Goal: Communication & Community: Answer question/provide support

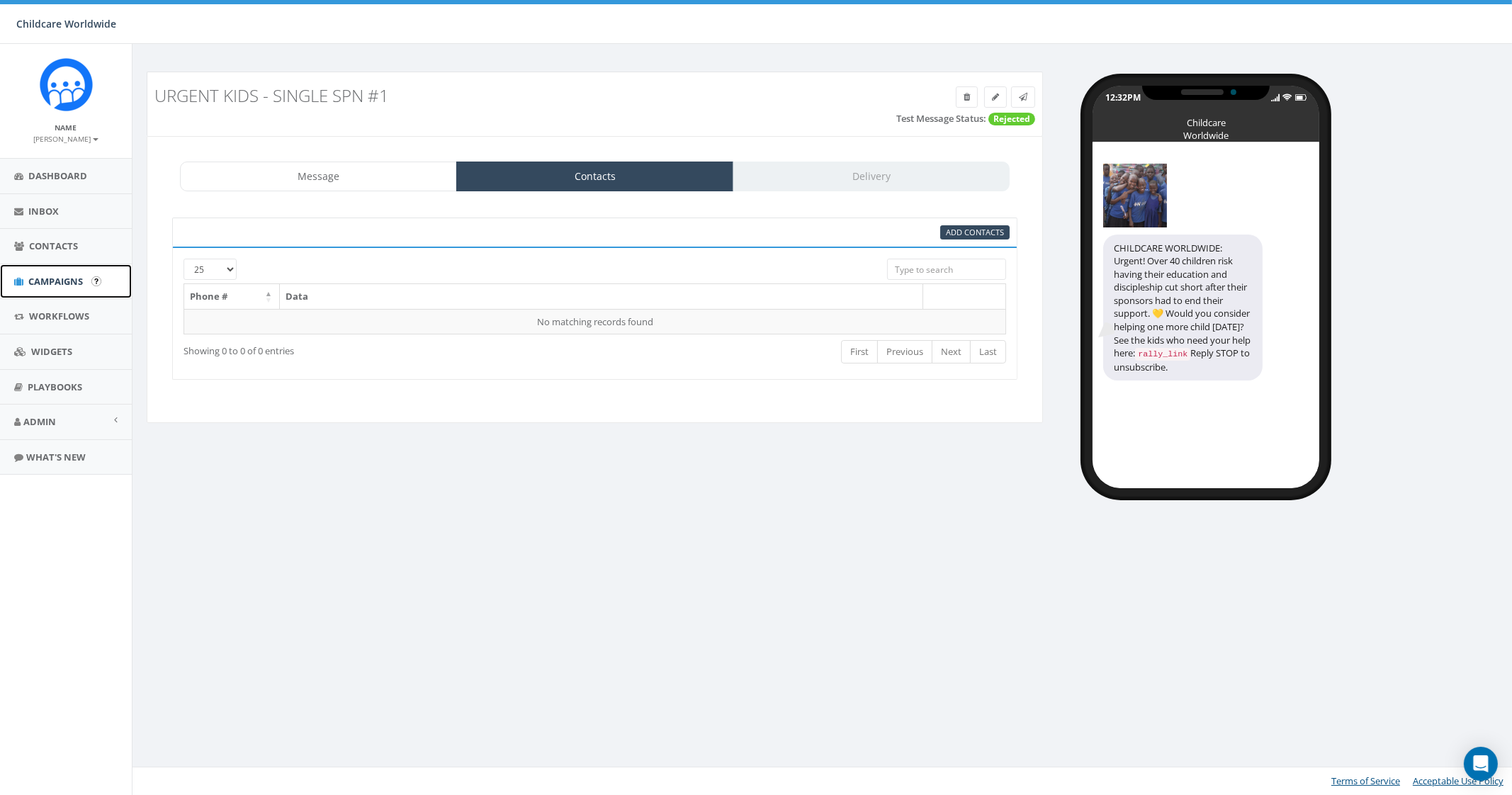
click at [86, 290] on link "Campaigns" at bounding box center [66, 281] width 132 height 35
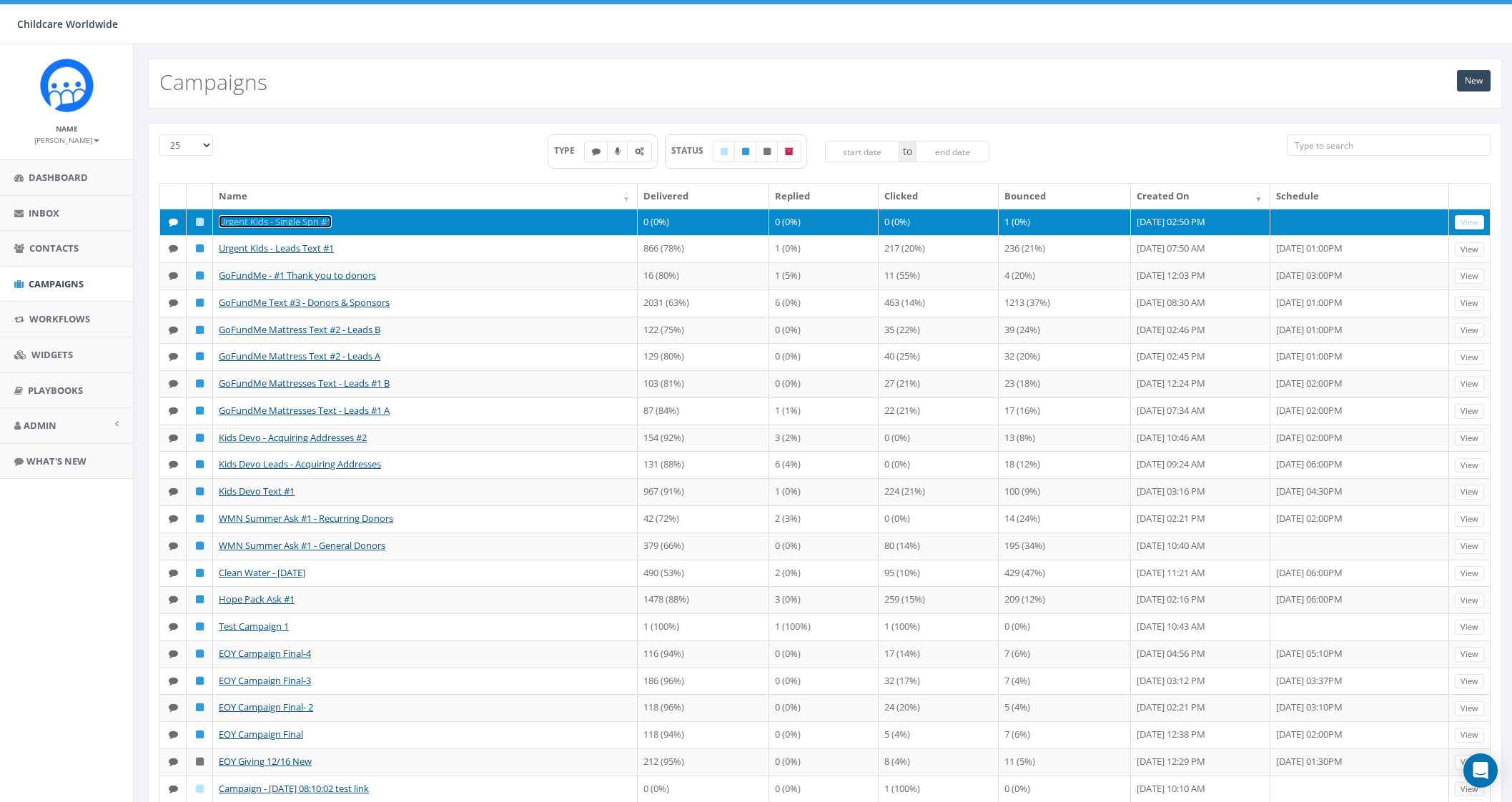
click at [309, 224] on link "Urgent Kids - Single Spn #1" at bounding box center [274, 222] width 113 height 13
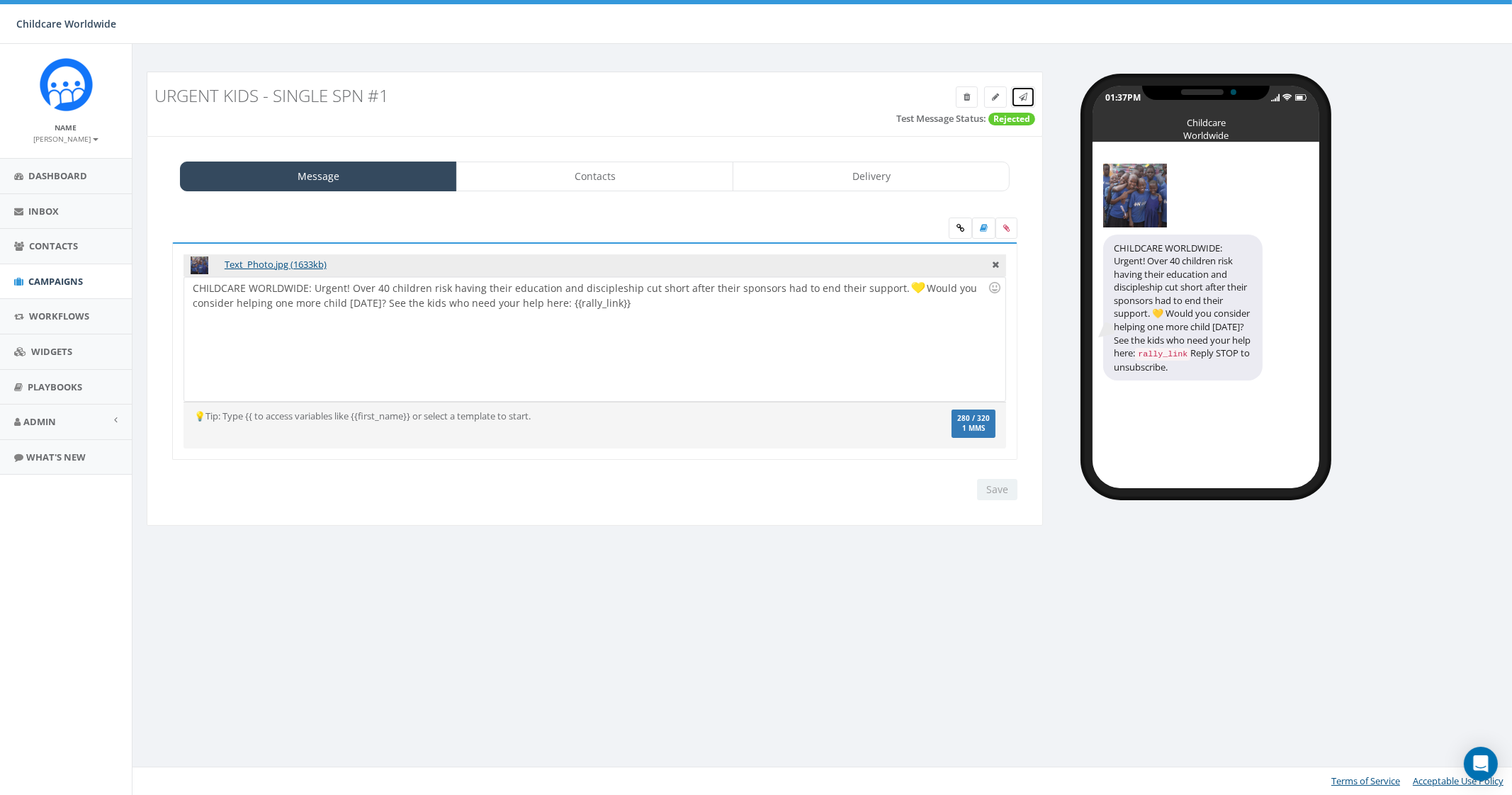
click at [1028, 99] on icon at bounding box center [1023, 97] width 9 height 9
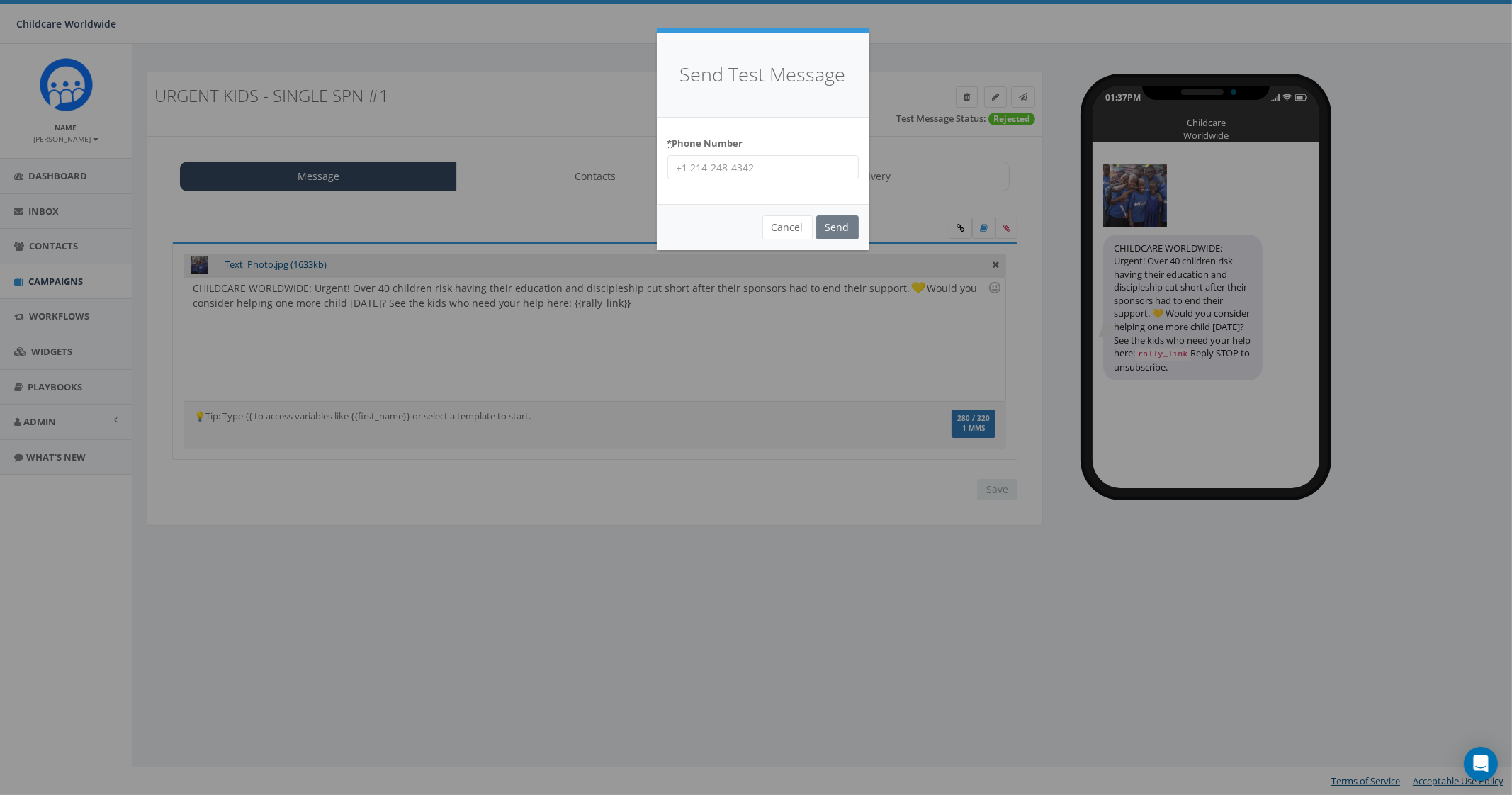
click at [811, 168] on input "* Phone Number" at bounding box center [763, 167] width 192 height 24
type input "9035307951"
click at [834, 229] on input "Send" at bounding box center [837, 228] width 43 height 24
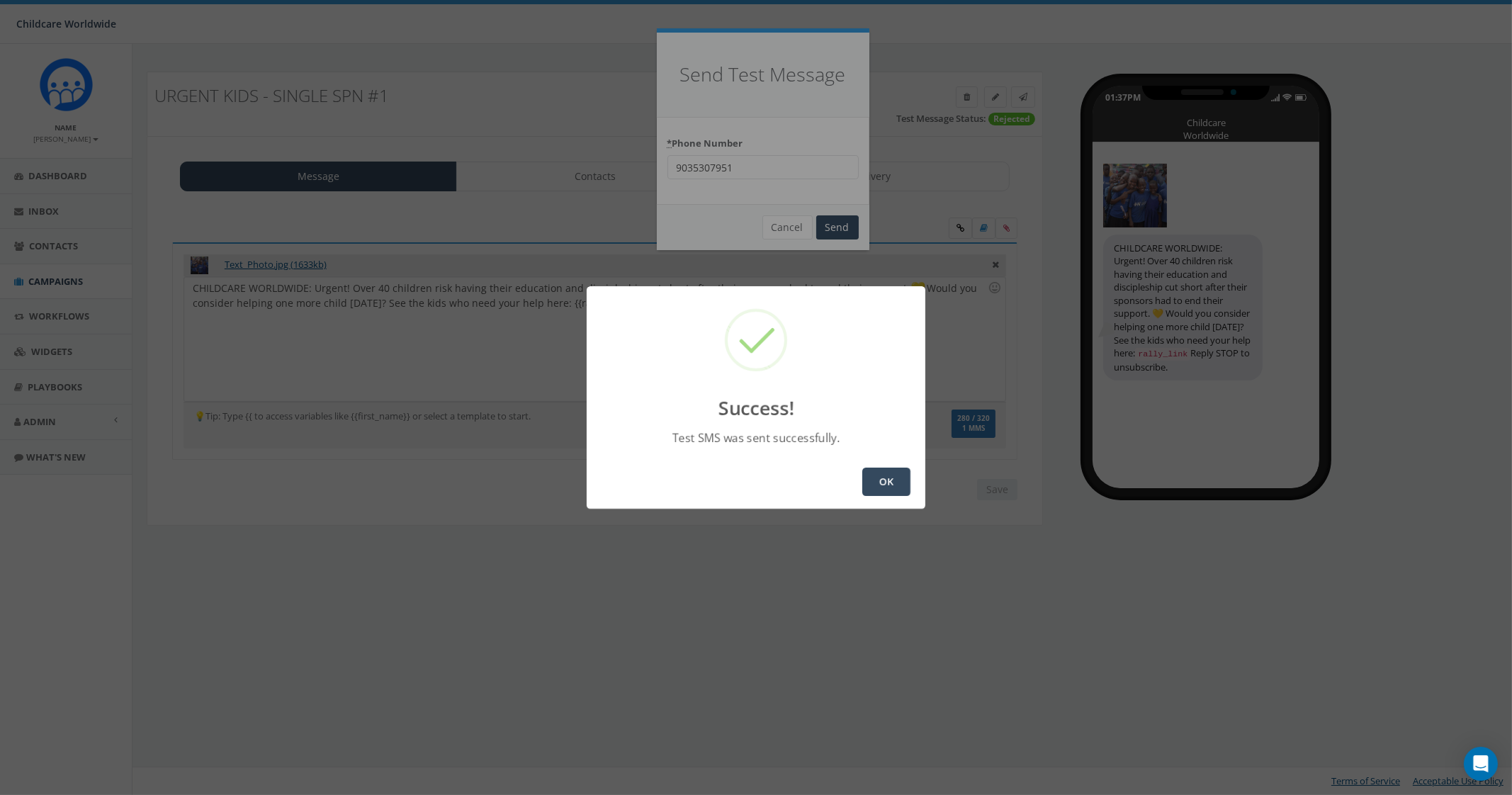
click at [886, 476] on button "OK" at bounding box center [886, 481] width 48 height 28
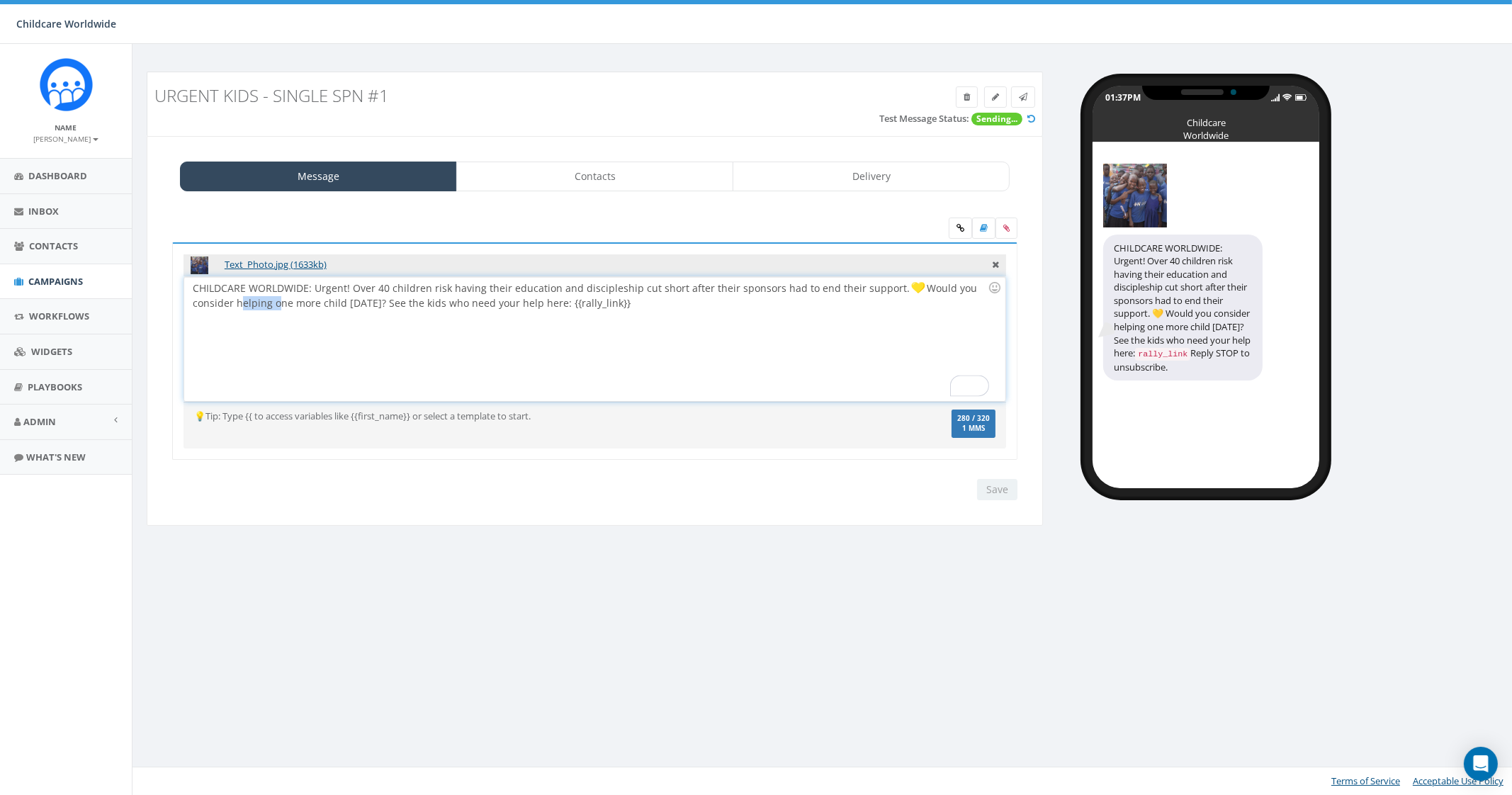
drag, startPoint x: 272, startPoint y: 306, endPoint x: 234, endPoint y: 307, distance: 38.0
click at [234, 307] on div "CHILDCARE WORLDWIDE: Urgent! Over 40 children risk having their education and d…" at bounding box center [595, 339] width 821 height 124
click at [995, 492] on input "Save" at bounding box center [997, 489] width 40 height 21
click at [312, 304] on div "CHILDCARE WORLDWIDE: Urgent! Over 40 children risk having their education and d…" at bounding box center [595, 339] width 821 height 124
click at [369, 307] on div "CHILDCARE WORLDWIDE: Urgent! Over 40 children risk having their education and d…" at bounding box center [595, 339] width 821 height 124
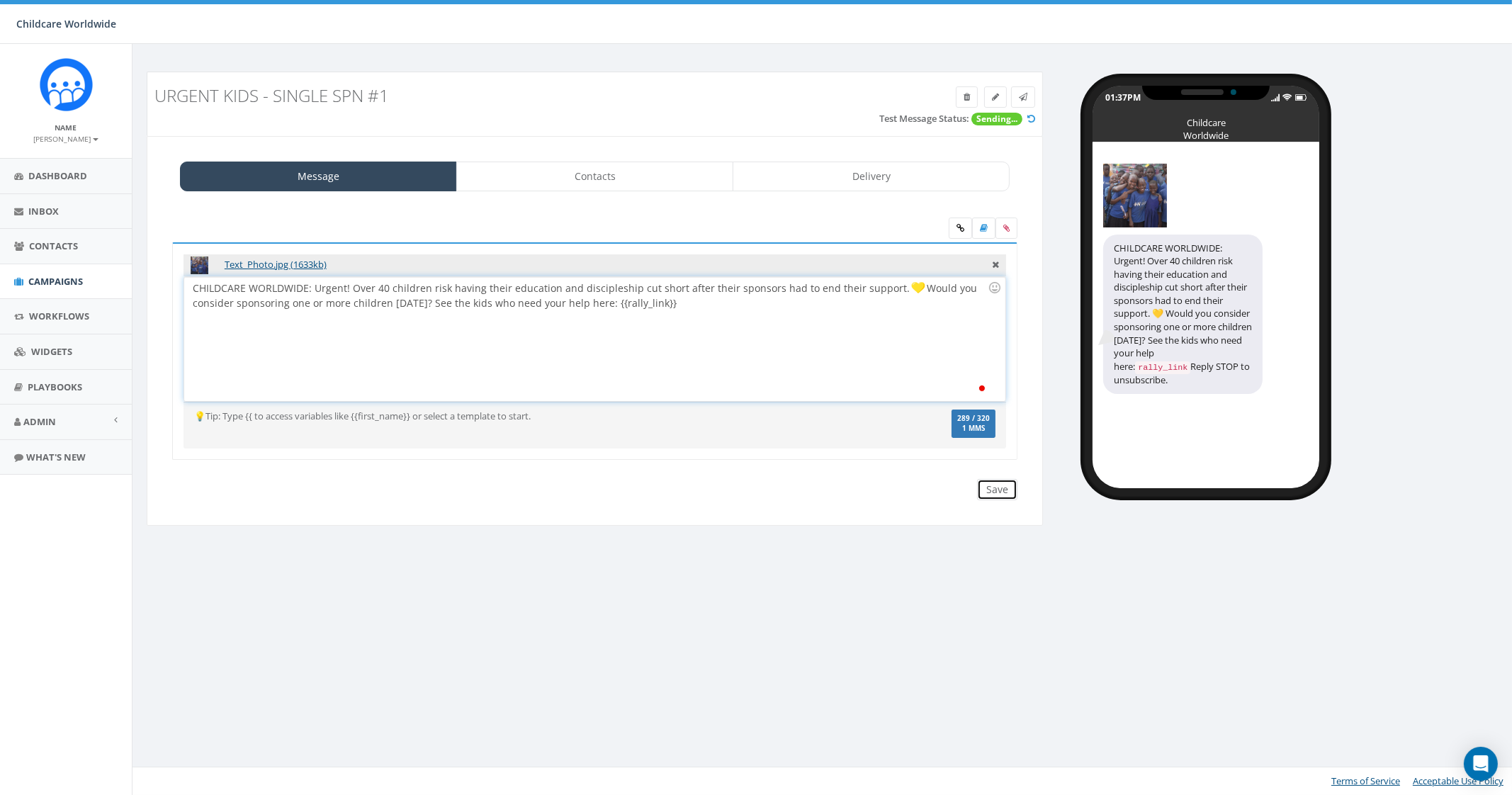
click at [996, 490] on input "Save" at bounding box center [997, 489] width 40 height 21
click at [1032, 96] on link at bounding box center [1023, 97] width 24 height 21
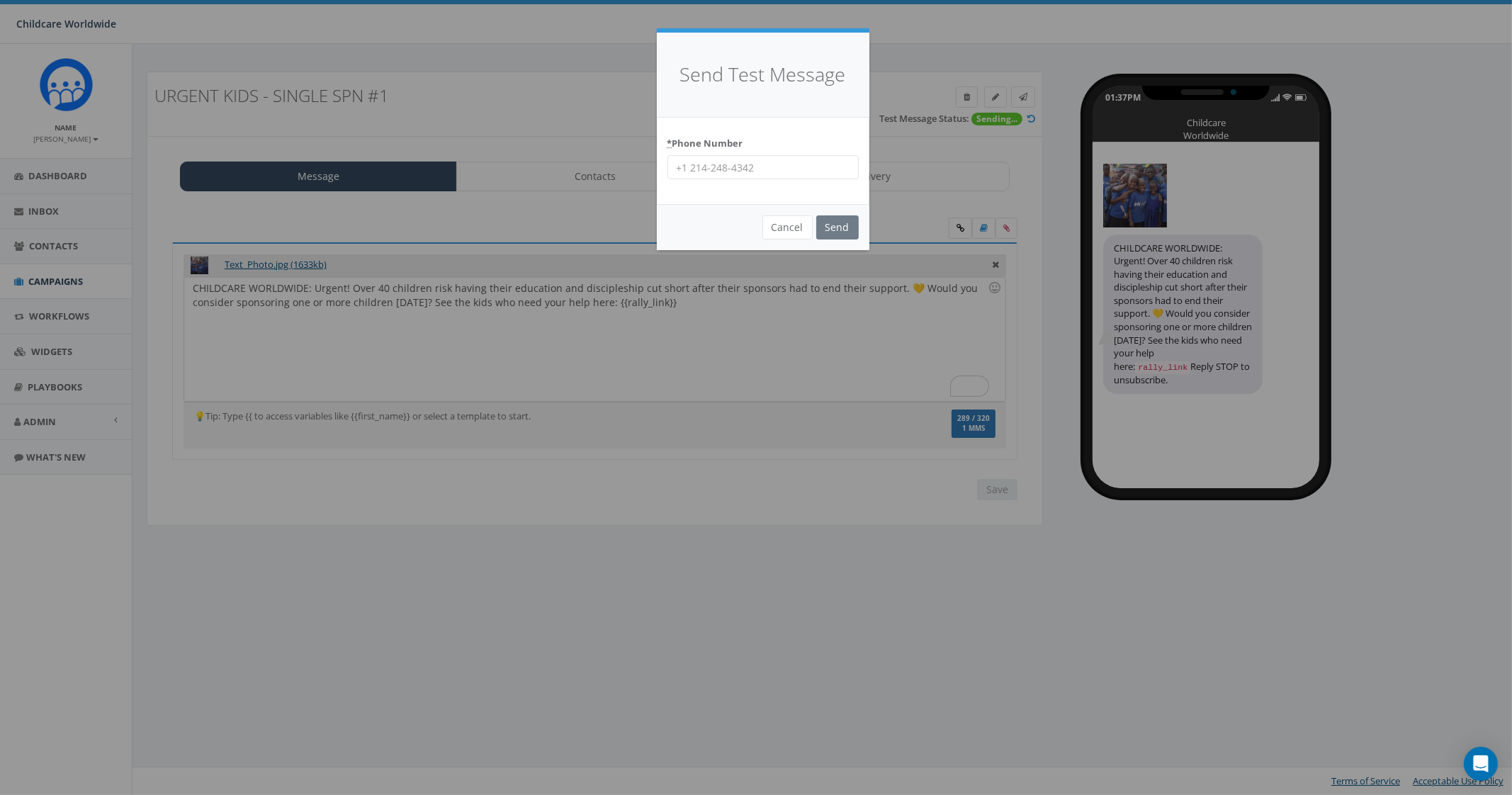
click at [789, 181] on div "* Phone Number" at bounding box center [763, 161] width 212 height 87
drag, startPoint x: 791, startPoint y: 166, endPoint x: 803, endPoint y: 175, distance: 15.0
click at [791, 166] on input "* Phone Number" at bounding box center [763, 167] width 192 height 24
type input "9035307951"
click at [848, 229] on input "Send" at bounding box center [837, 228] width 43 height 24
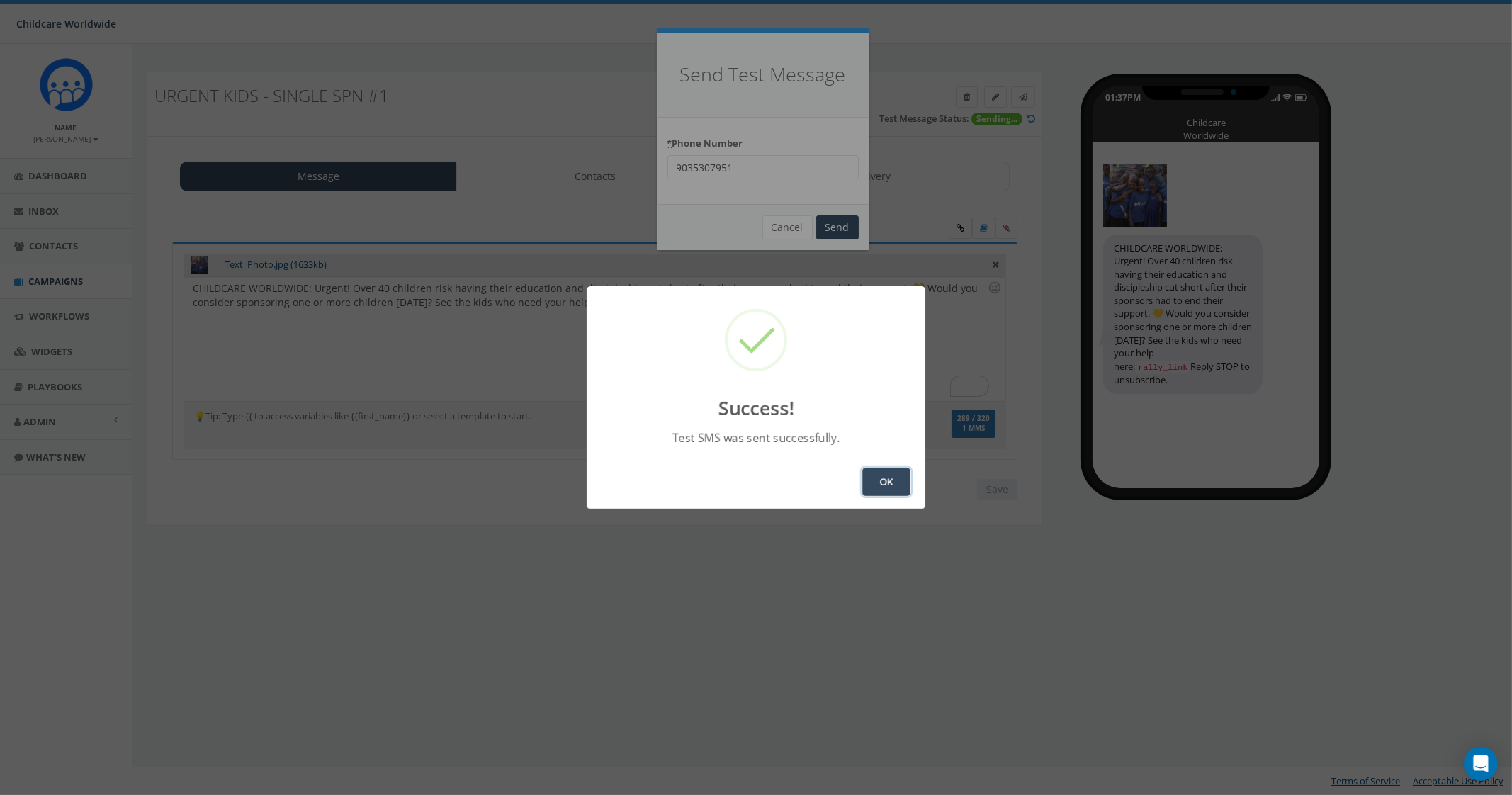
click at [871, 480] on button "OK" at bounding box center [886, 481] width 48 height 28
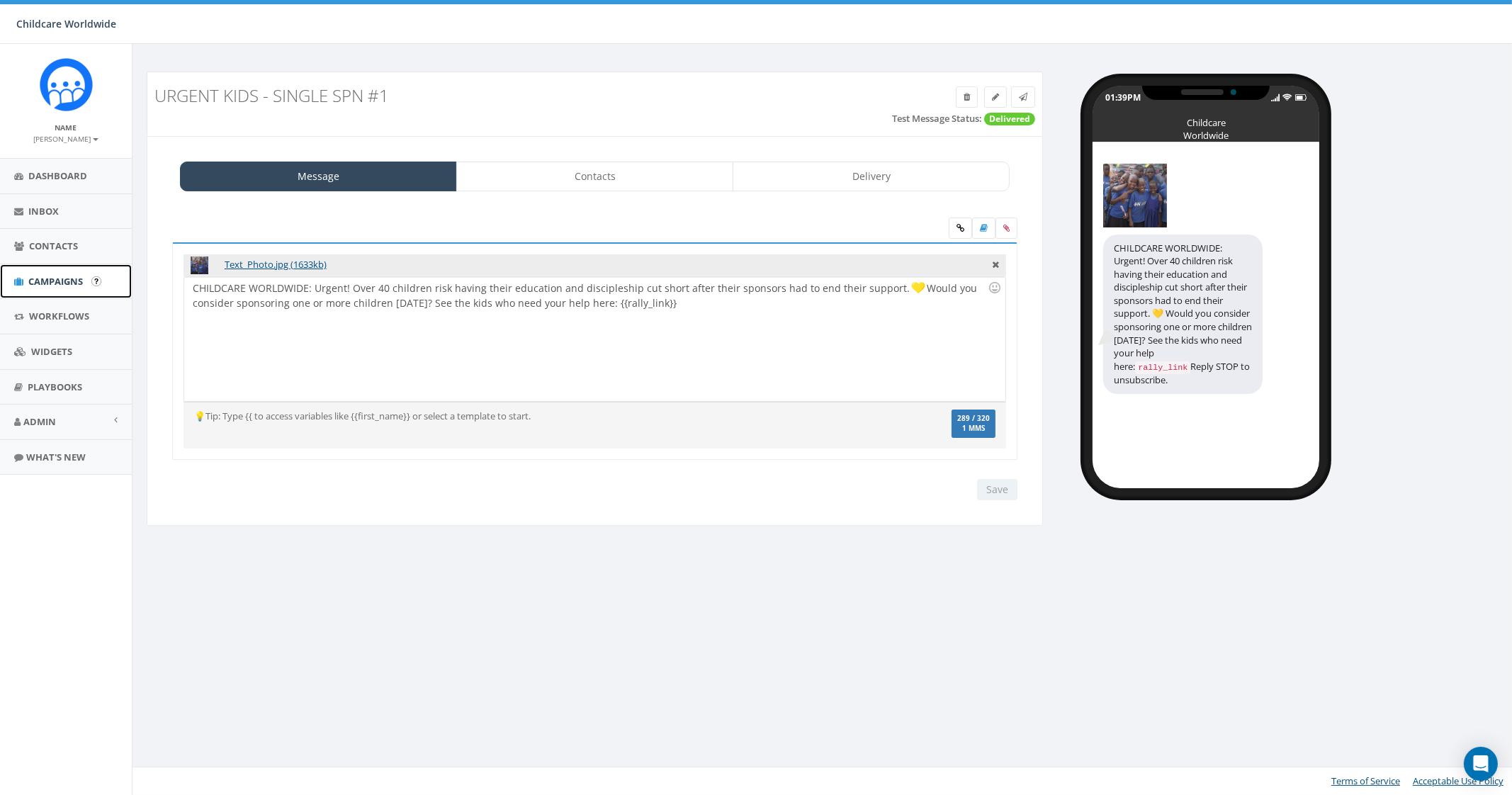
click at [56, 278] on span "Campaigns" at bounding box center [56, 282] width 55 height 13
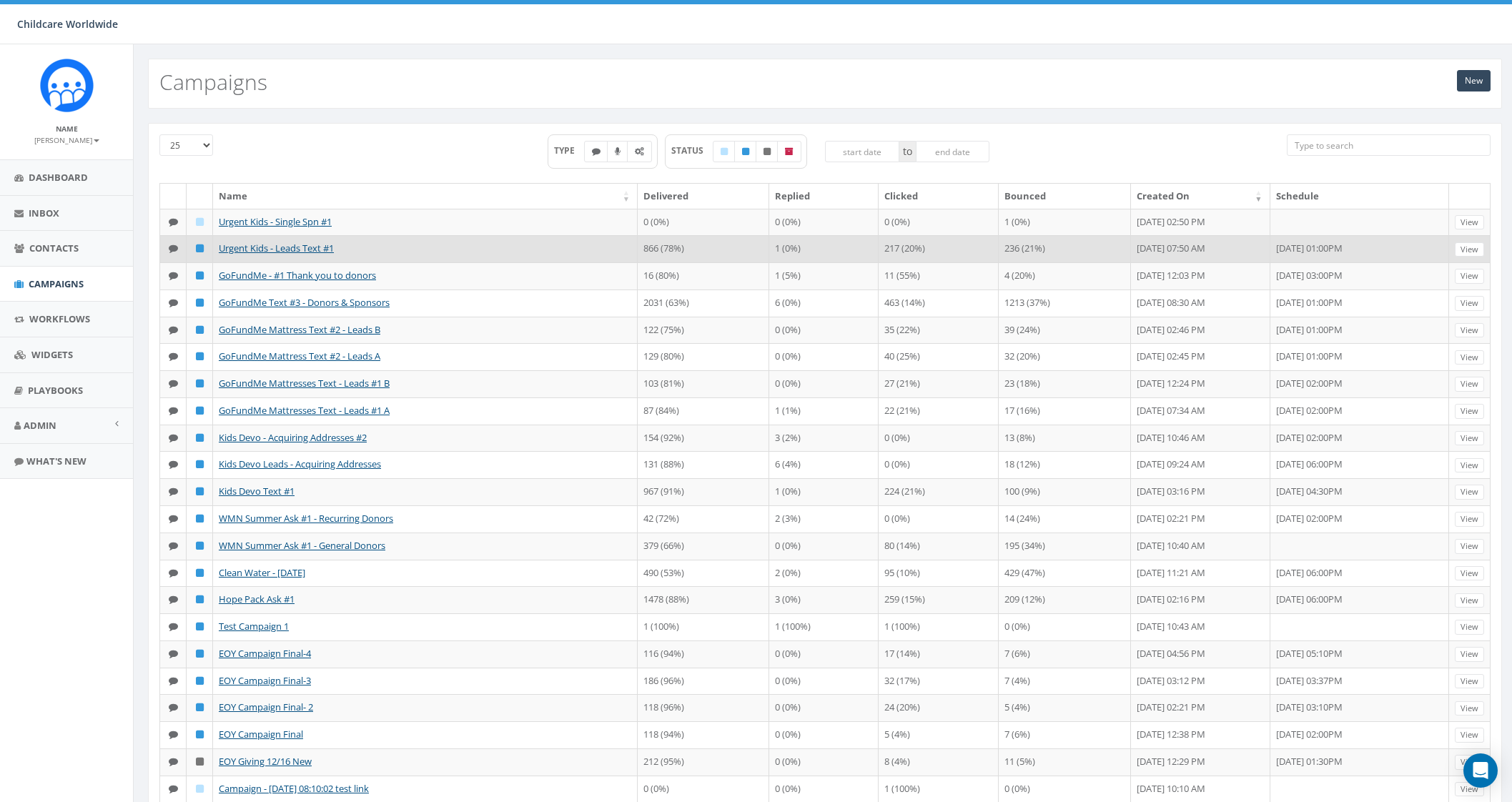
click at [286, 252] on td "Urgent Kids - Leads Text #1" at bounding box center [425, 248] width 425 height 27
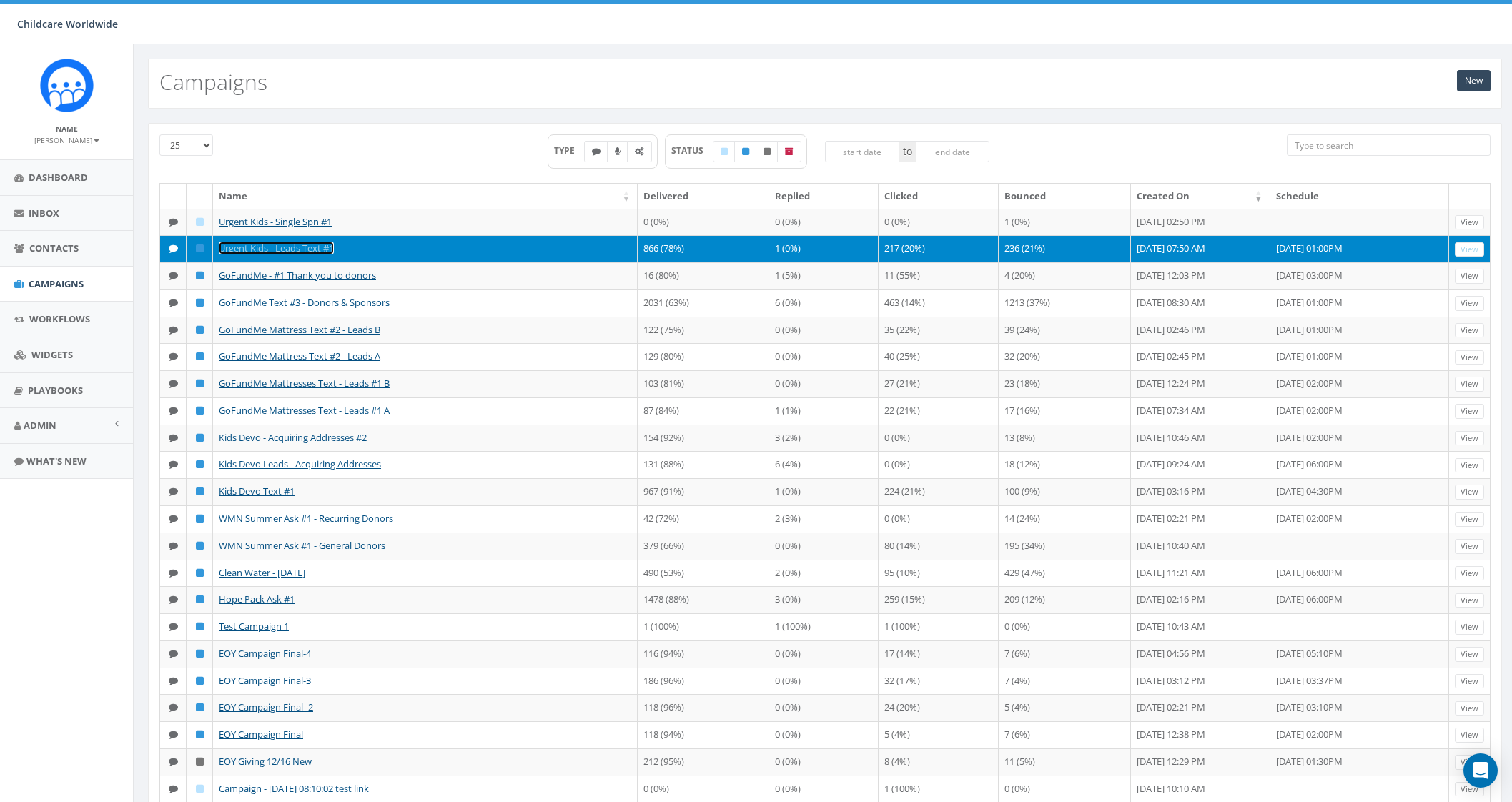
click at [288, 254] on link "Urgent Kids - Leads Text #1" at bounding box center [276, 248] width 115 height 13
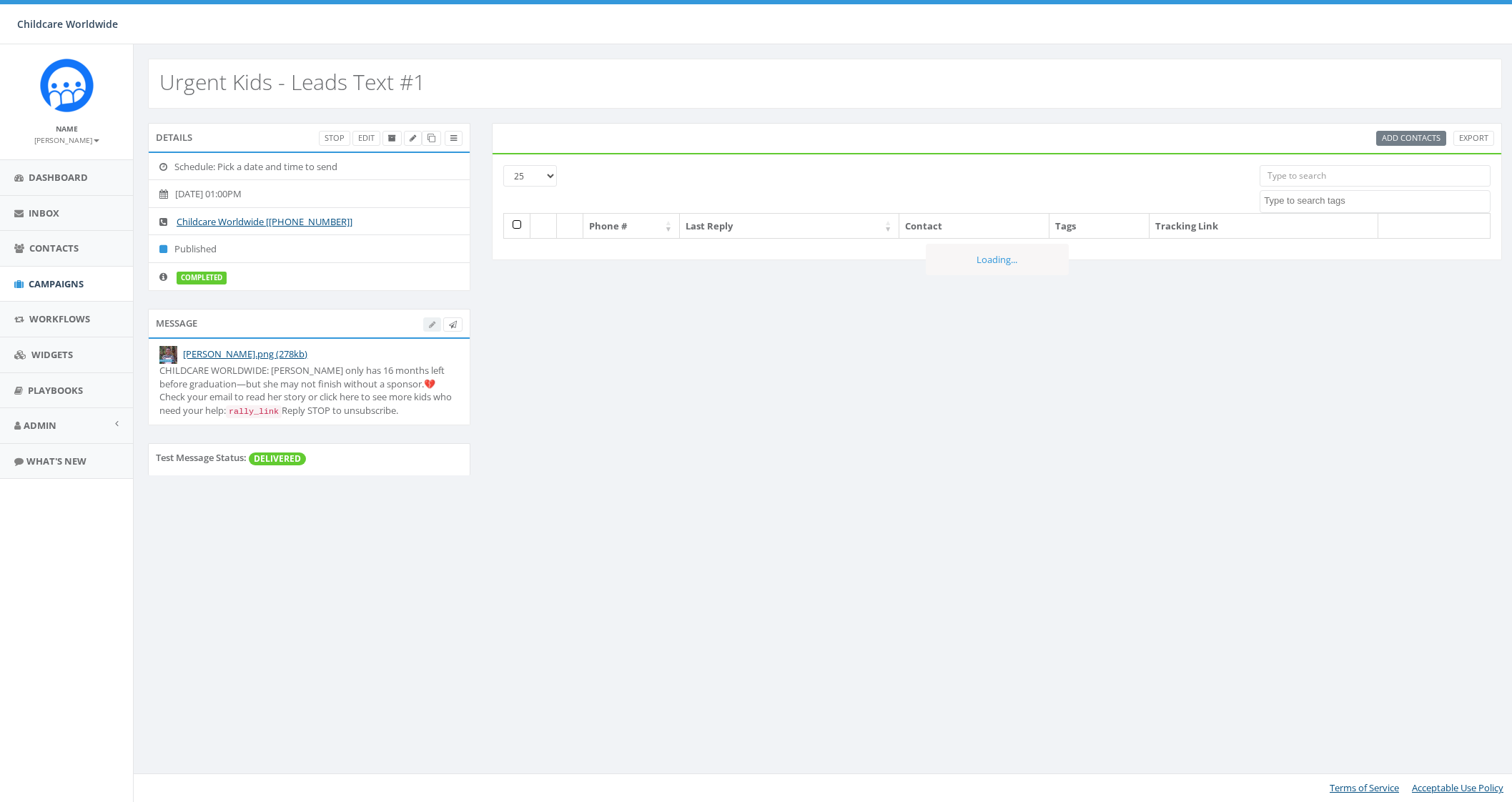
select select
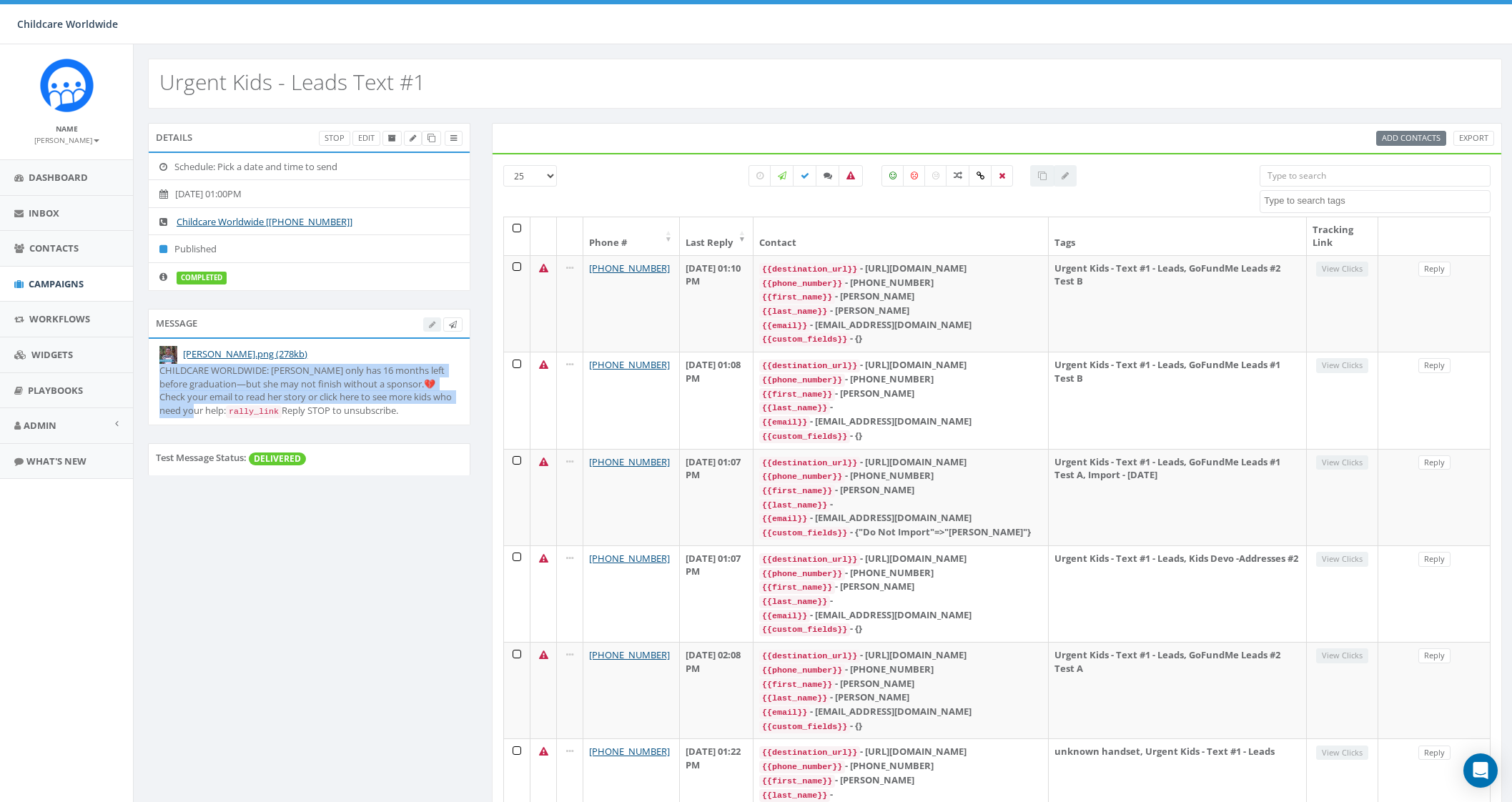
drag, startPoint x: 160, startPoint y: 369, endPoint x: 203, endPoint y: 406, distance: 56.7
click at [203, 406] on div "CHILDCARE WORLDWIDE: [PERSON_NAME] only has 16 months left before graduation—bu…" at bounding box center [309, 390] width 300 height 54
copy div "CHILDCARE WORLDWIDE: [PERSON_NAME] only has 16 months left before graduation—bu…"
click at [30, 284] on span "Campaigns" at bounding box center [56, 284] width 55 height 13
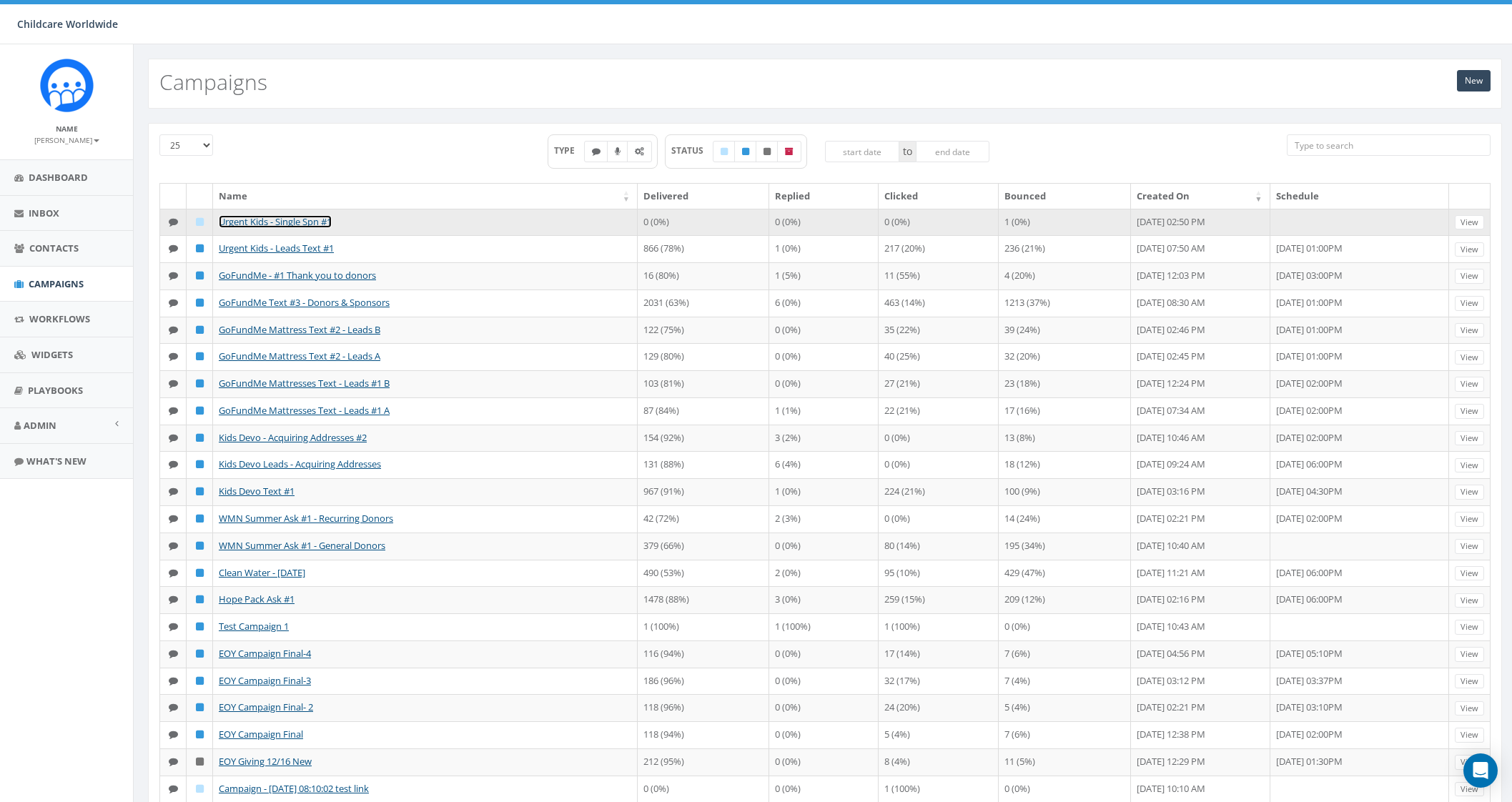
click at [235, 215] on link "Urgent Kids - Single Spn #1" at bounding box center [274, 222] width 113 height 13
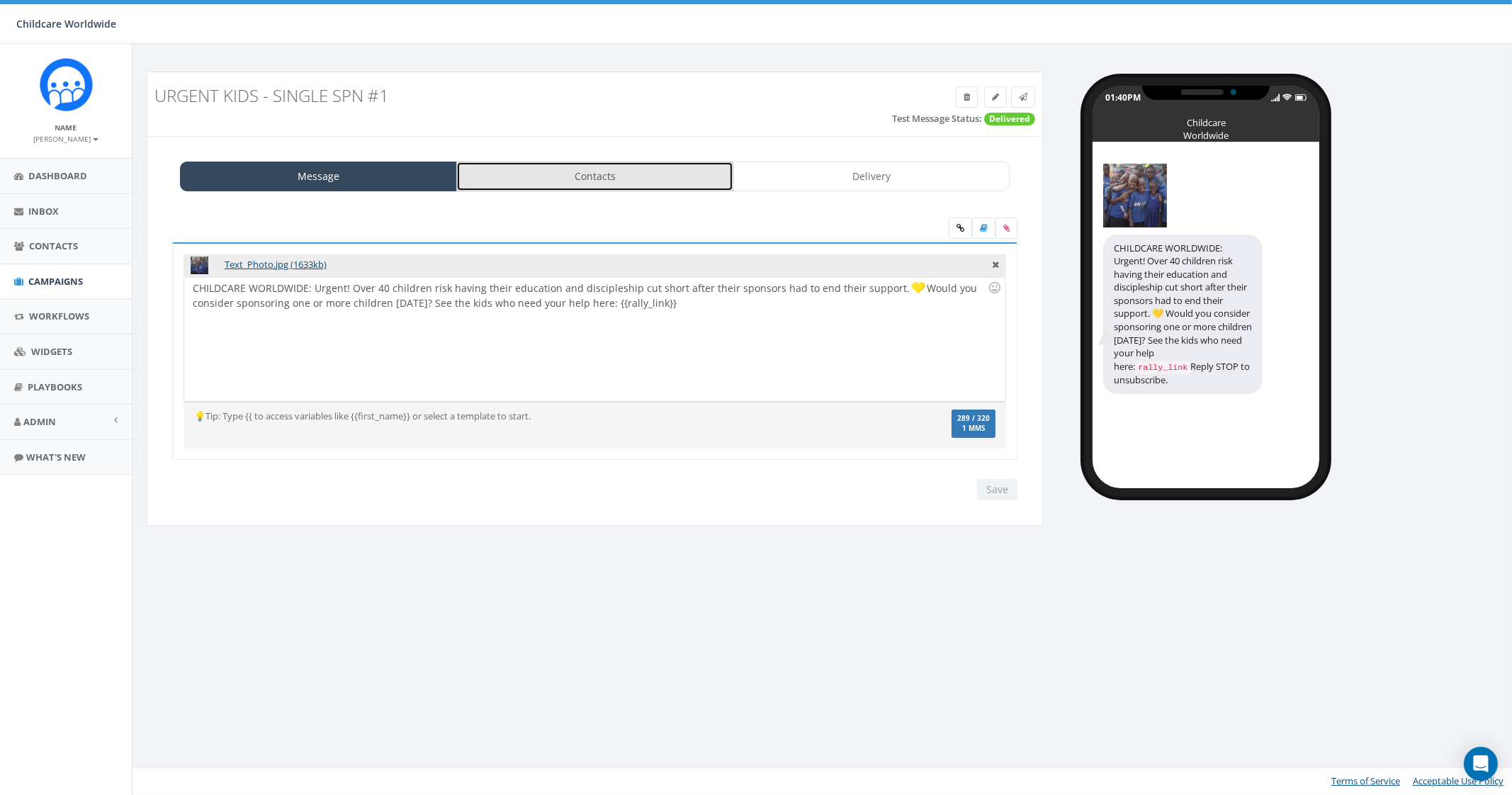
click at [649, 186] on link "Contacts" at bounding box center [595, 176] width 277 height 30
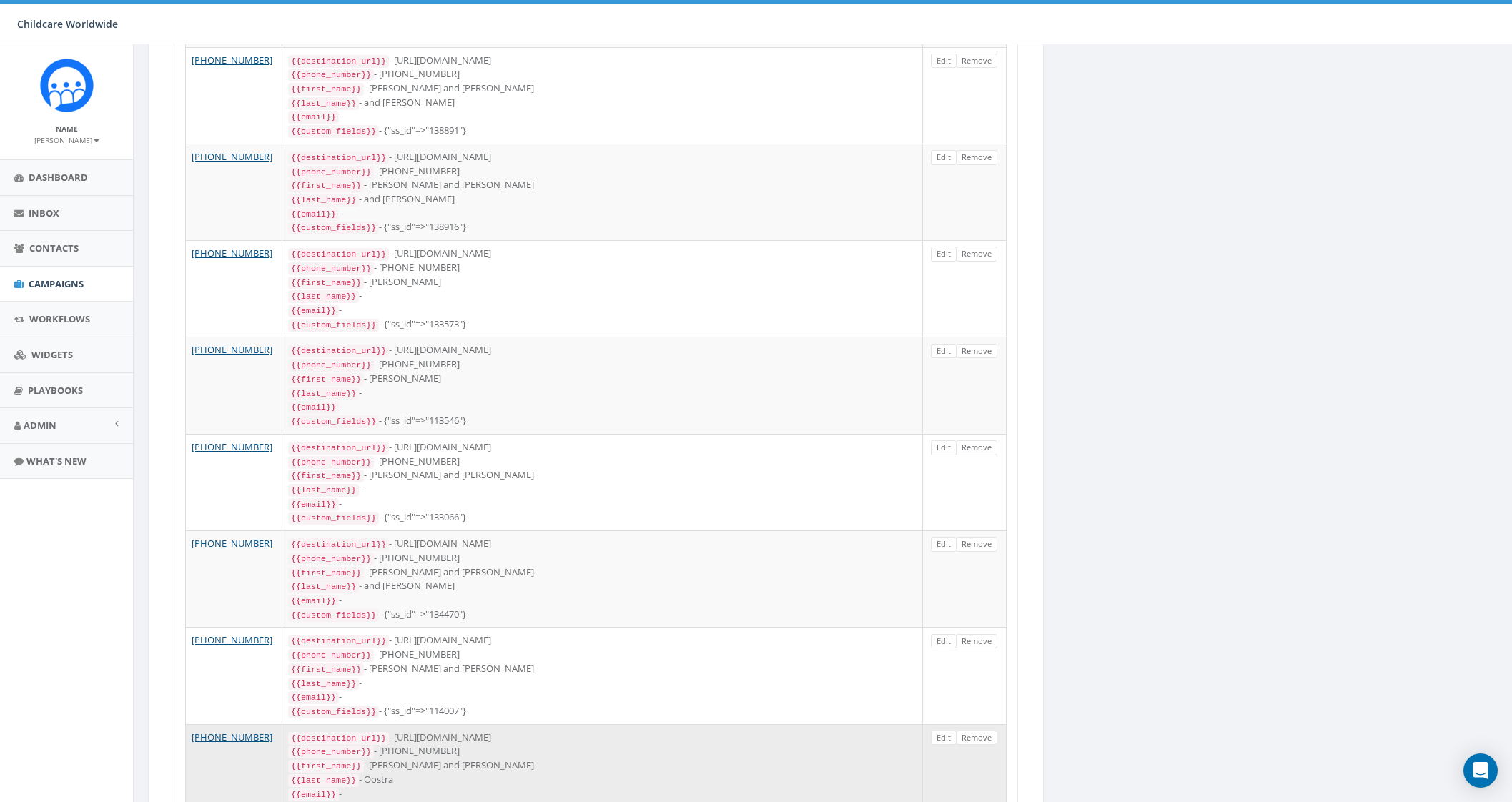
scroll to position [1990, 0]
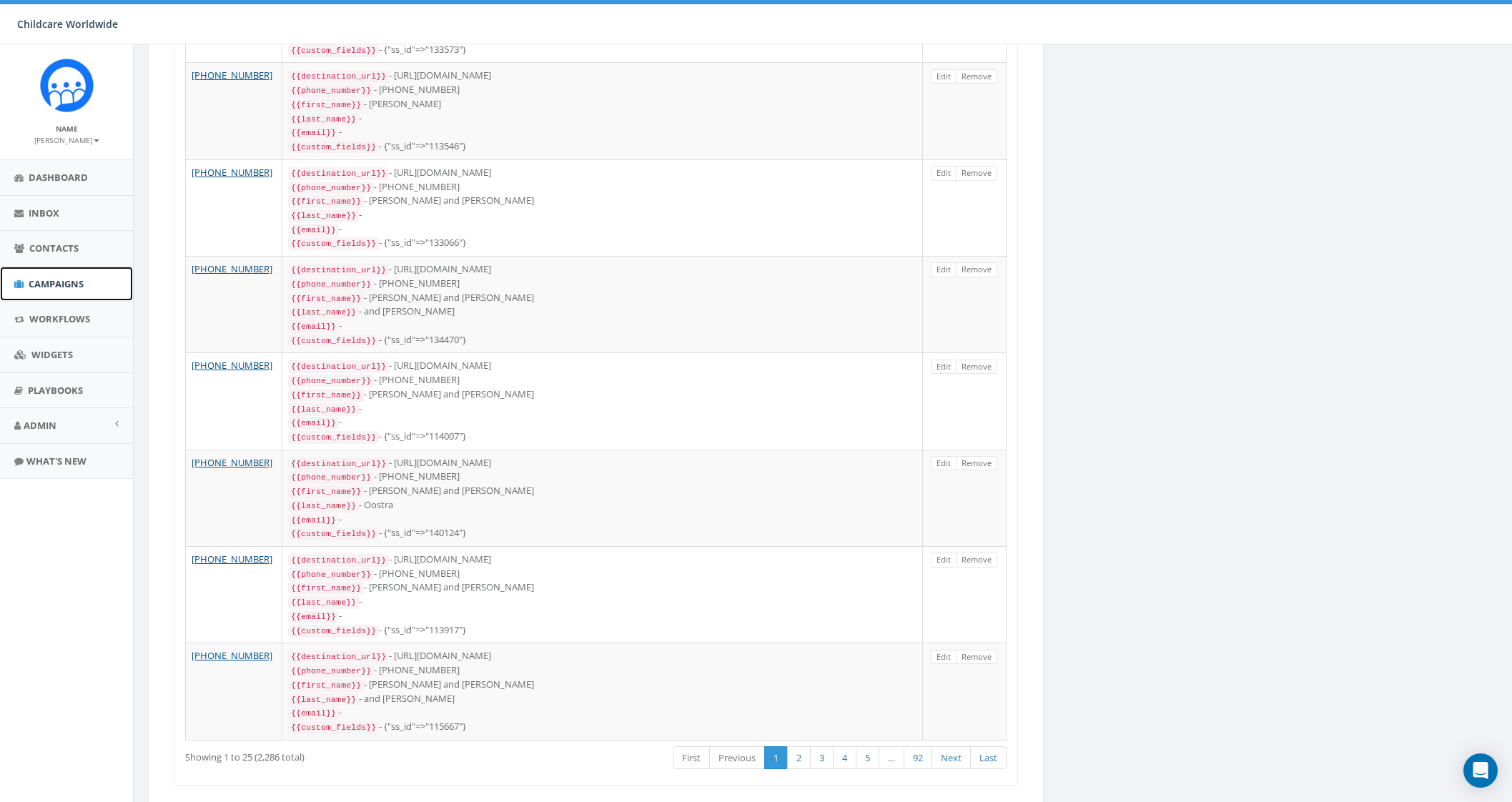
click at [72, 287] on span "Campaigns" at bounding box center [56, 284] width 55 height 13
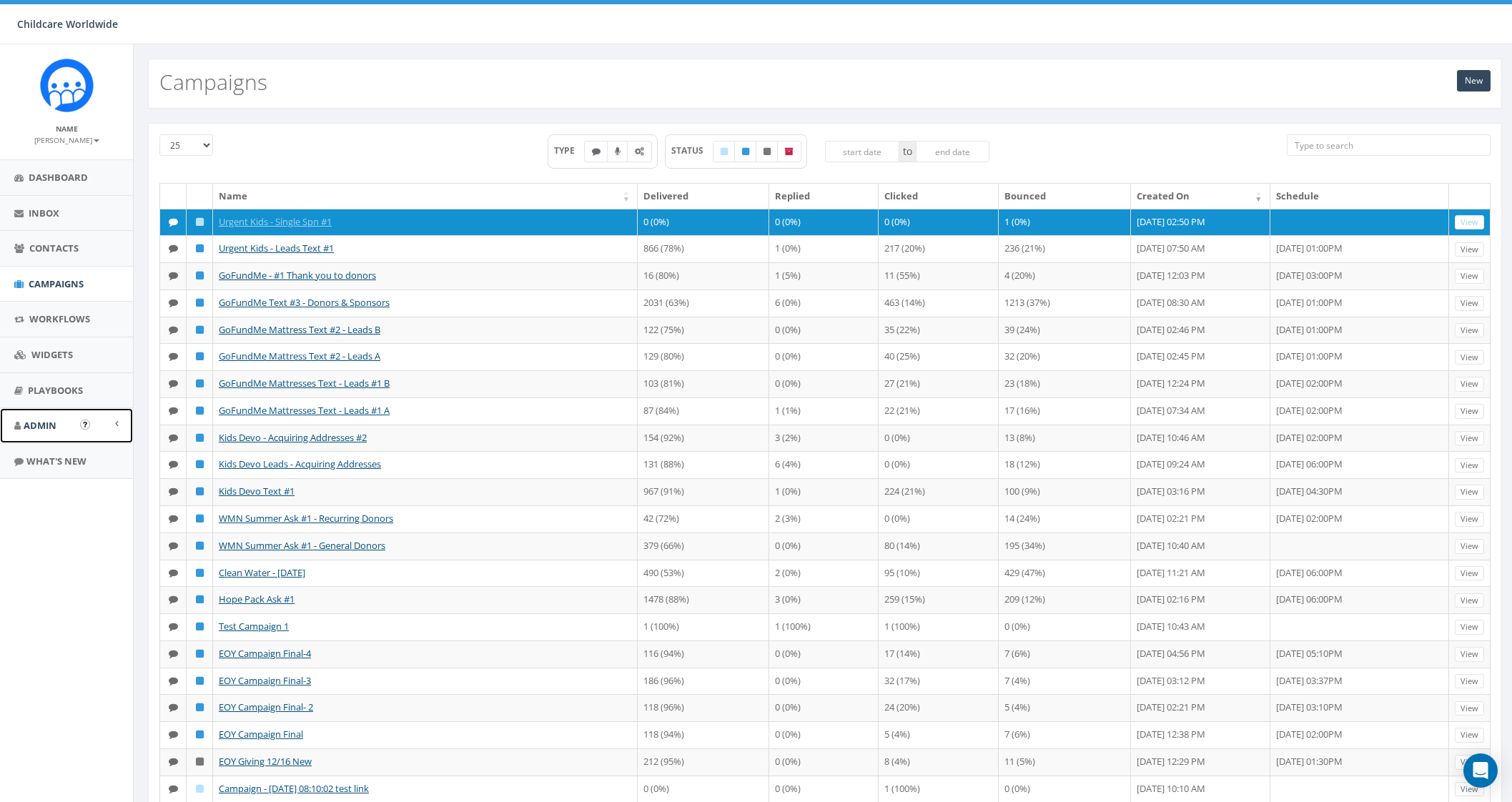
click at [42, 427] on span "Admin" at bounding box center [40, 425] width 32 height 13
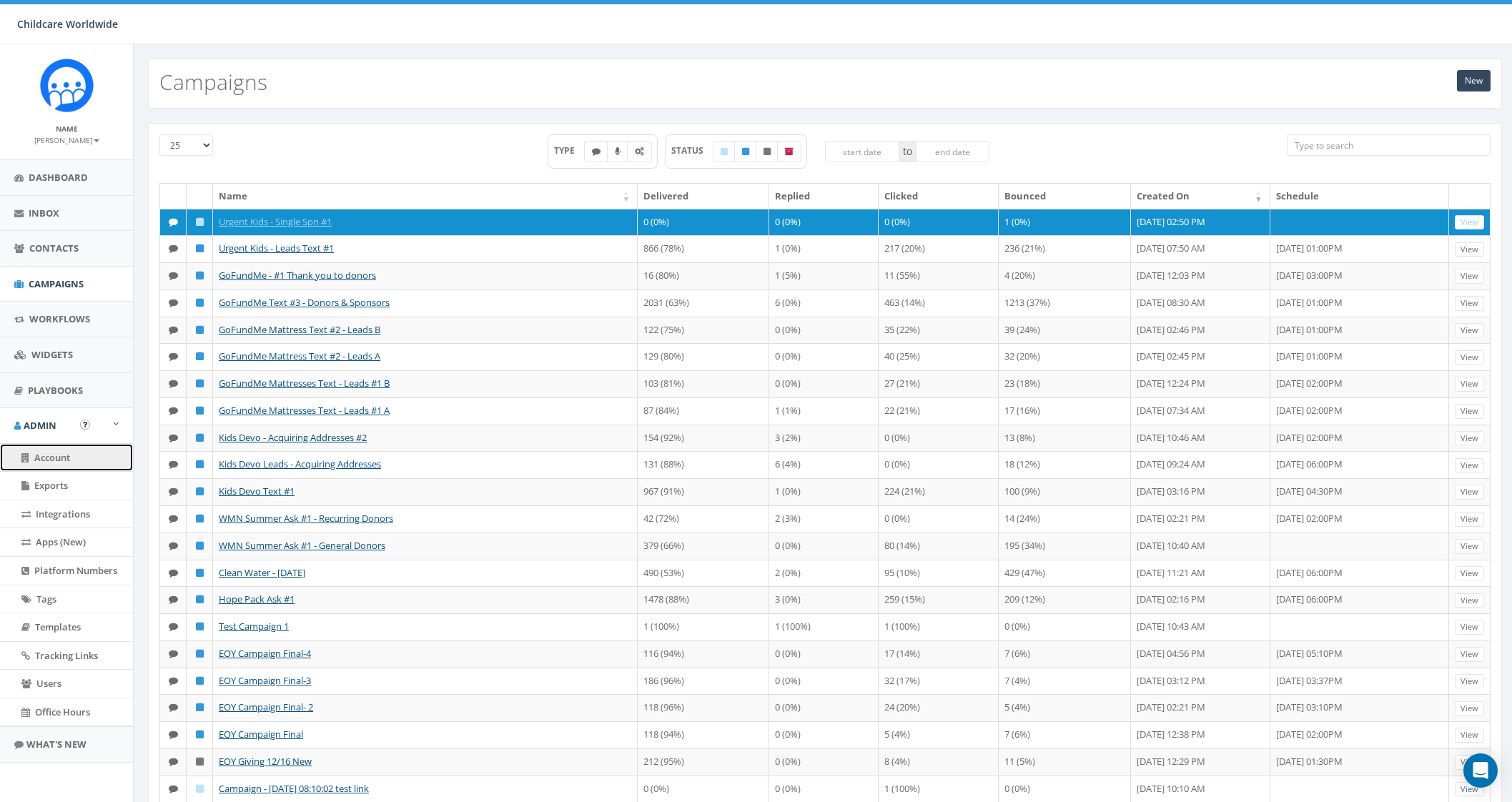
click at [64, 459] on span "Account" at bounding box center [52, 458] width 36 height 13
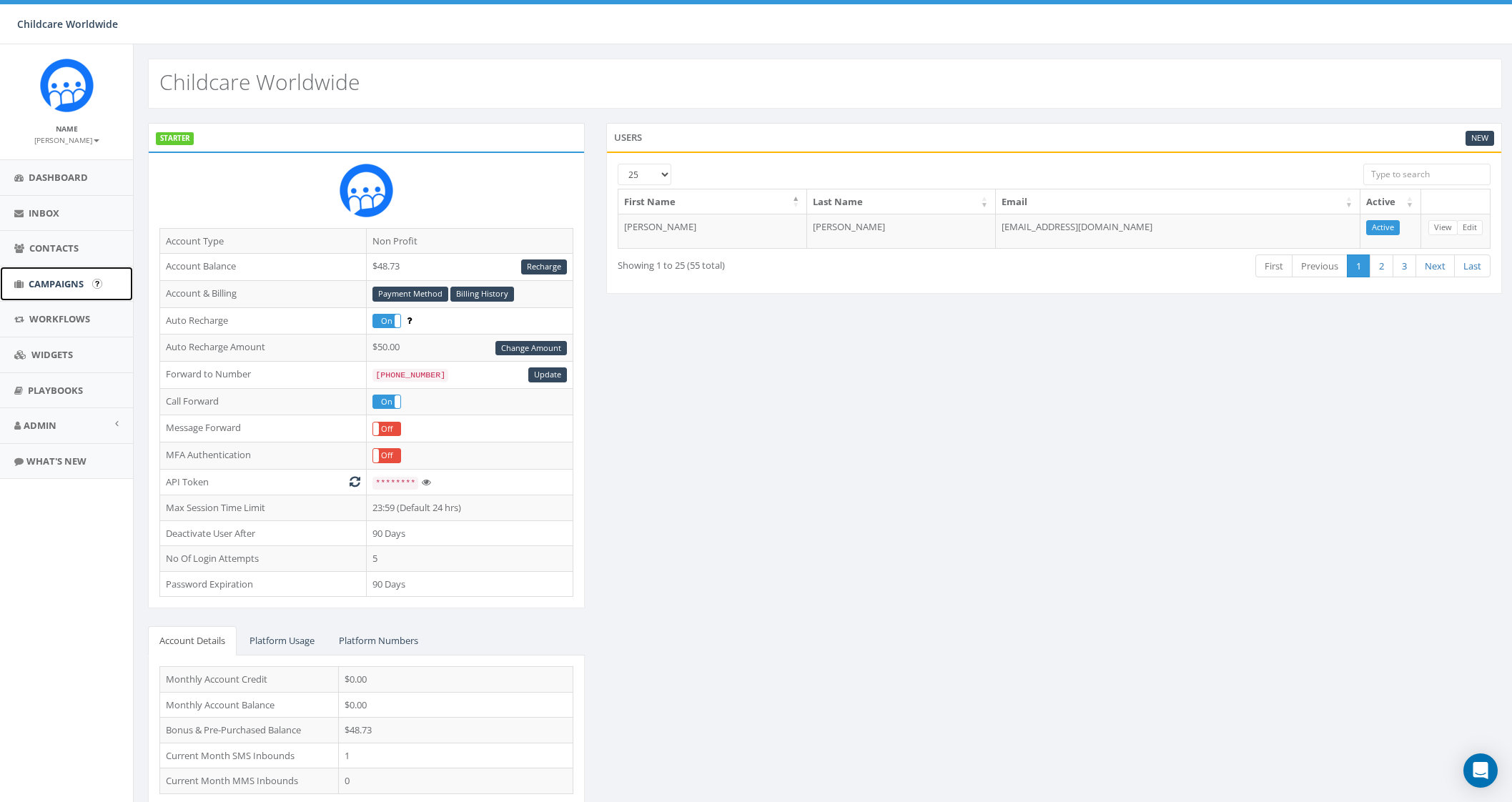
click at [74, 290] on link "Campaigns" at bounding box center [67, 283] width 133 height 35
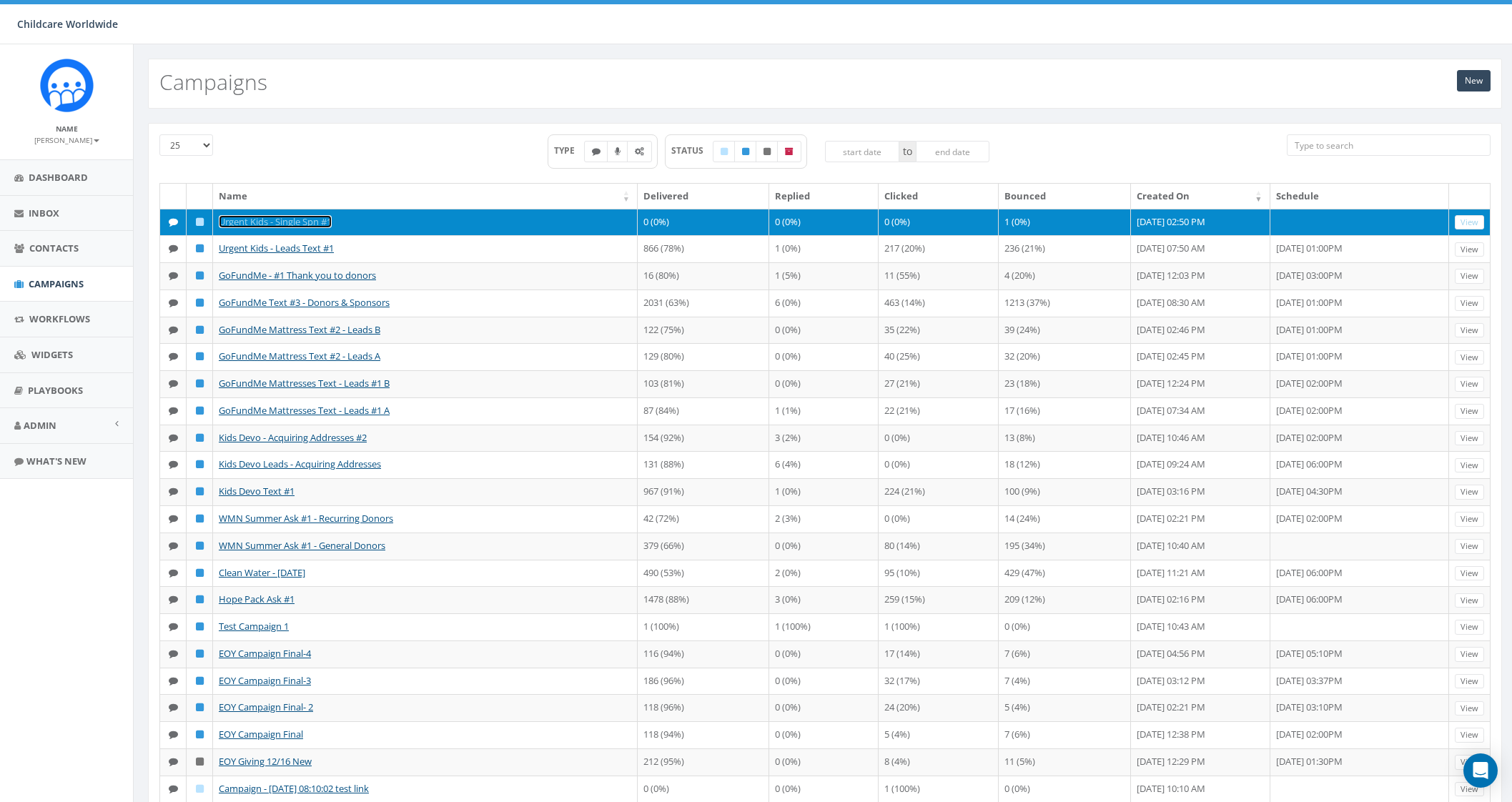
click at [313, 221] on link "Urgent Kids - Single Spn #1" at bounding box center [274, 222] width 113 height 13
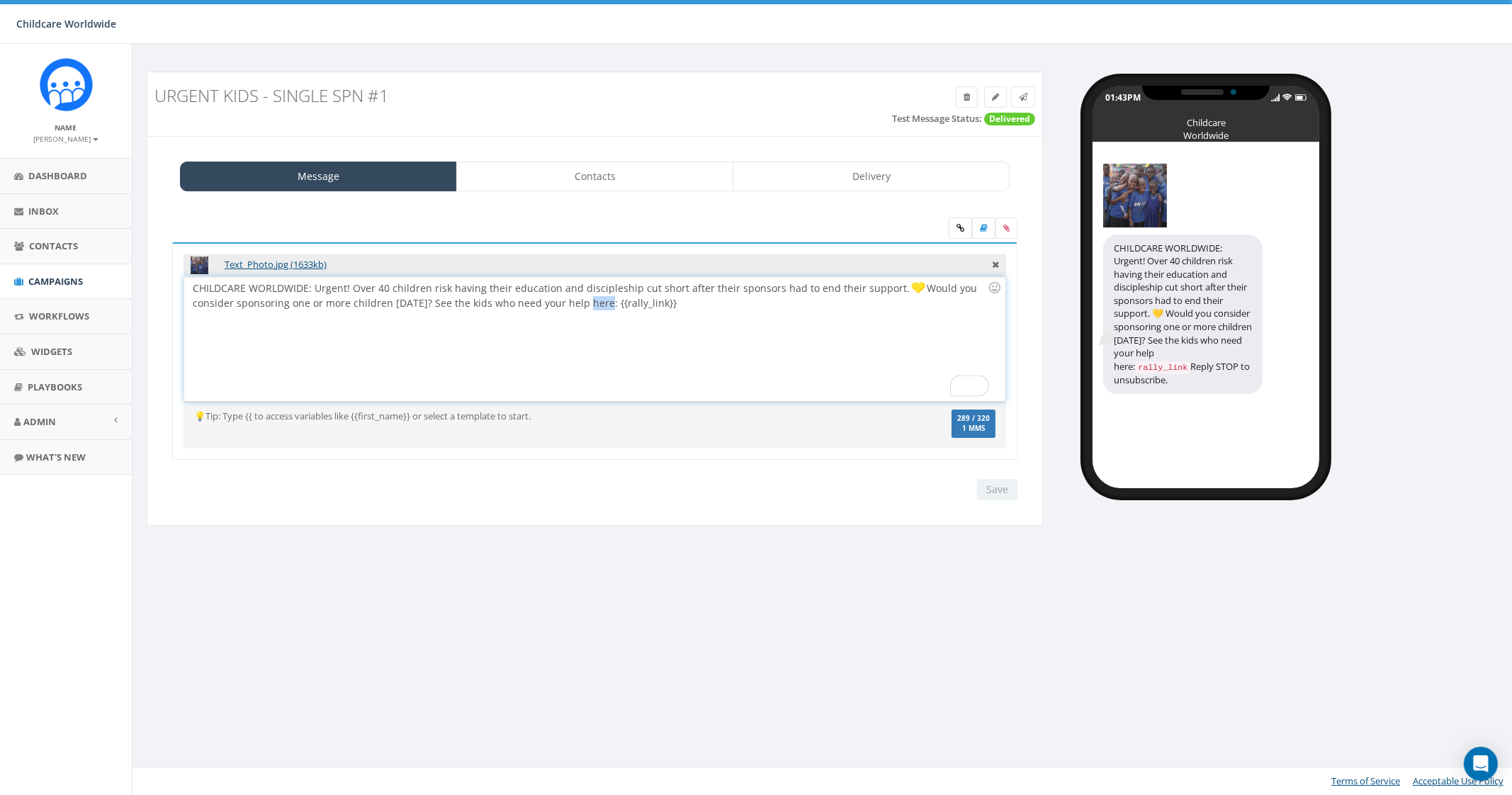
drag, startPoint x: 595, startPoint y: 304, endPoint x: 577, endPoint y: 299, distance: 18.7
click at [577, 299] on div "CHILDCARE WORLDWIDE: Urgent! Over 40 children risk having their education and d…" at bounding box center [595, 339] width 821 height 124
click at [1003, 493] on input "Save" at bounding box center [997, 489] width 40 height 21
click at [1030, 97] on link at bounding box center [1023, 97] width 24 height 21
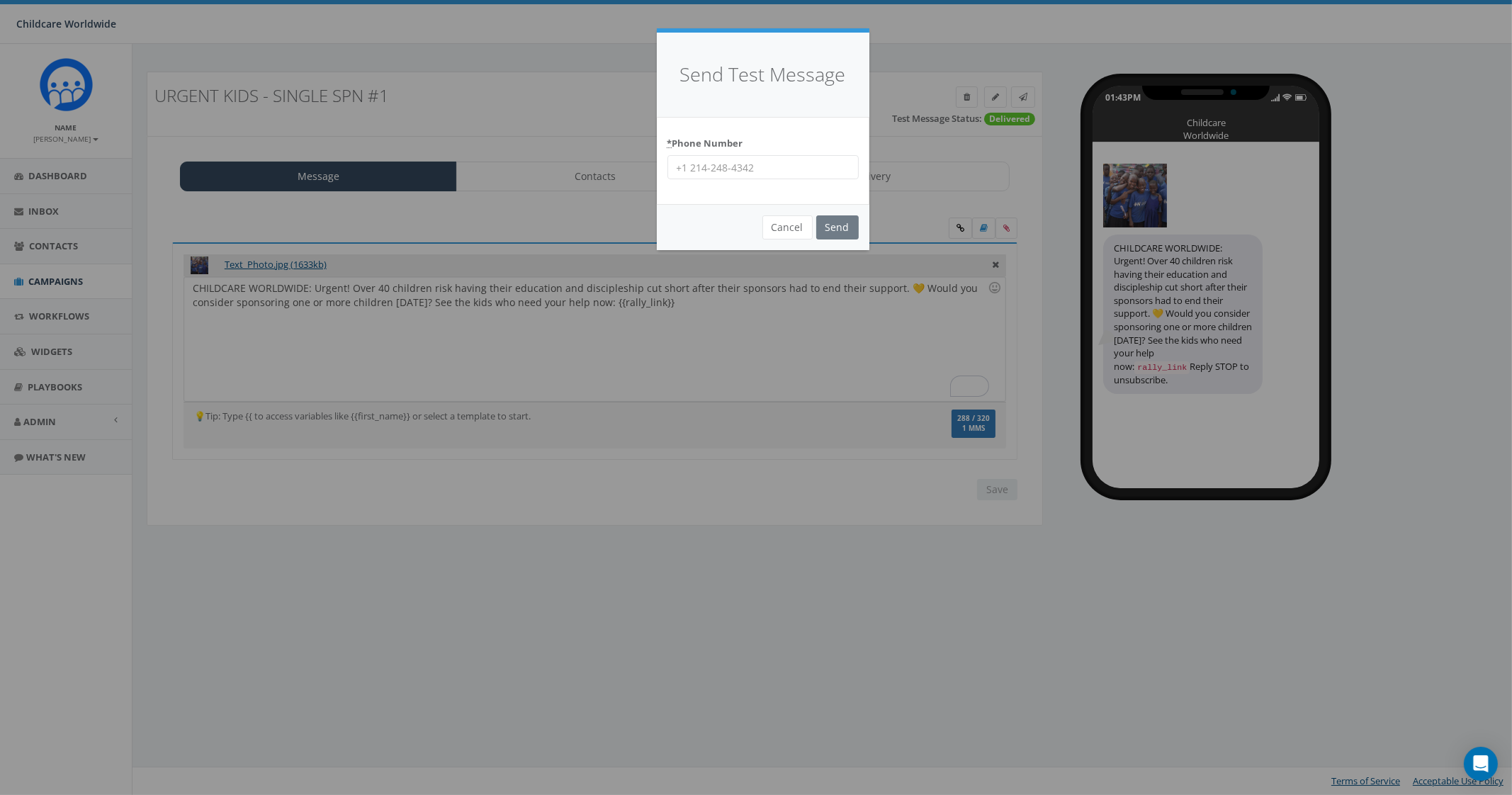
click at [757, 167] on input "* Phone Number" at bounding box center [763, 167] width 192 height 24
type input "2066172151"
click at [839, 228] on input "Send" at bounding box center [837, 228] width 43 height 24
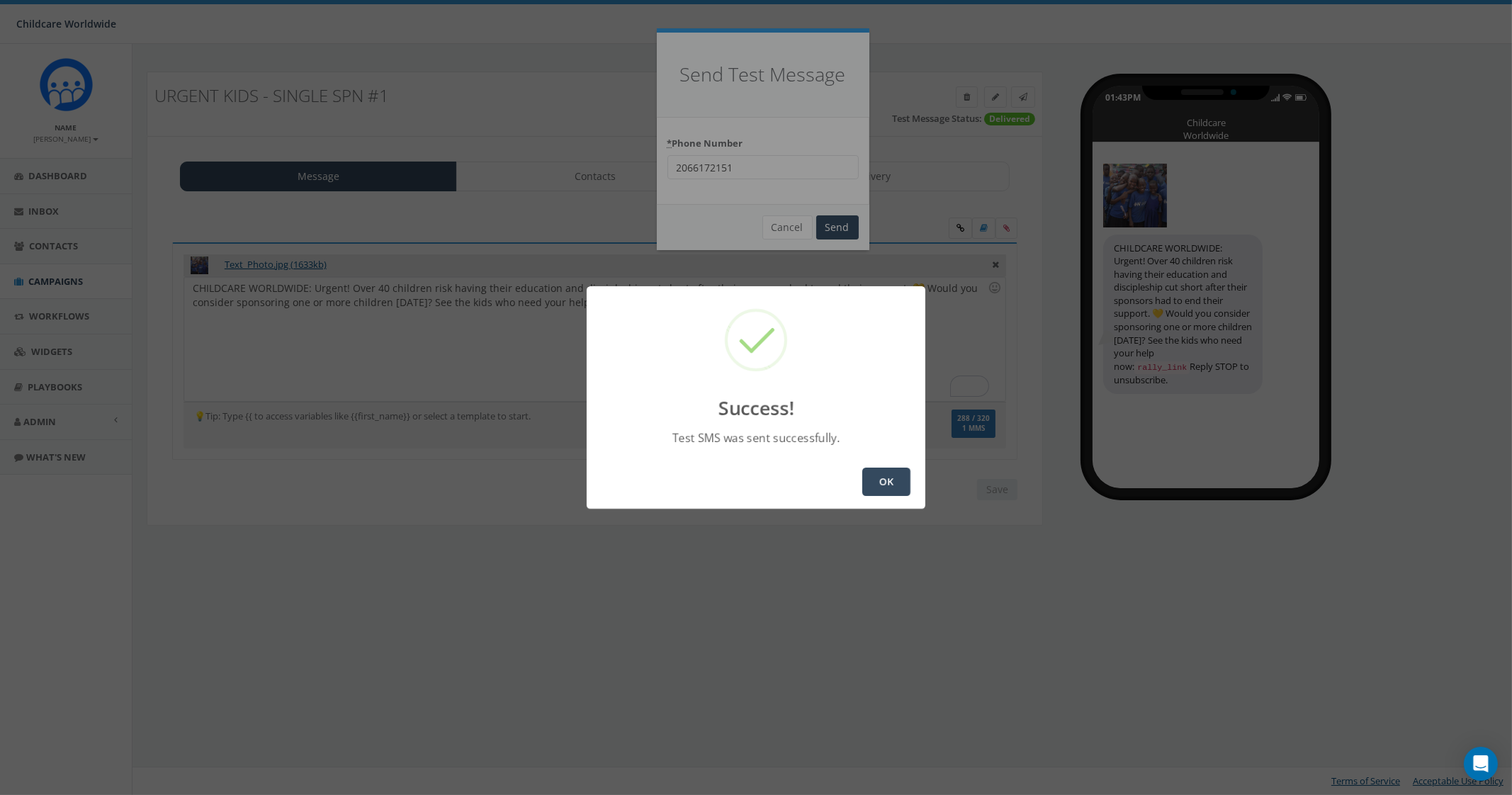
click at [884, 494] on button "OK" at bounding box center [886, 481] width 48 height 28
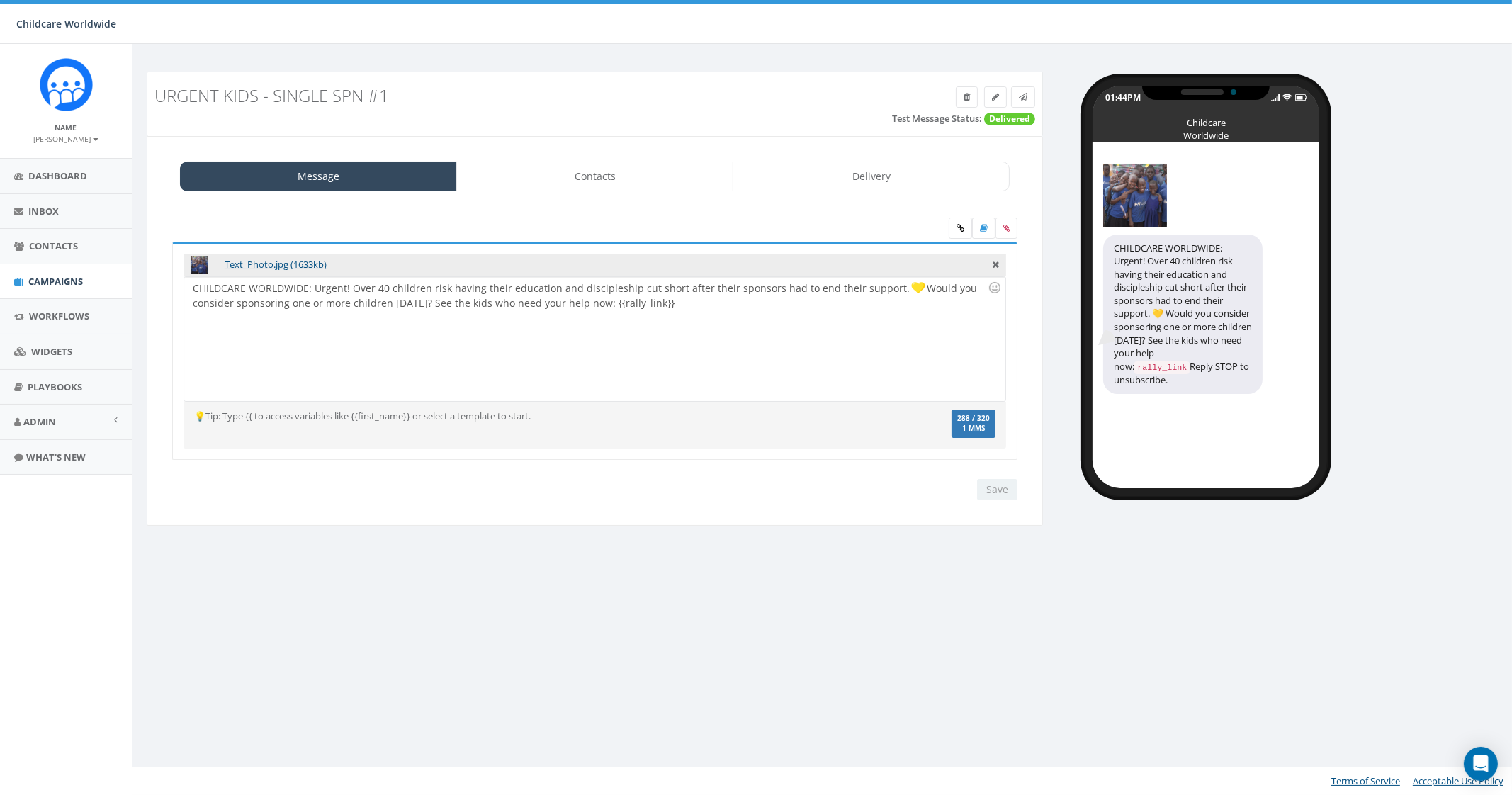
click at [568, 157] on div "Message Contacts Delivery Text_Photo.jpg (1633kb) CHILDCARE WORLDWIDE: Urgent! …" at bounding box center [595, 331] width 896 height 390
click at [571, 169] on link "Contacts" at bounding box center [595, 176] width 277 height 30
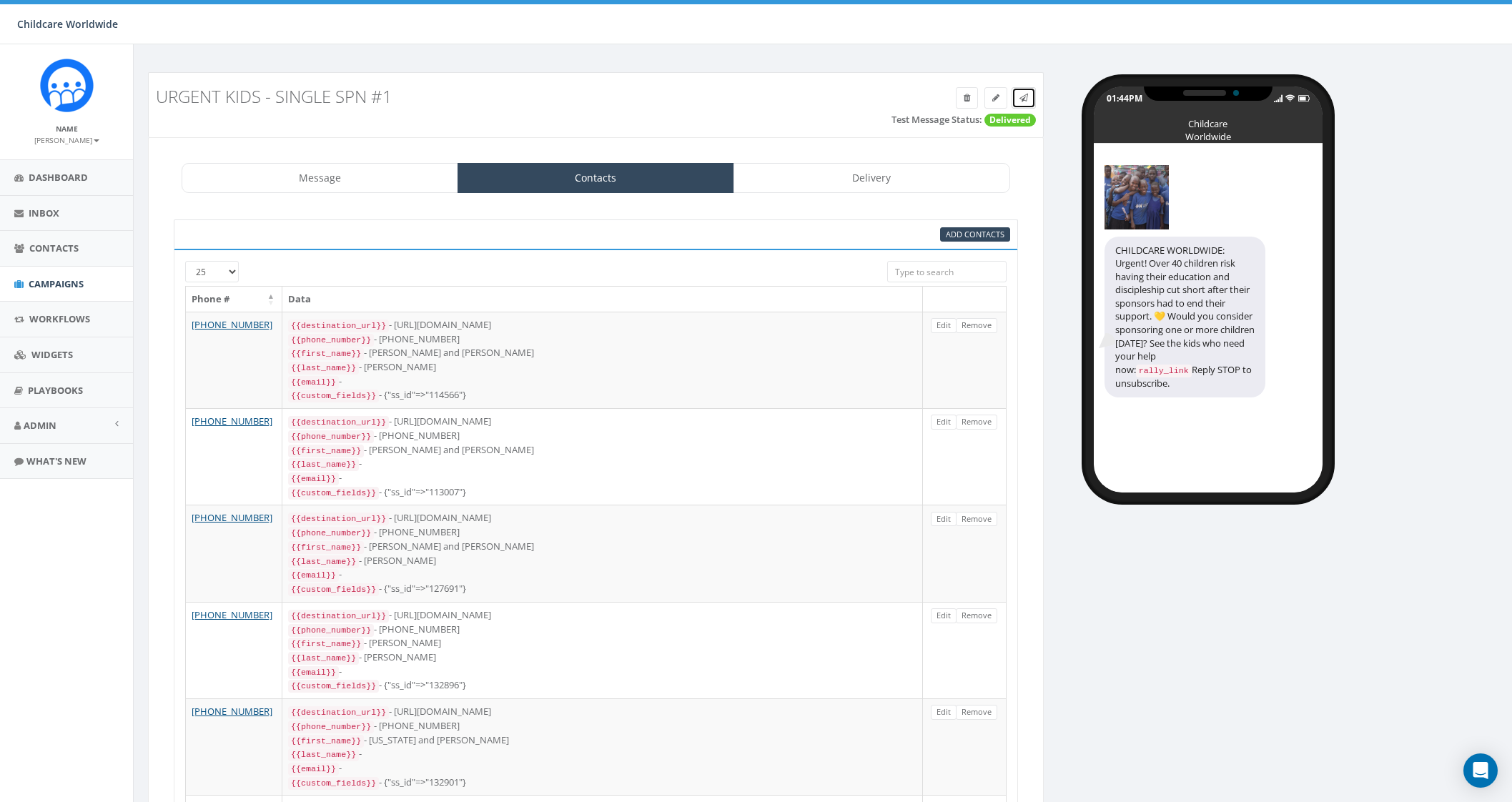
click at [1019, 97] on link at bounding box center [1024, 97] width 24 height 21
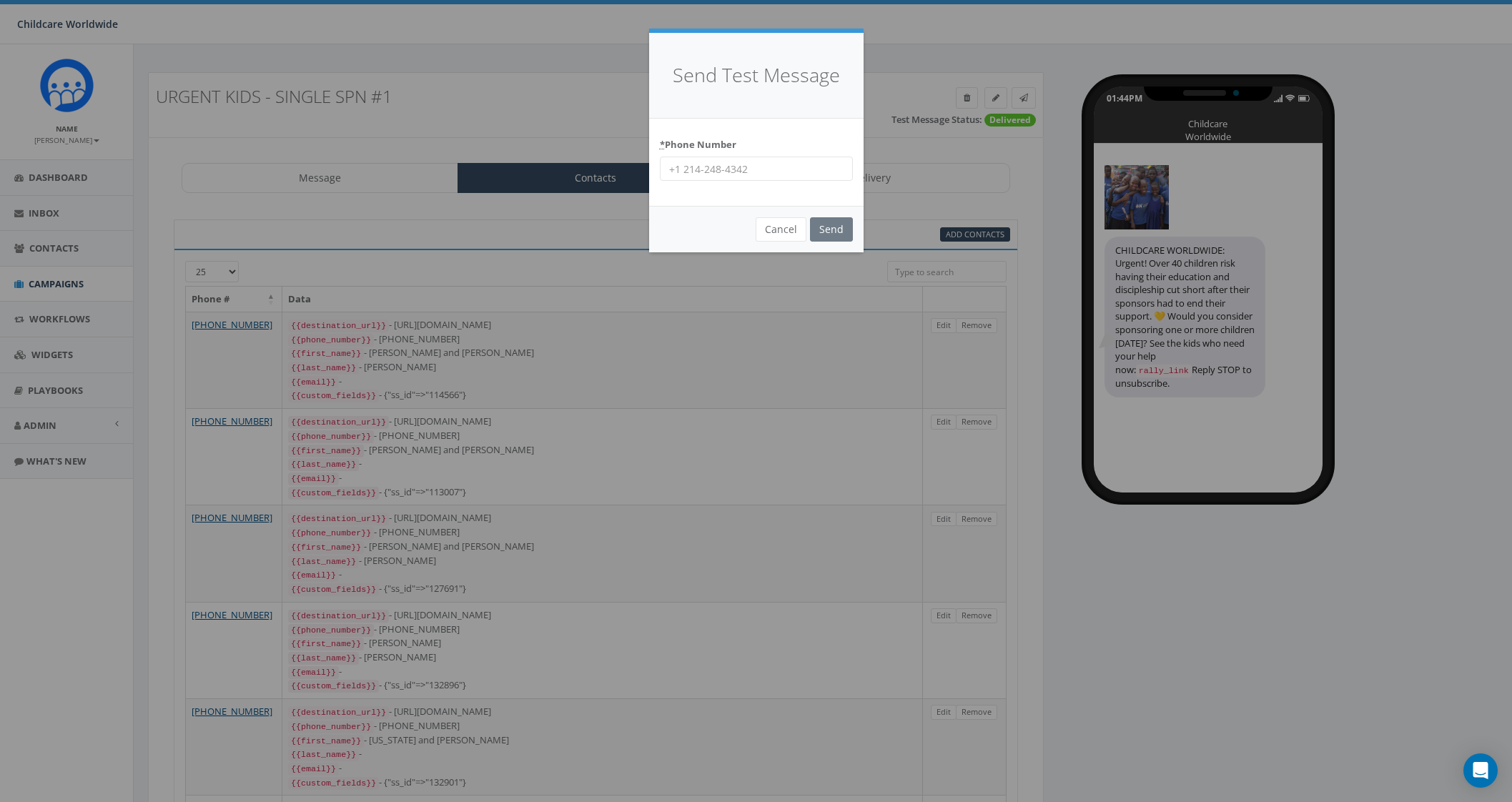
click at [760, 169] on input "* Phone Number" at bounding box center [757, 169] width 193 height 24
type input "2066172151"
click at [836, 230] on input "Send" at bounding box center [832, 230] width 43 height 24
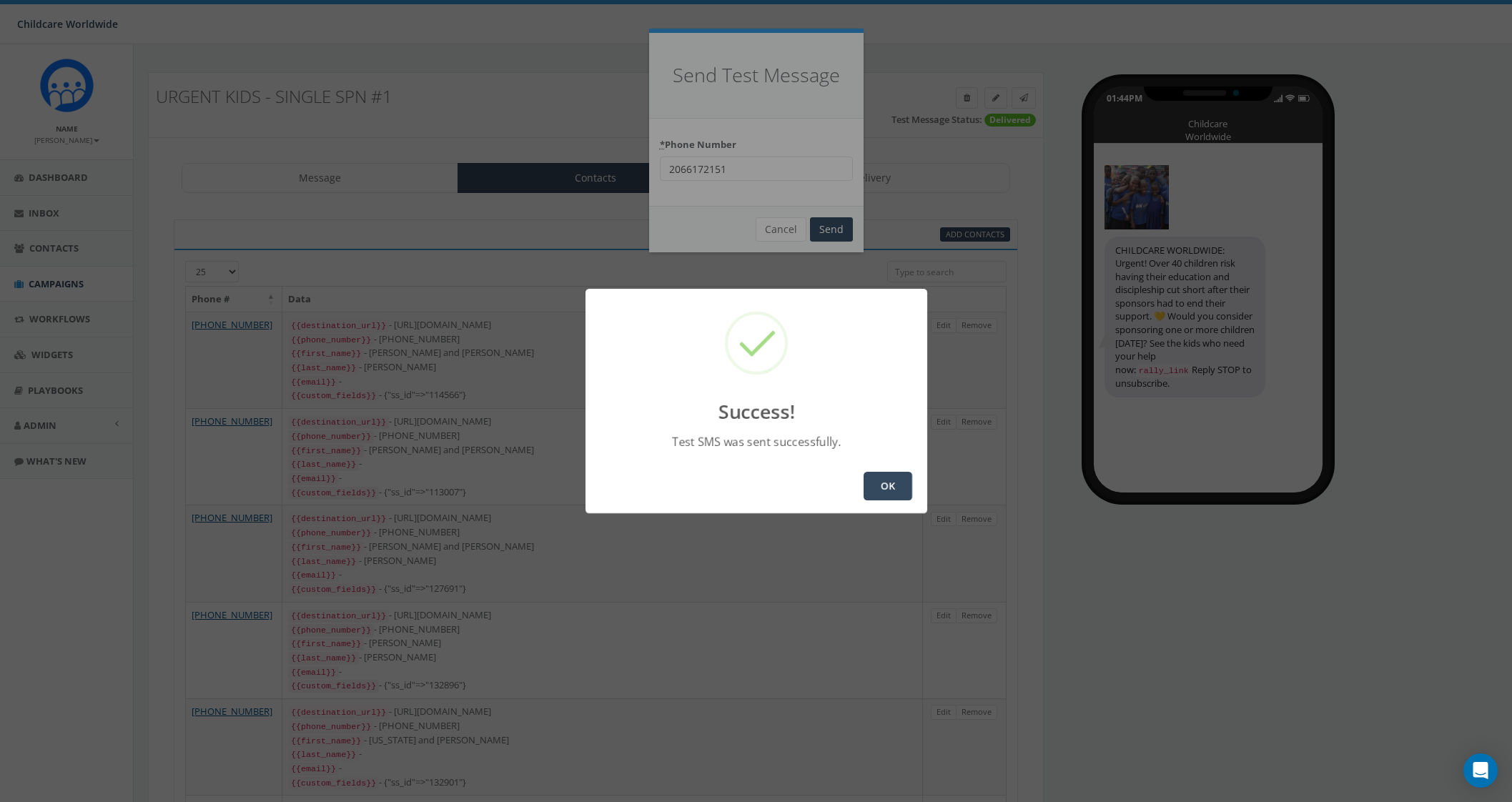
click at [883, 489] on button "OK" at bounding box center [888, 485] width 49 height 28
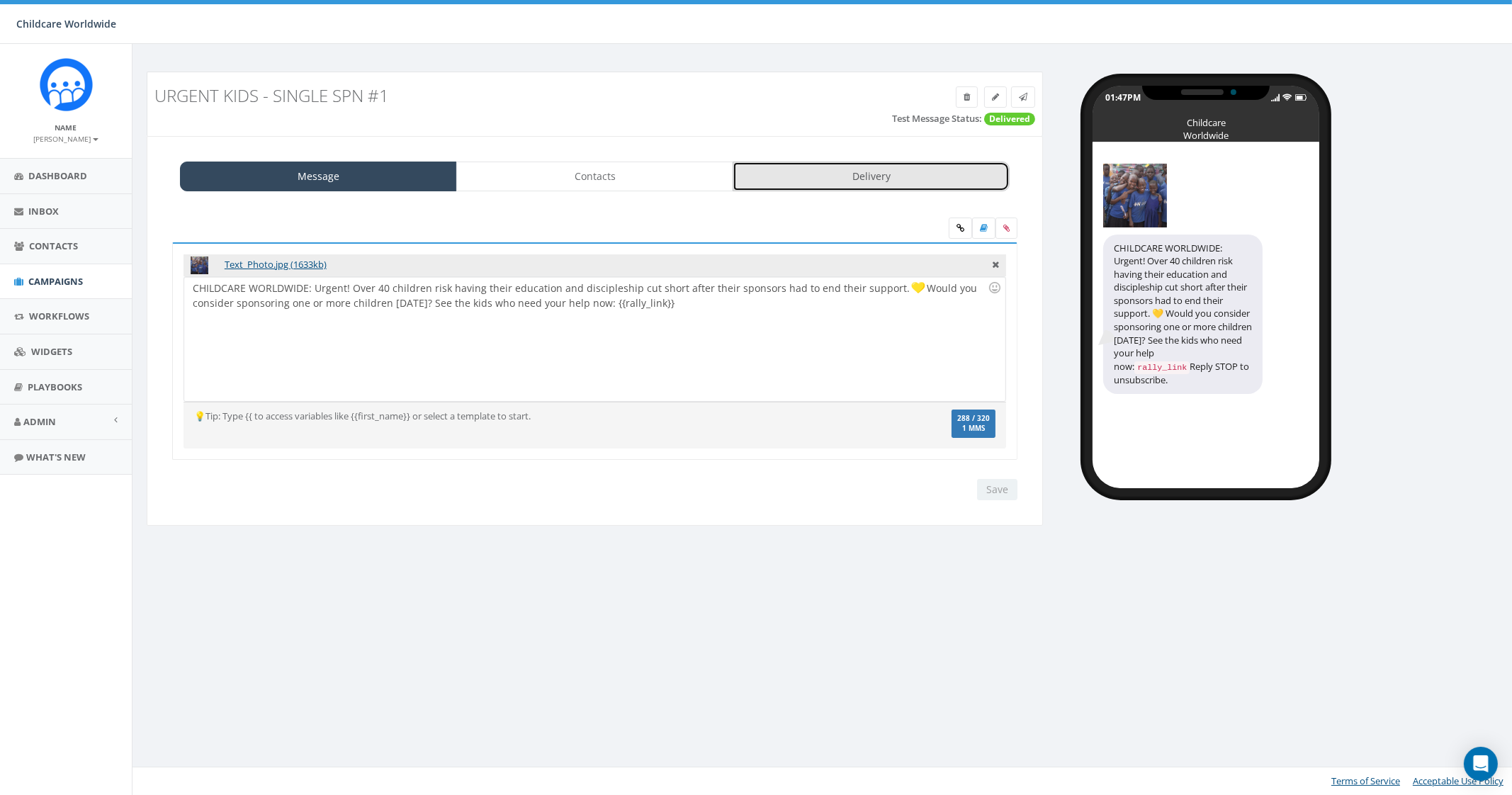
click at [850, 175] on link "Delivery" at bounding box center [871, 176] width 277 height 30
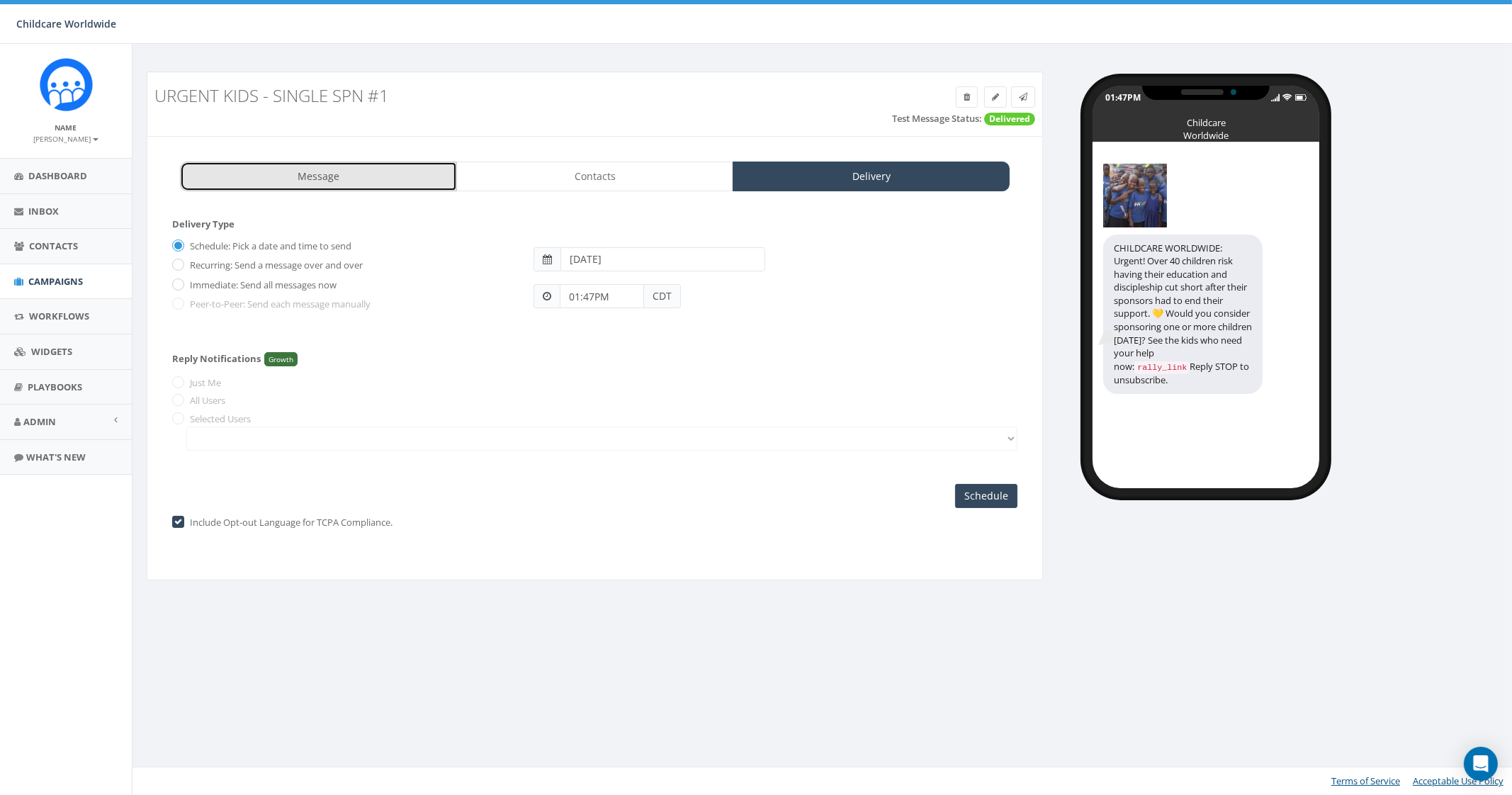
click at [352, 171] on link "Message" at bounding box center [319, 176] width 277 height 30
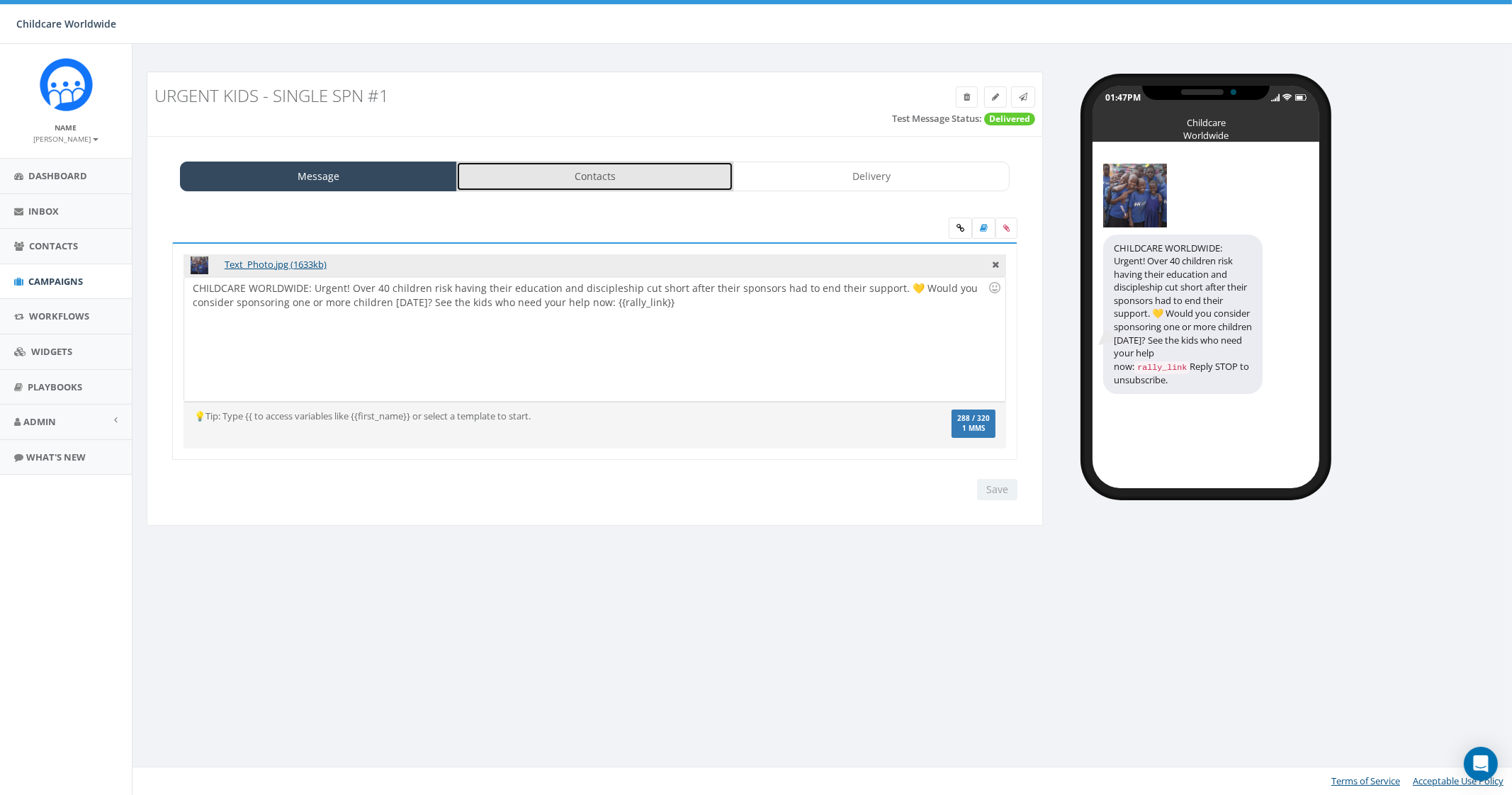
click at [558, 186] on link "Contacts" at bounding box center [595, 176] width 277 height 30
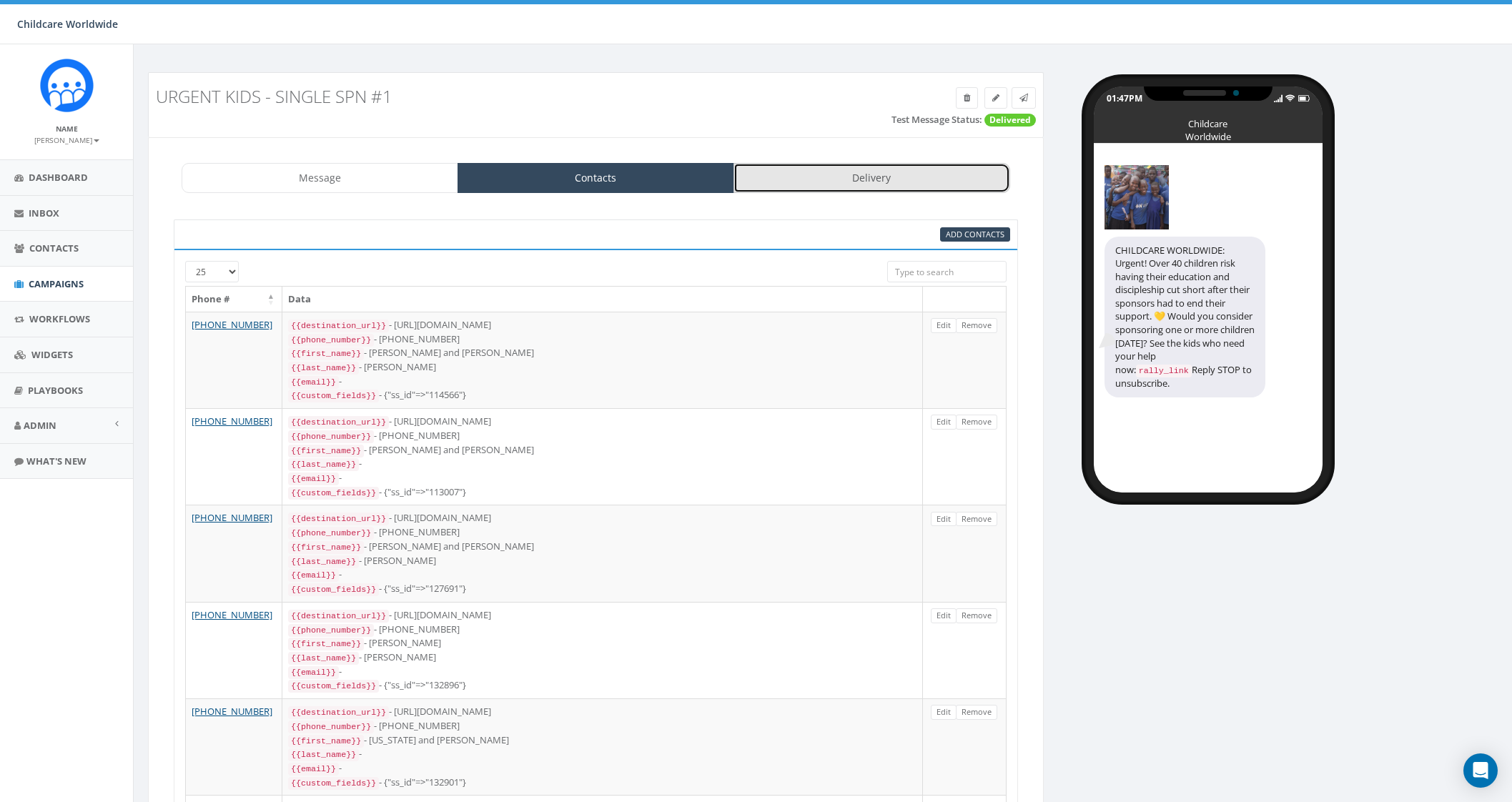
click at [815, 188] on link "Delivery" at bounding box center [871, 178] width 277 height 30
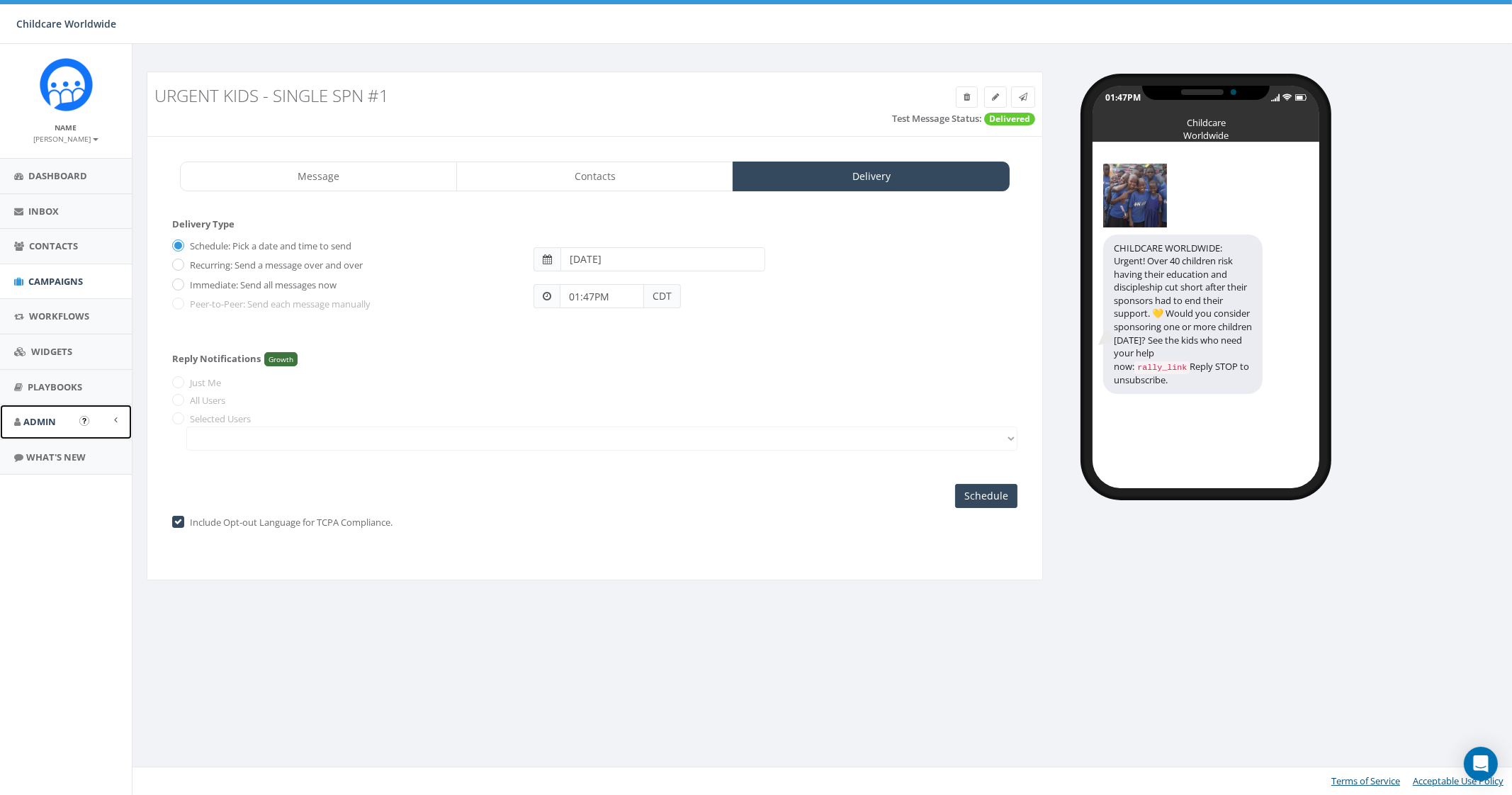
click at [44, 422] on span "Admin" at bounding box center [39, 422] width 32 height 13
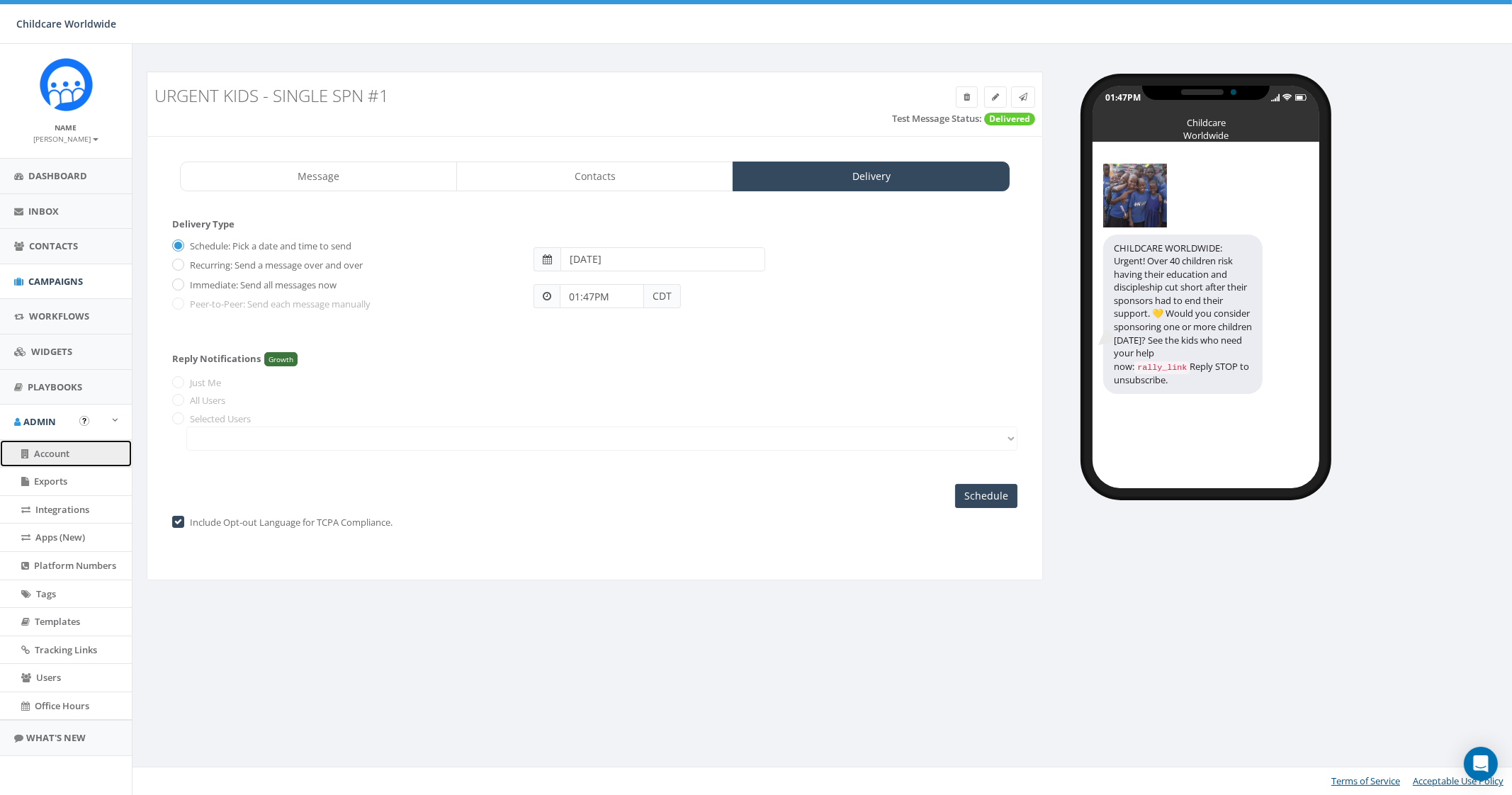
click at [68, 444] on link "Account" at bounding box center [66, 454] width 132 height 27
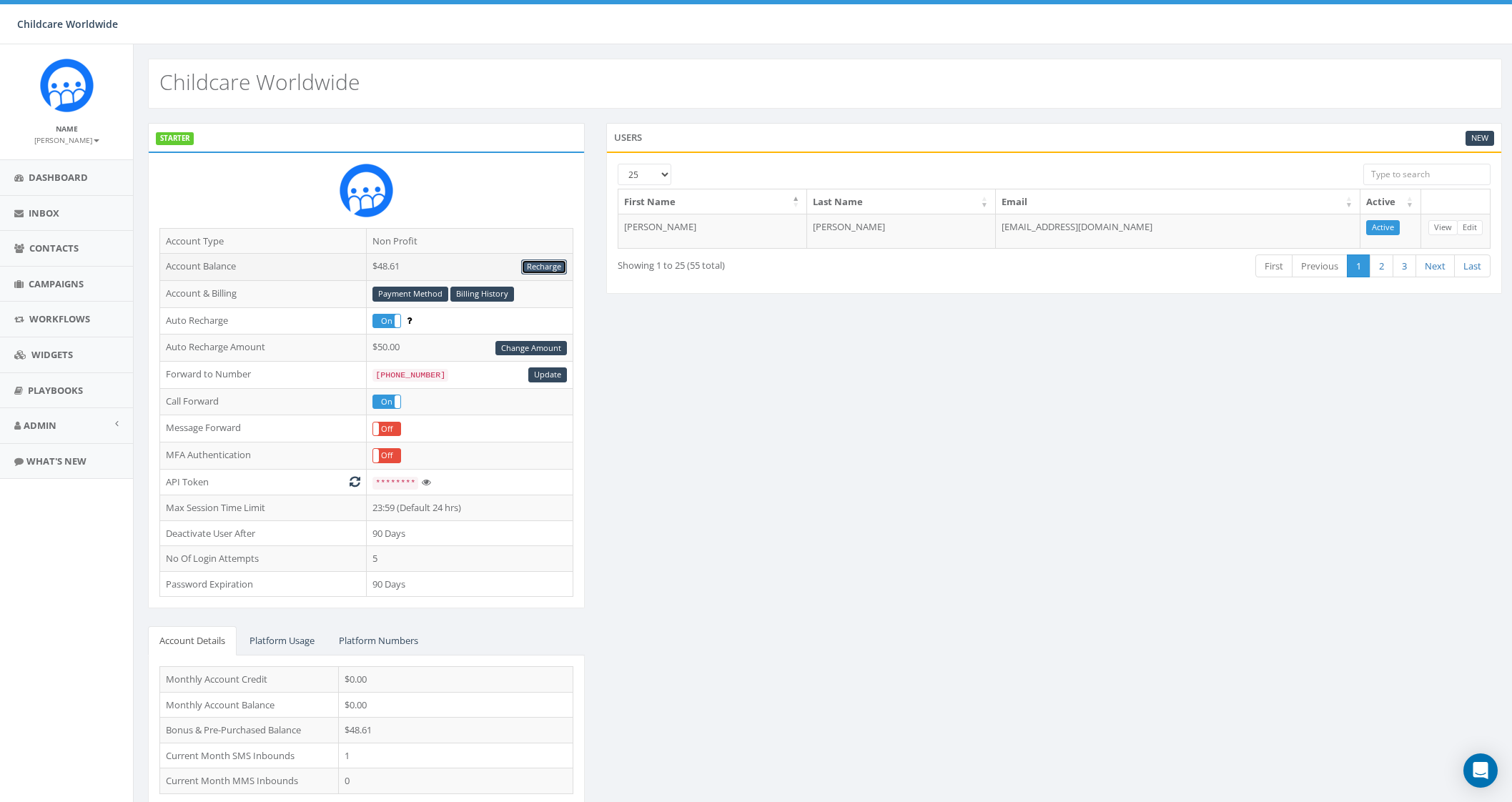
click at [529, 267] on link "Recharge" at bounding box center [544, 267] width 45 height 15
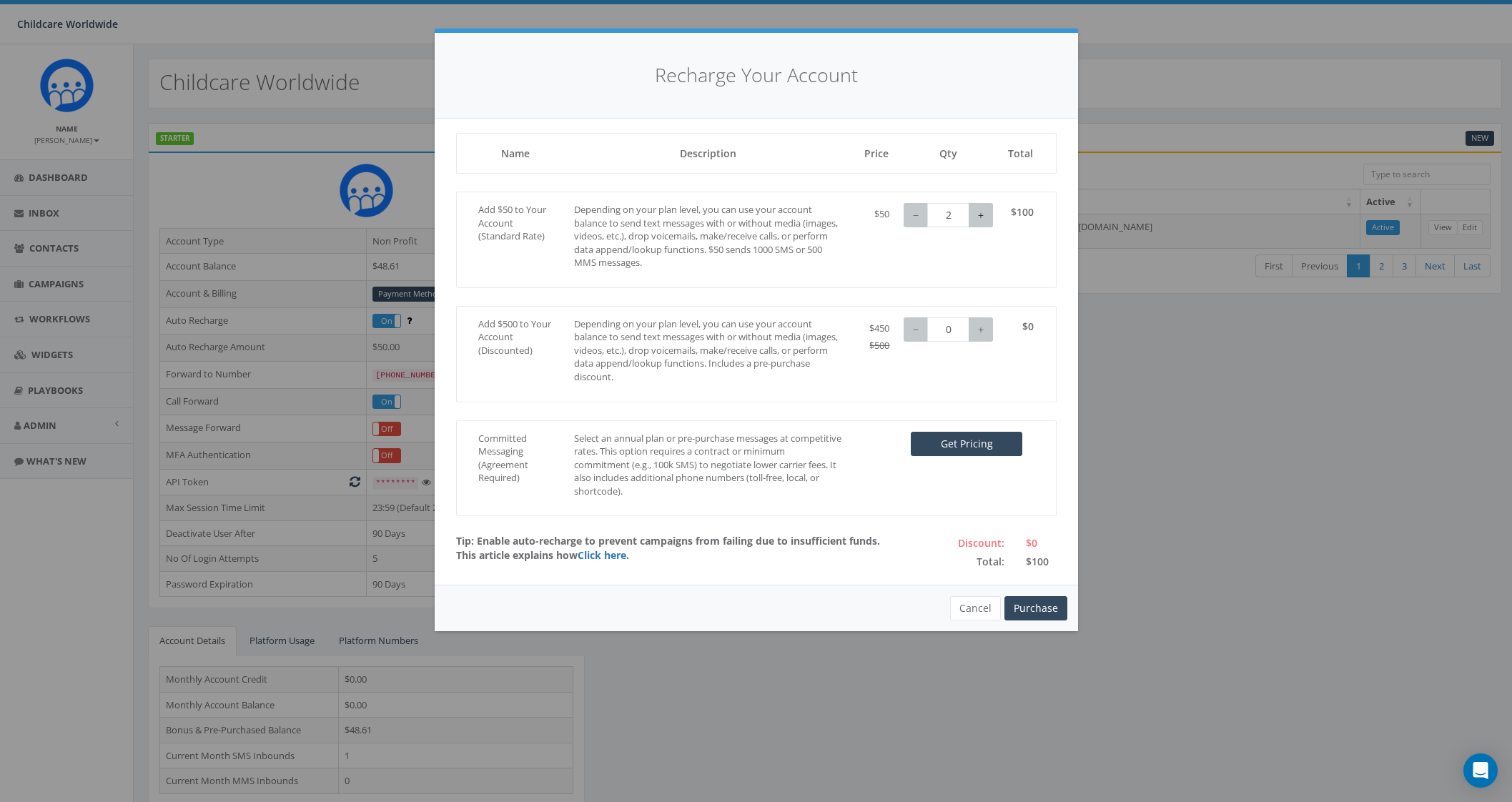
click at [987, 213] on button "+" at bounding box center [981, 215] width 24 height 24
type input "6"
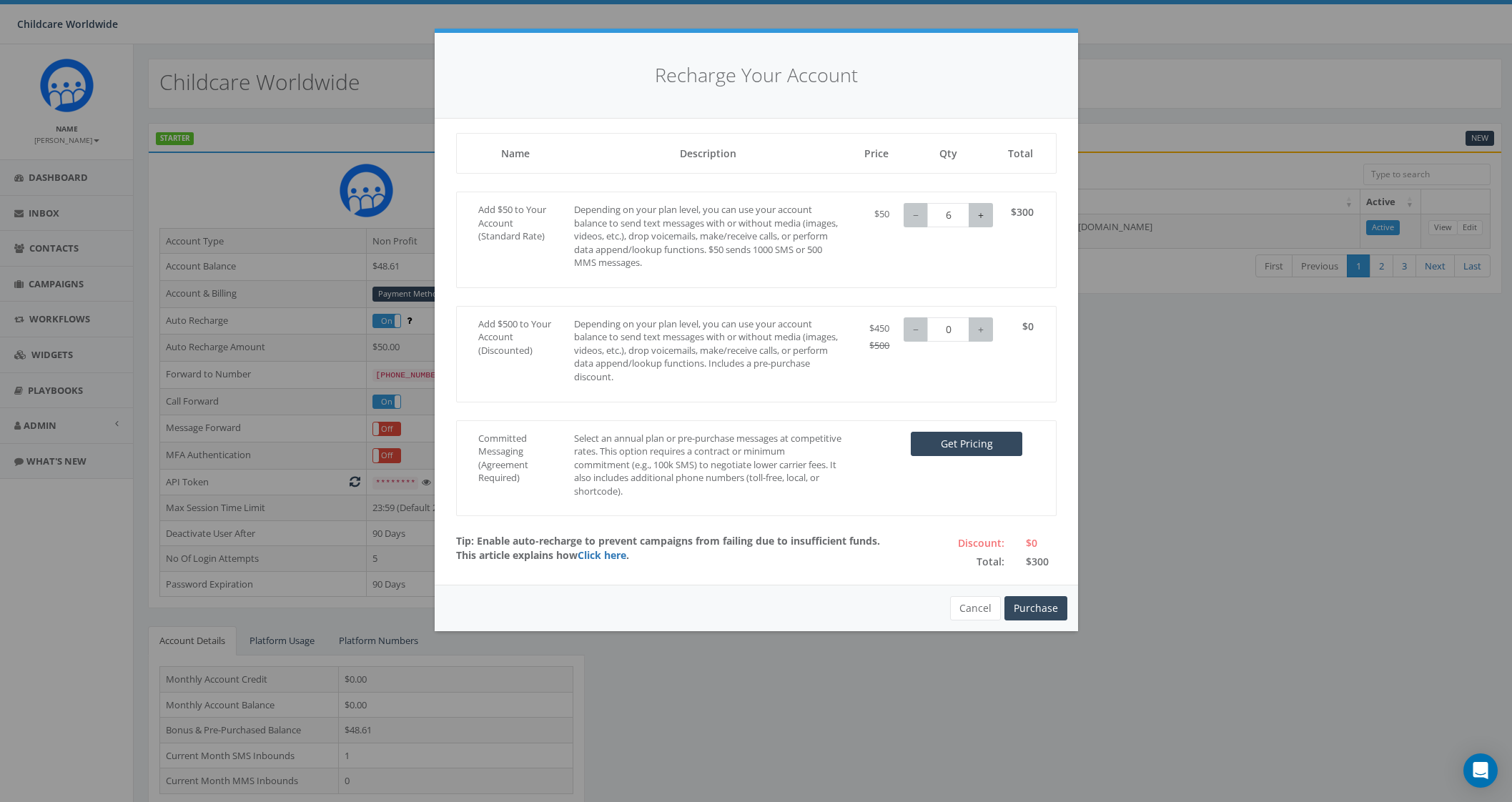
click at [980, 216] on button "+" at bounding box center [981, 215] width 24 height 24
click at [1042, 609] on button "Purchase" at bounding box center [1035, 608] width 63 height 24
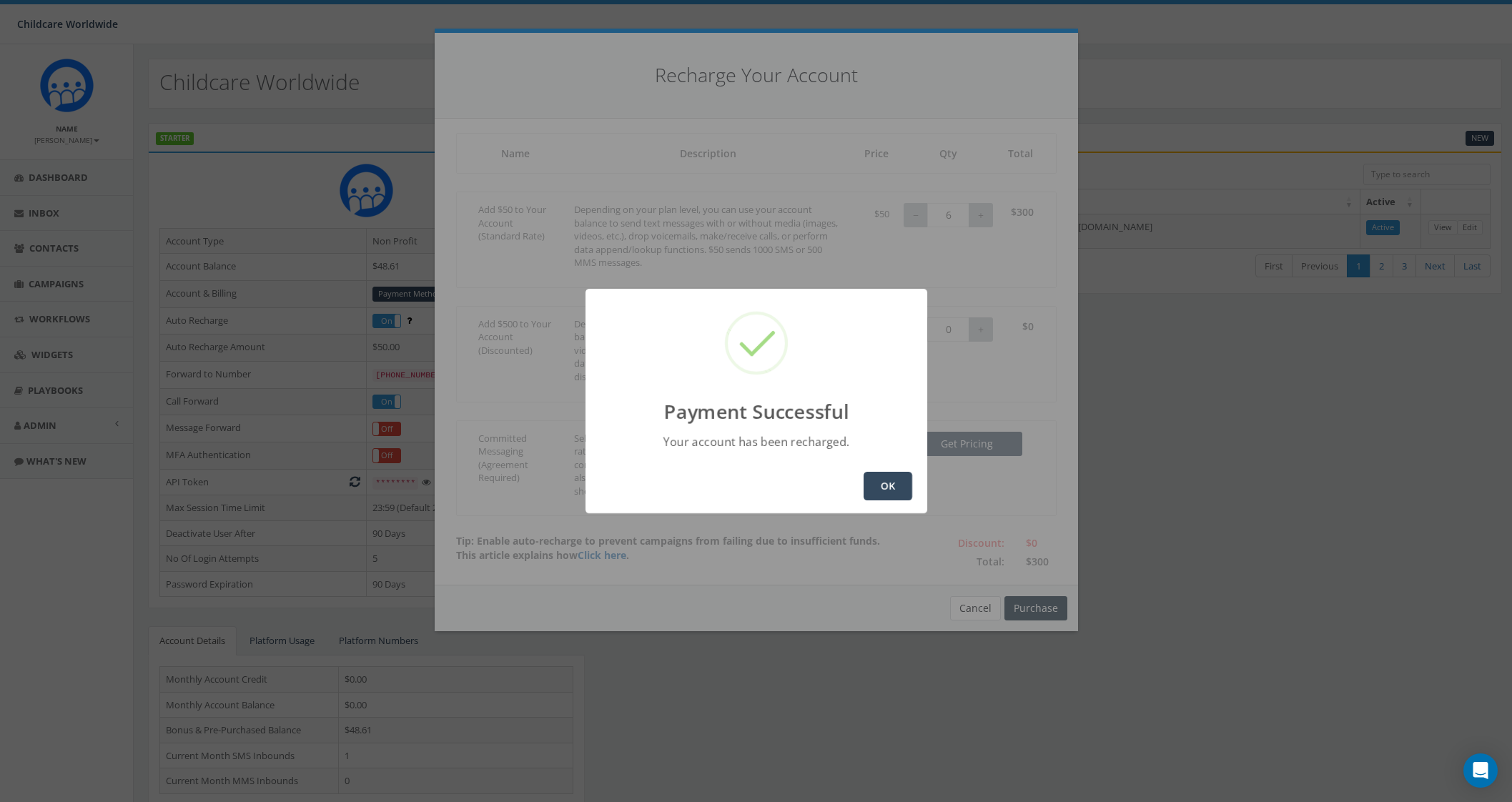
click at [897, 487] on button "OK" at bounding box center [888, 485] width 49 height 28
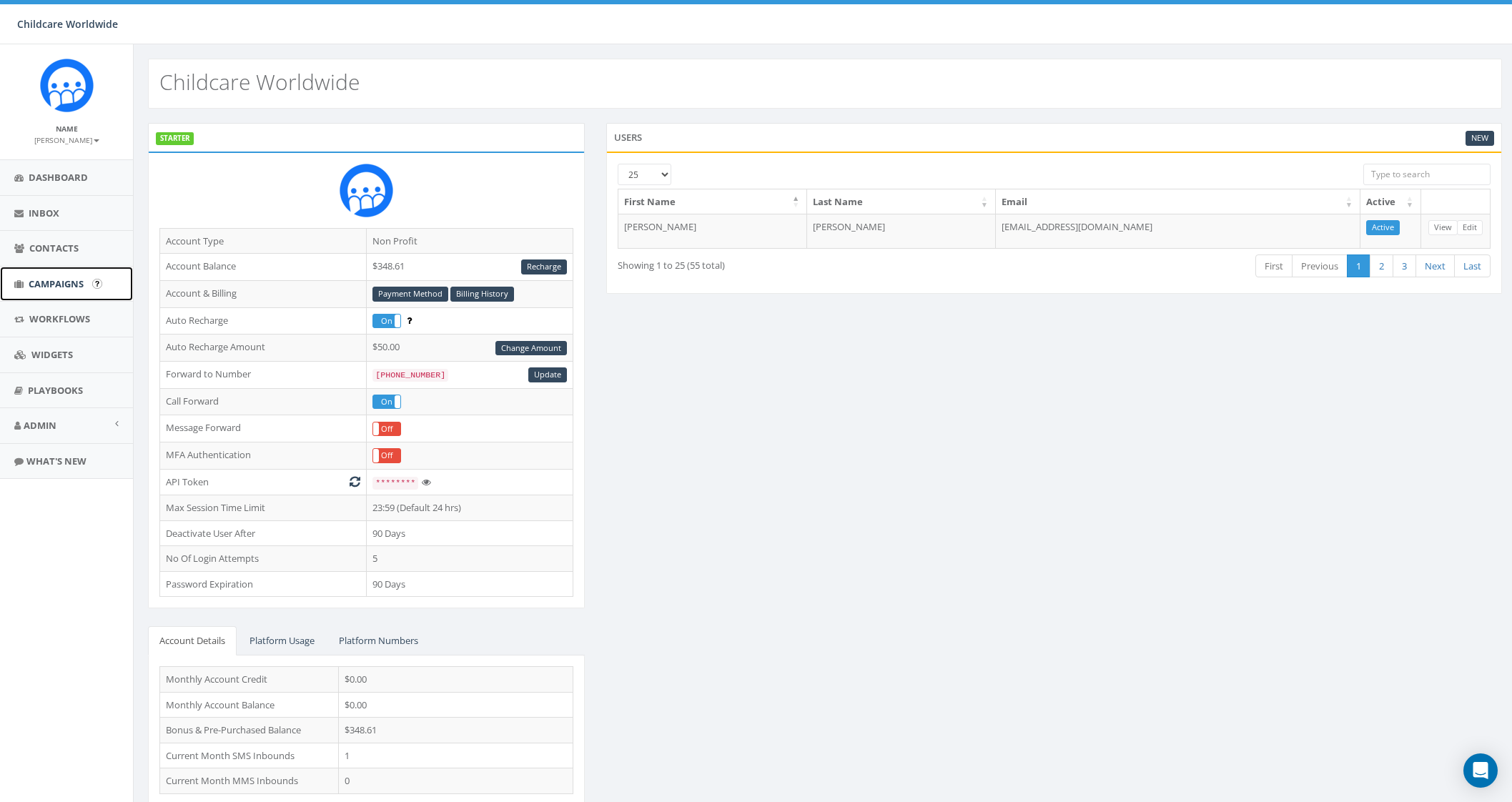
click at [45, 291] on link "Campaigns" at bounding box center [67, 283] width 133 height 35
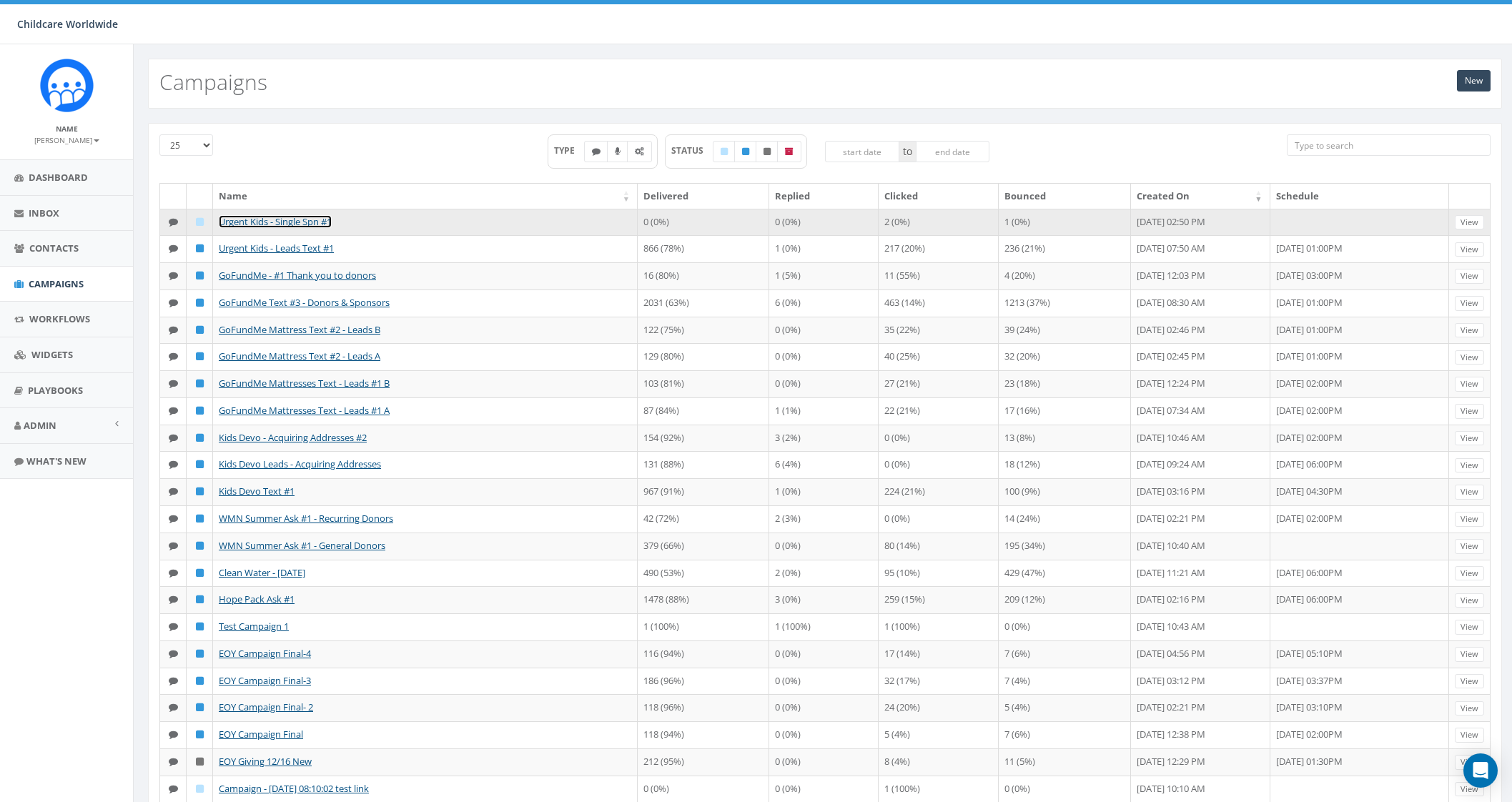
click at [315, 224] on link "Urgent Kids - Single Spn #1" at bounding box center [274, 222] width 113 height 13
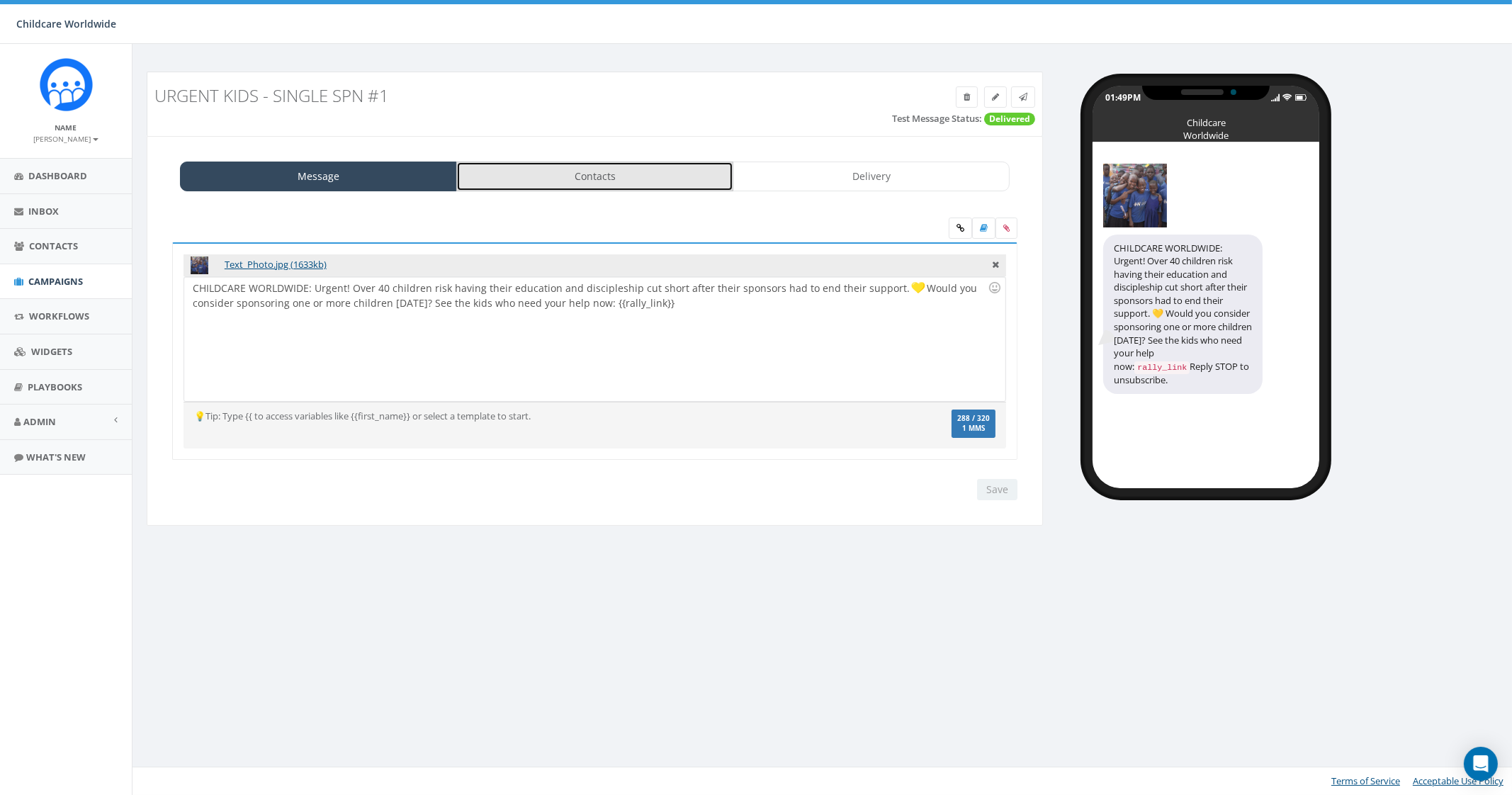
click at [680, 179] on link "Contacts" at bounding box center [595, 176] width 277 height 30
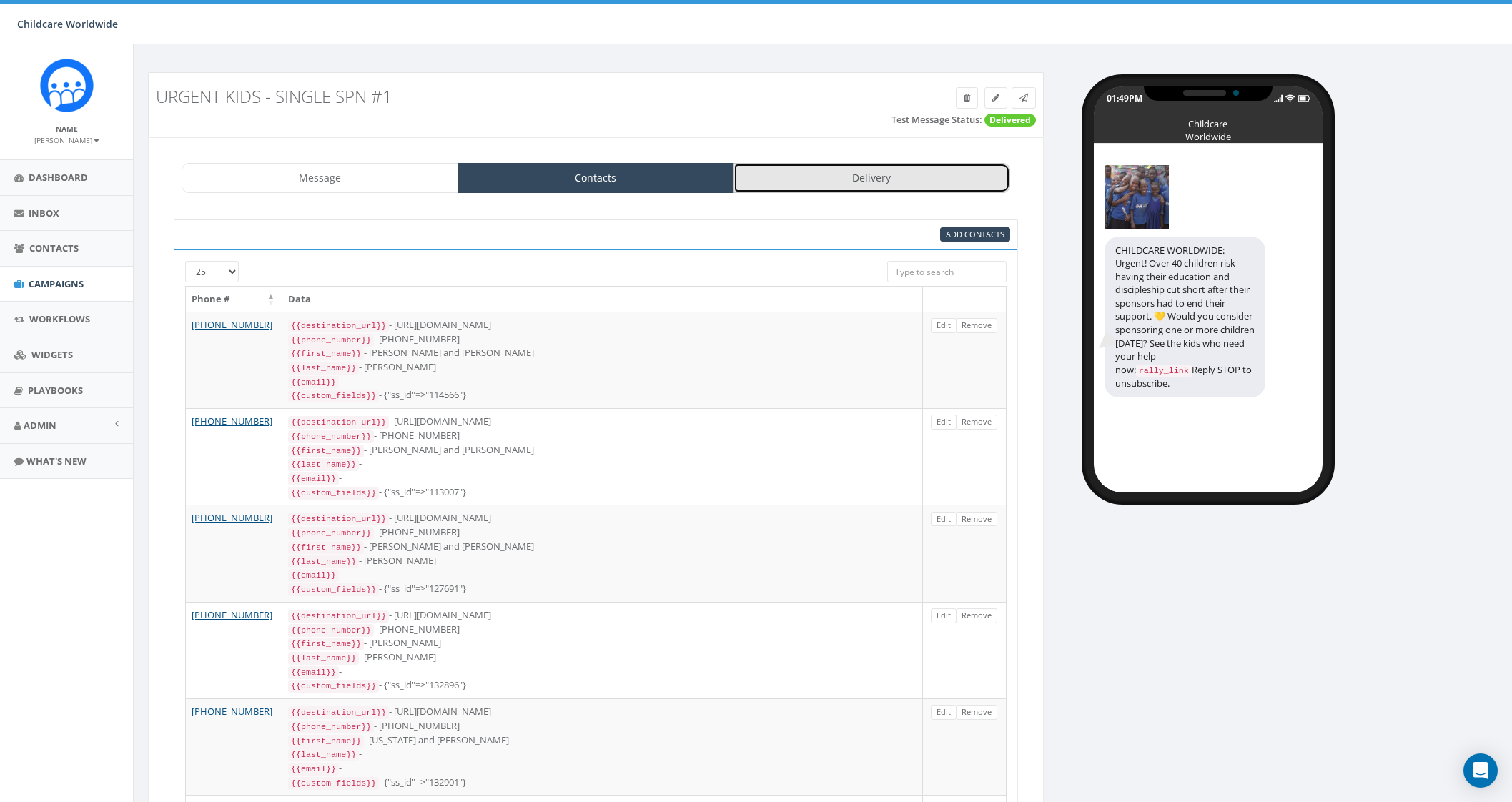
click at [819, 174] on link "Delivery" at bounding box center [871, 178] width 277 height 30
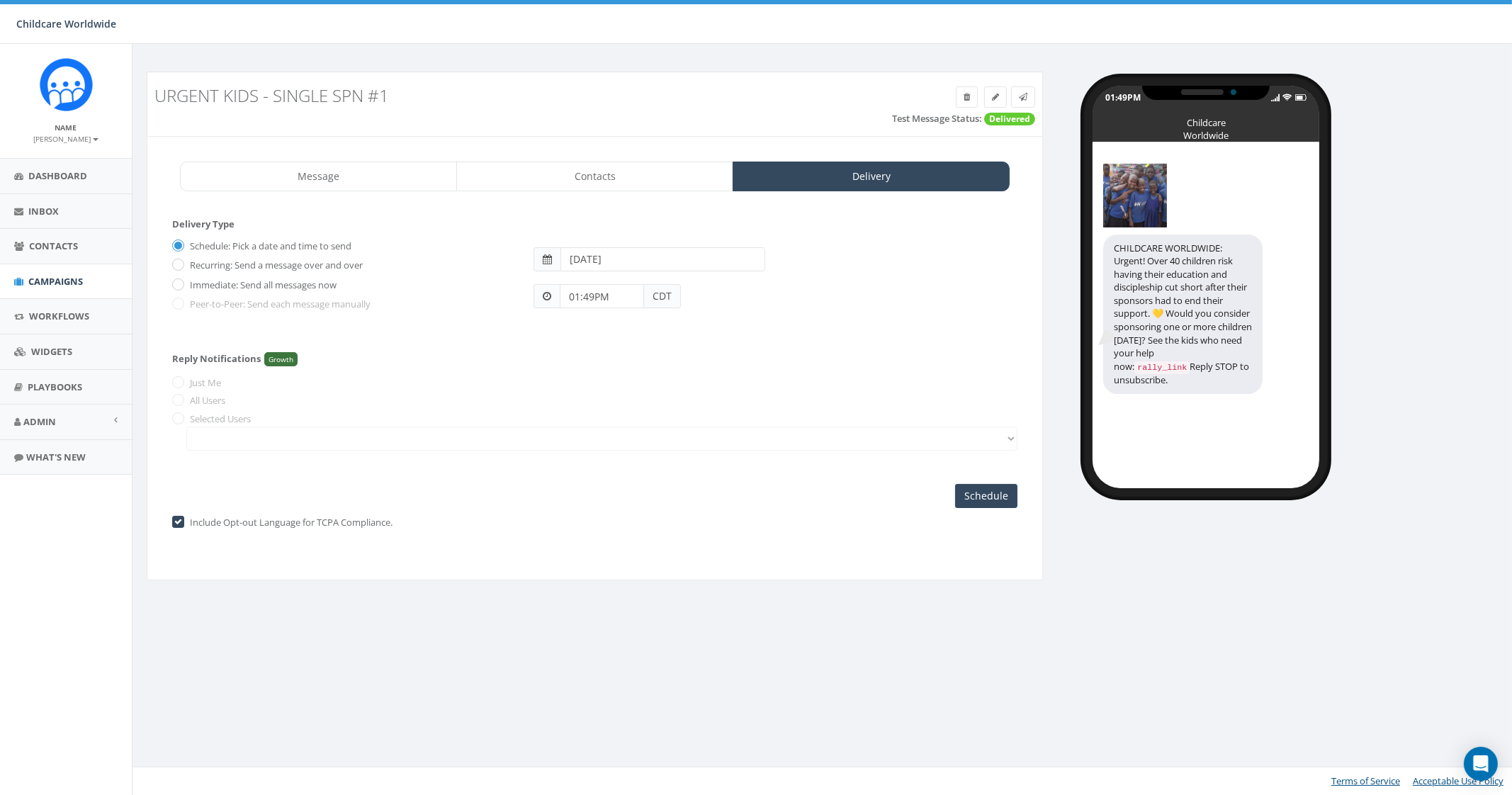
click at [655, 299] on span "CDT" at bounding box center [662, 296] width 37 height 24
click at [651, 295] on span "CDT" at bounding box center [662, 296] width 37 height 24
click at [670, 295] on span "CDT" at bounding box center [662, 296] width 37 height 24
click at [669, 300] on span "CDT" at bounding box center [662, 296] width 37 height 24
click at [590, 299] on input "01:49PM" at bounding box center [602, 296] width 84 height 24
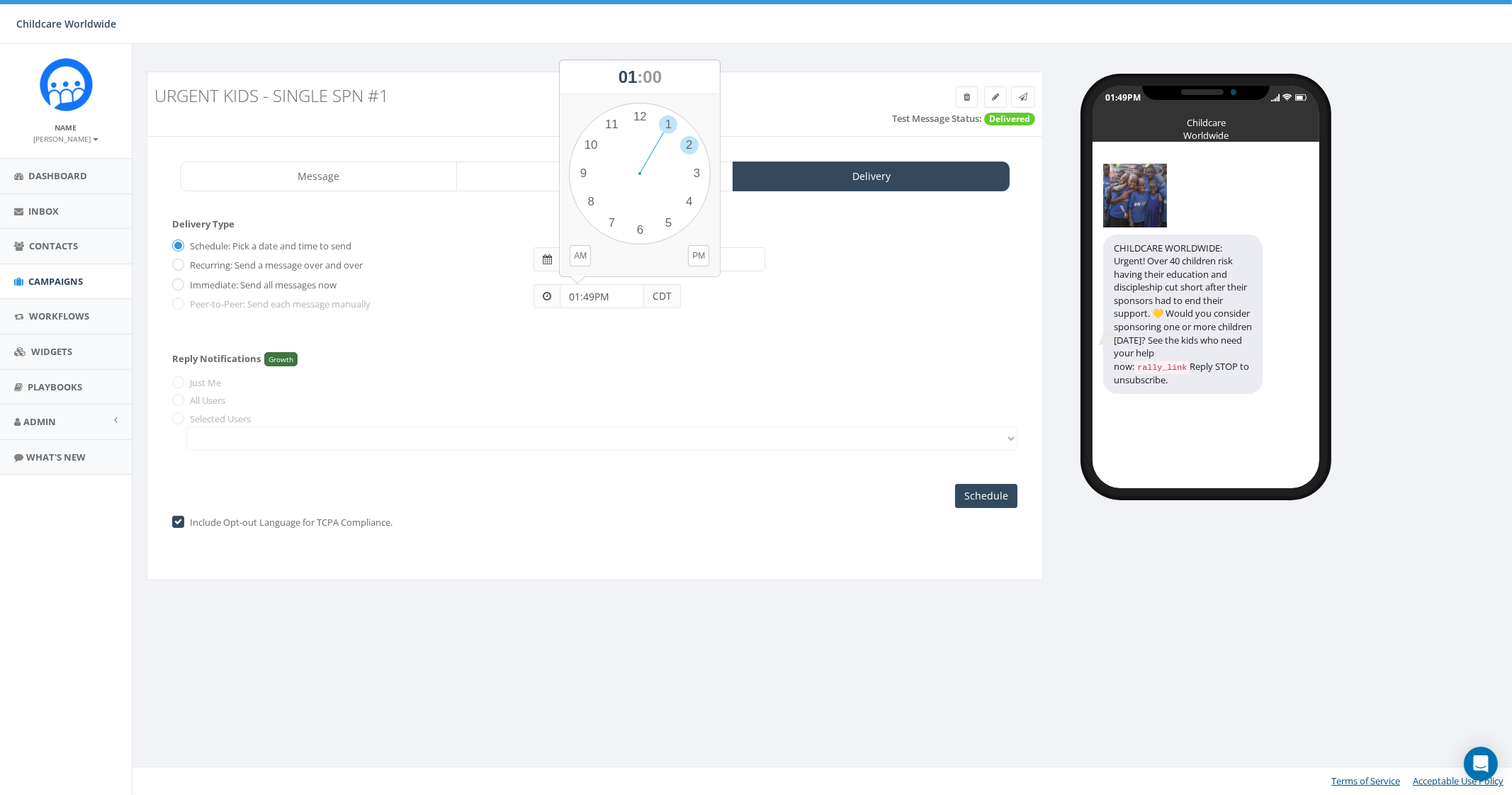
click at [690, 144] on div "1 2 3 4 5 6 7 8 9 10 11 12 00 05 10 15 20 25 30 35 40 45 50 55" at bounding box center [640, 174] width 142 height 142
click at [637, 113] on div "1 2 3 4 5 6 7 8 9 10 11 12 00 05 10 15 20 25 30 35 40 45 50 55" at bounding box center [640, 174] width 142 height 142
type input "02:00PM"
click at [635, 258] on input "[DATE]" at bounding box center [662, 259] width 204 height 24
click at [620, 352] on td "9" at bounding box center [616, 350] width 21 height 21
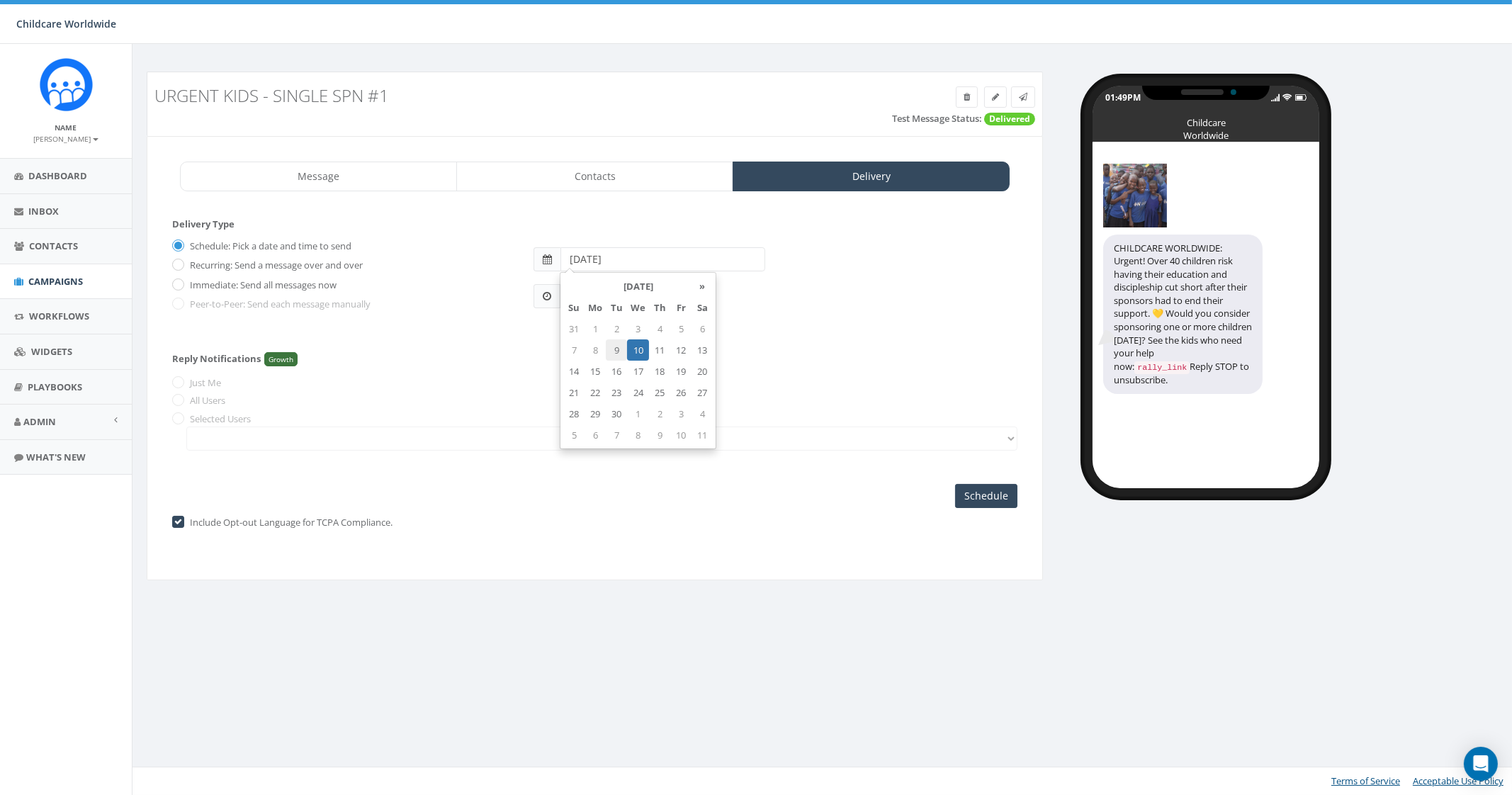
type input "[DATE]"
click at [488, 365] on div "Reply Notifications Growth Just Me All Users Selected Users" at bounding box center [595, 398] width 845 height 119
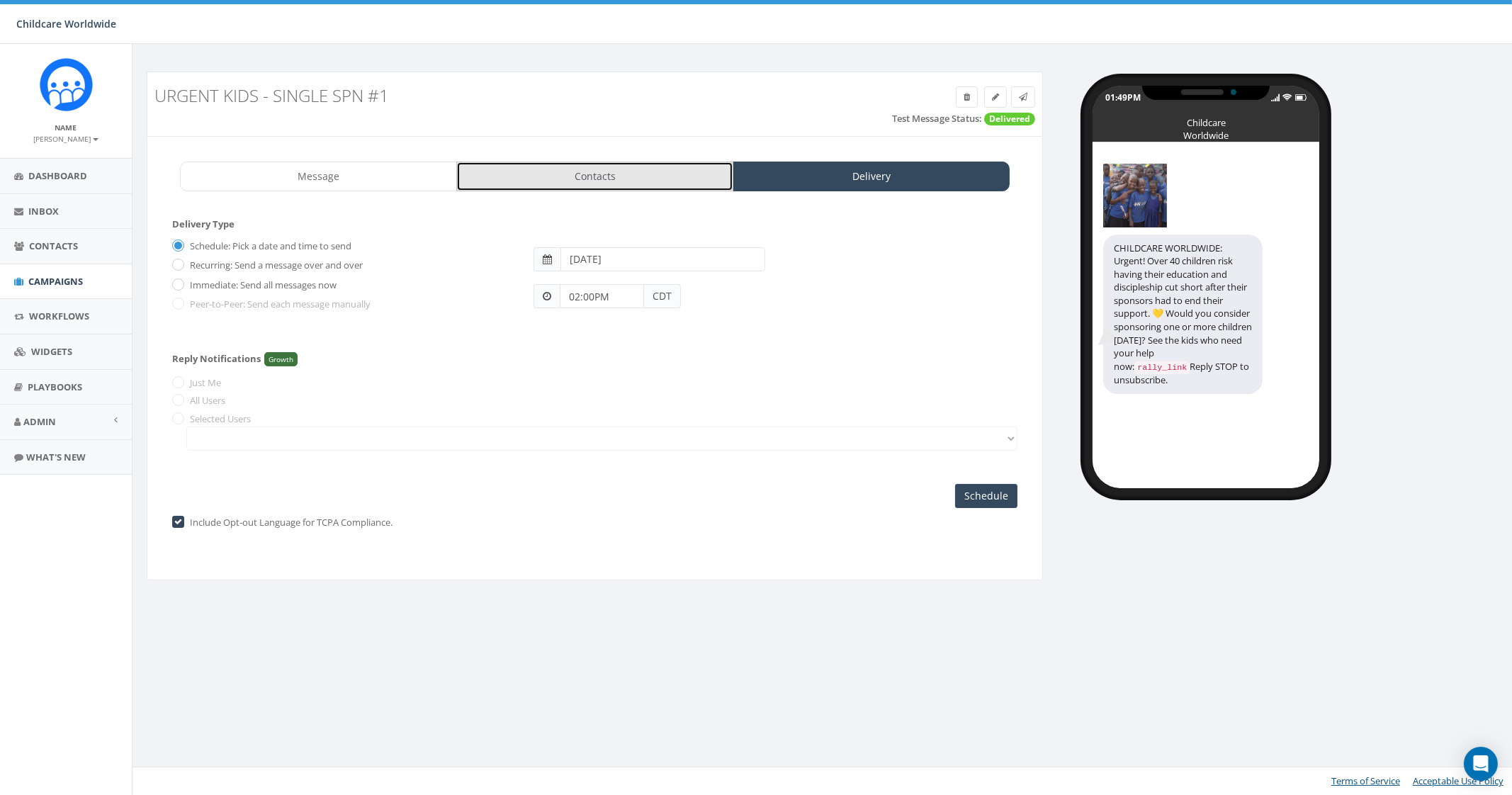
click at [602, 162] on link "Contacts" at bounding box center [595, 176] width 277 height 30
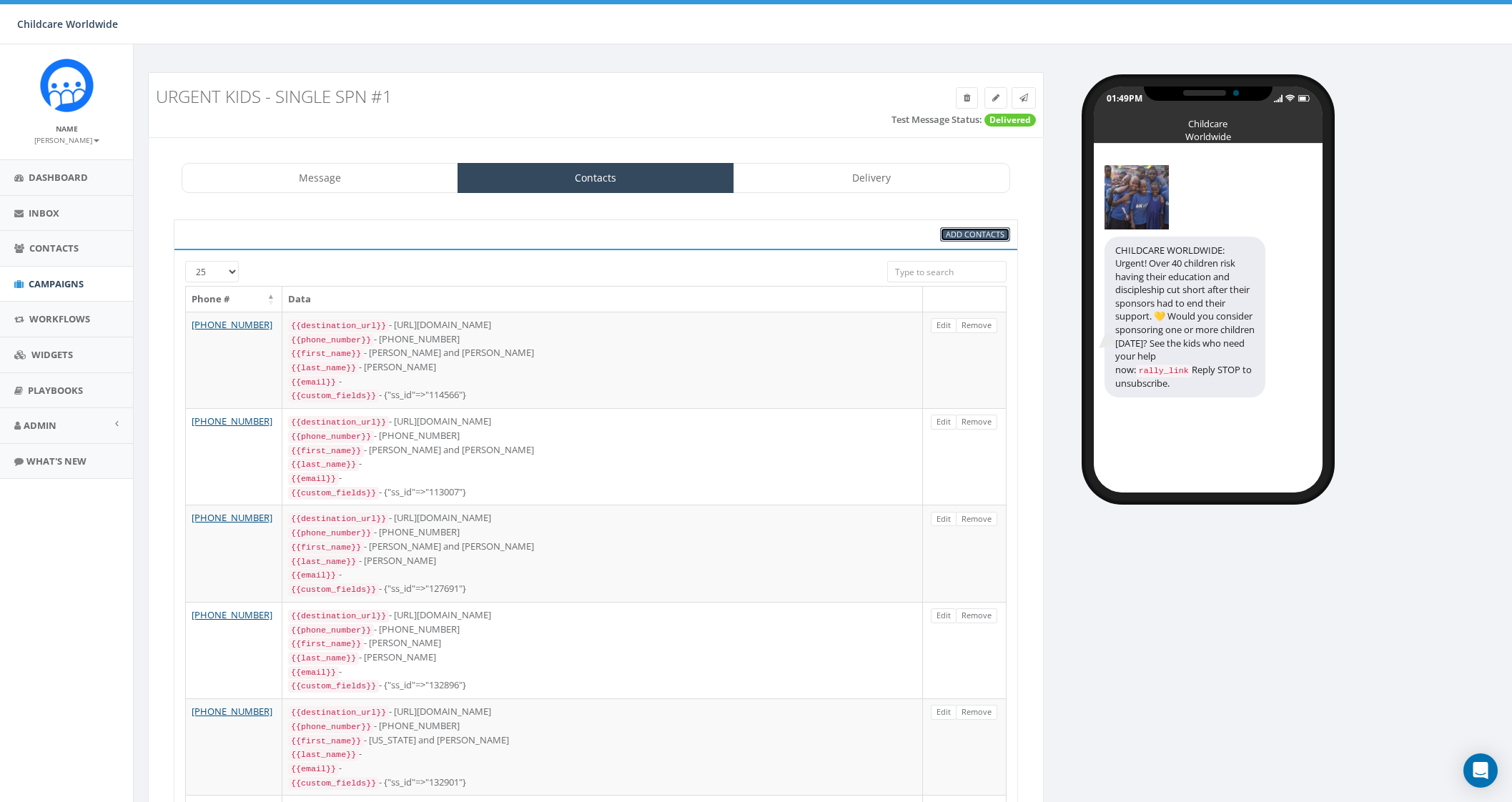
click at [962, 235] on span "Add Contacts" at bounding box center [975, 234] width 58 height 11
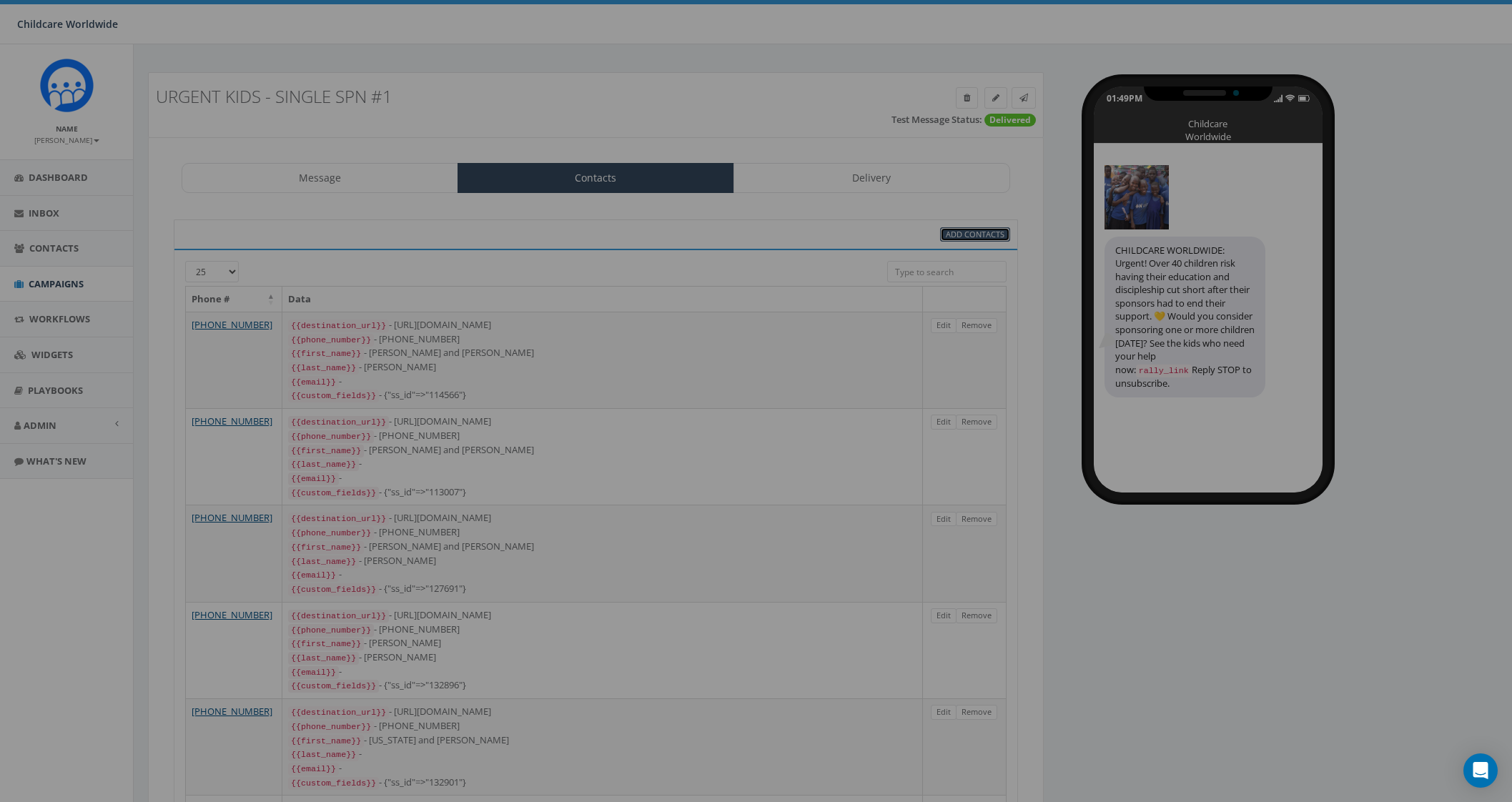
select select
select select "100"
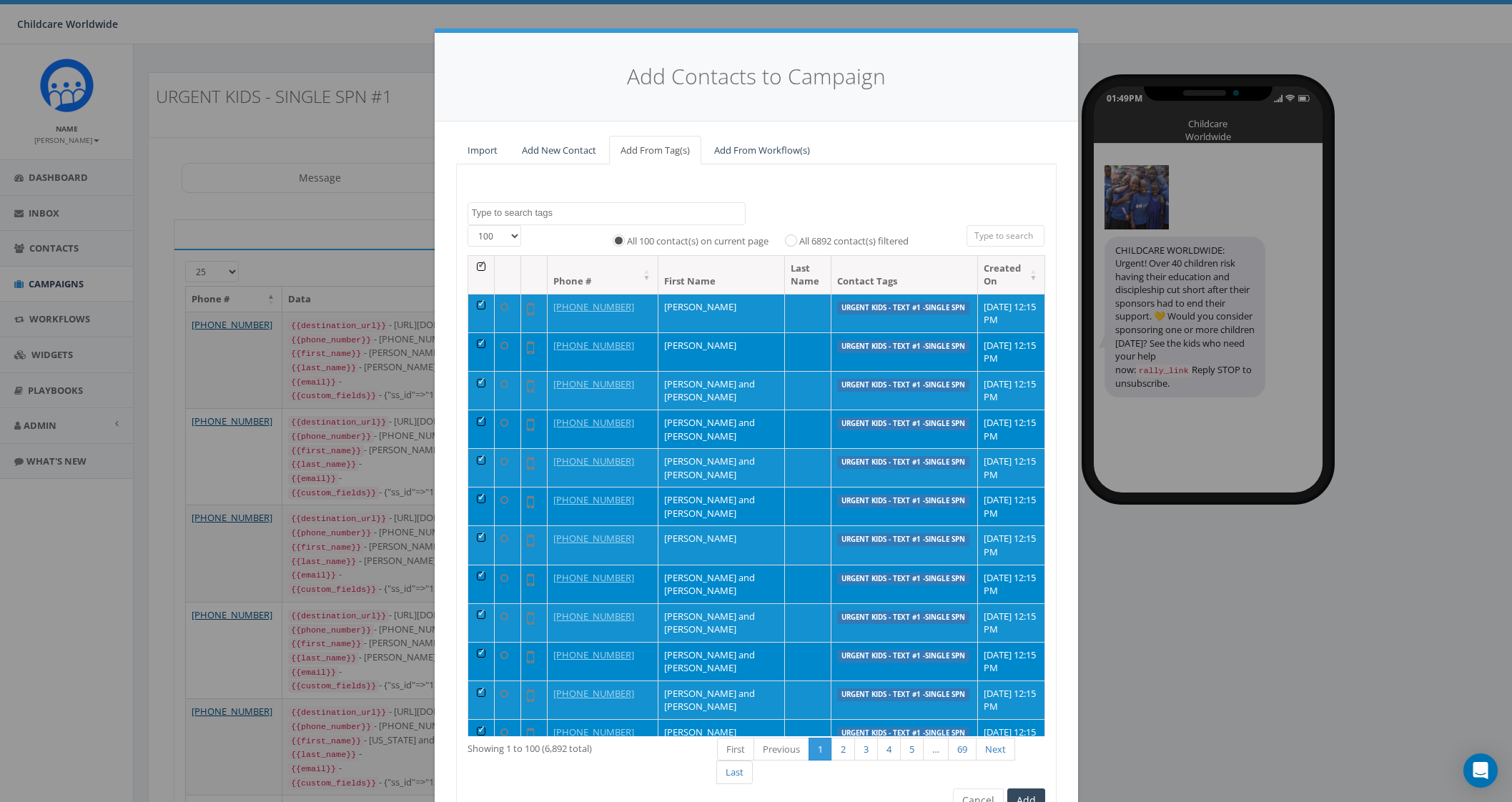
click at [550, 212] on textarea "Search" at bounding box center [608, 213] width 273 height 13
type textarea "[PERSON_NAME]"
select select "shaun Winn"
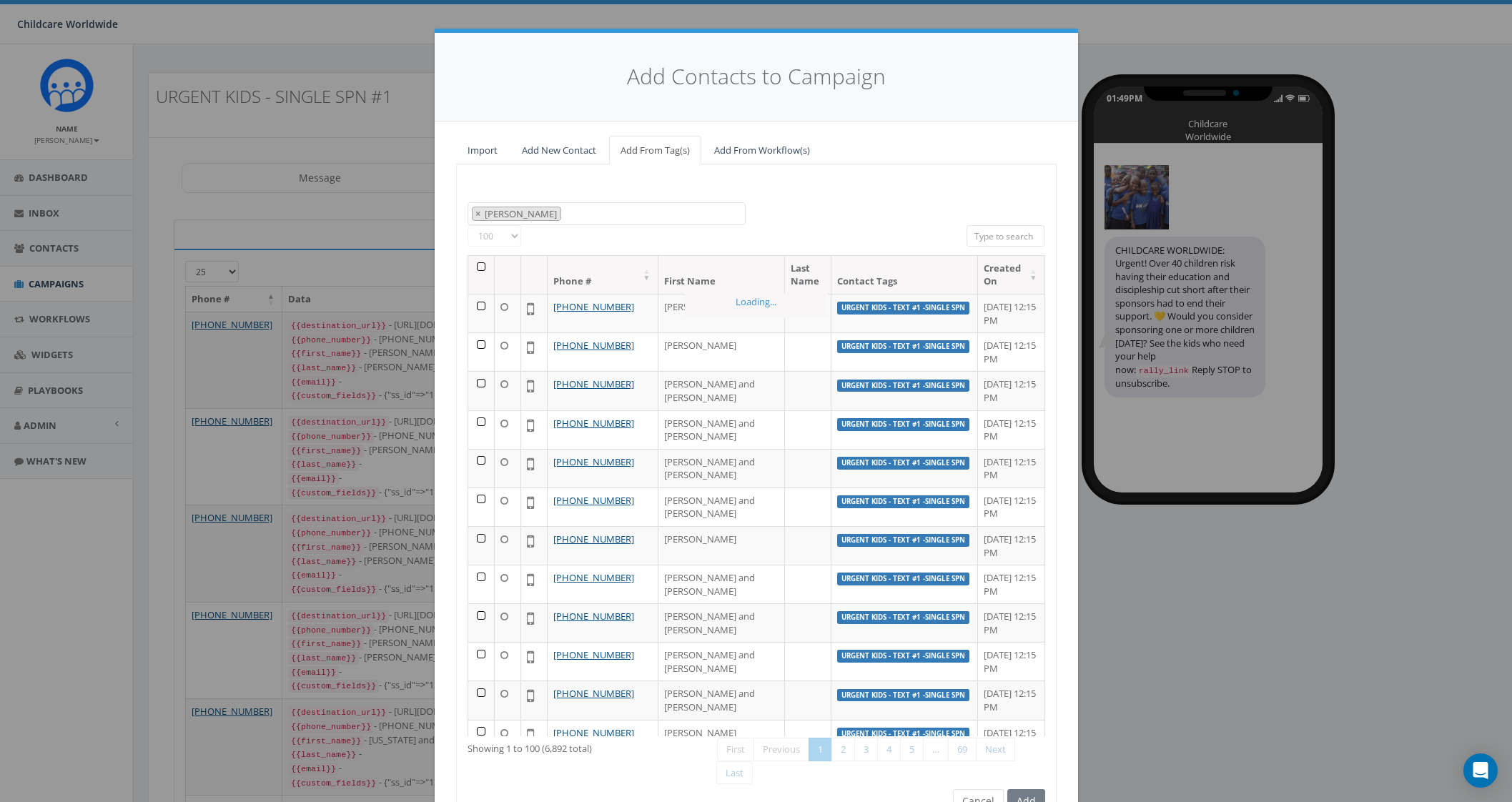
scroll to position [457, 0]
click at [553, 209] on span "× shaun Winn" at bounding box center [607, 213] width 278 height 24
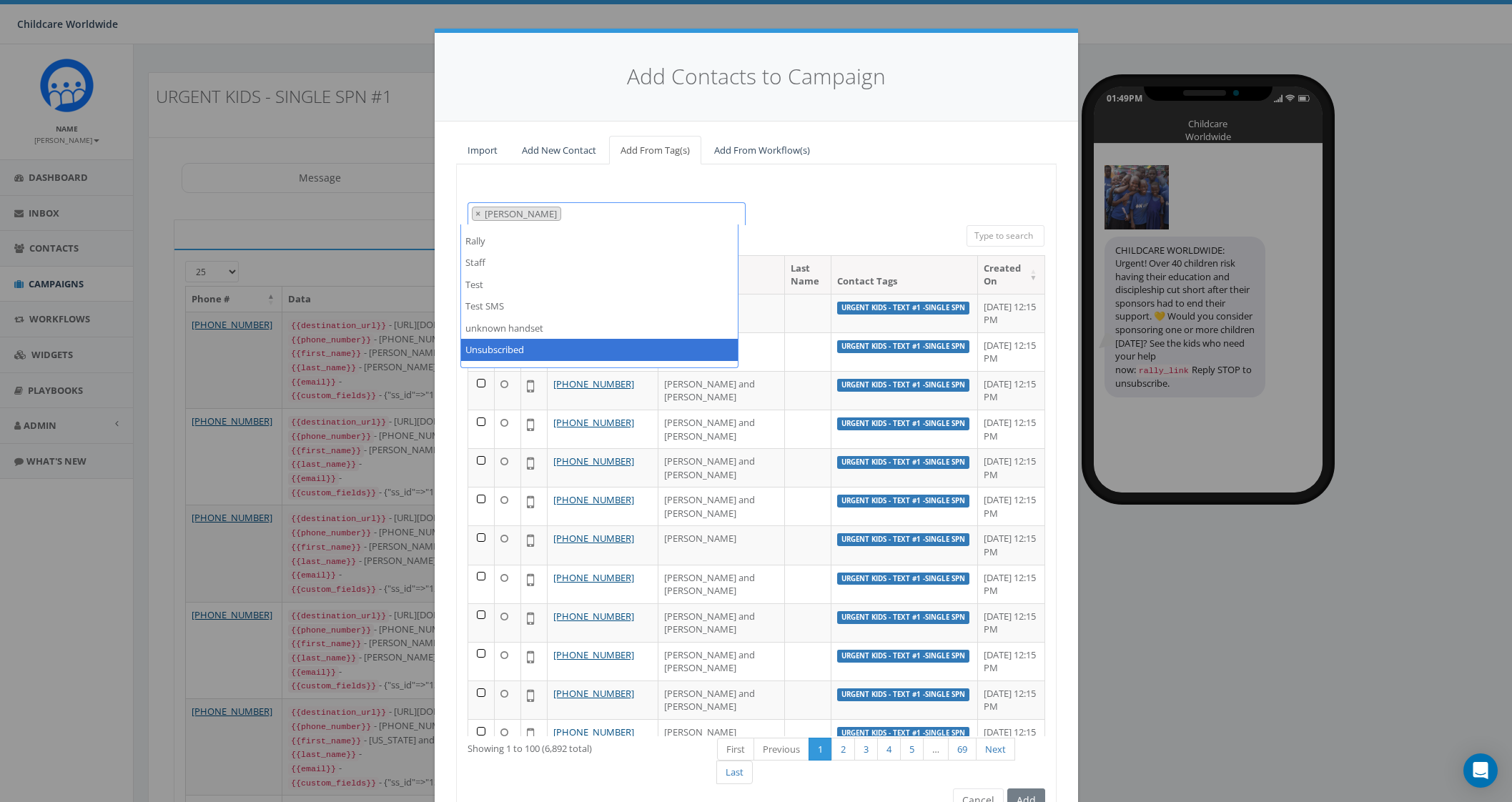
scroll to position [439, 0]
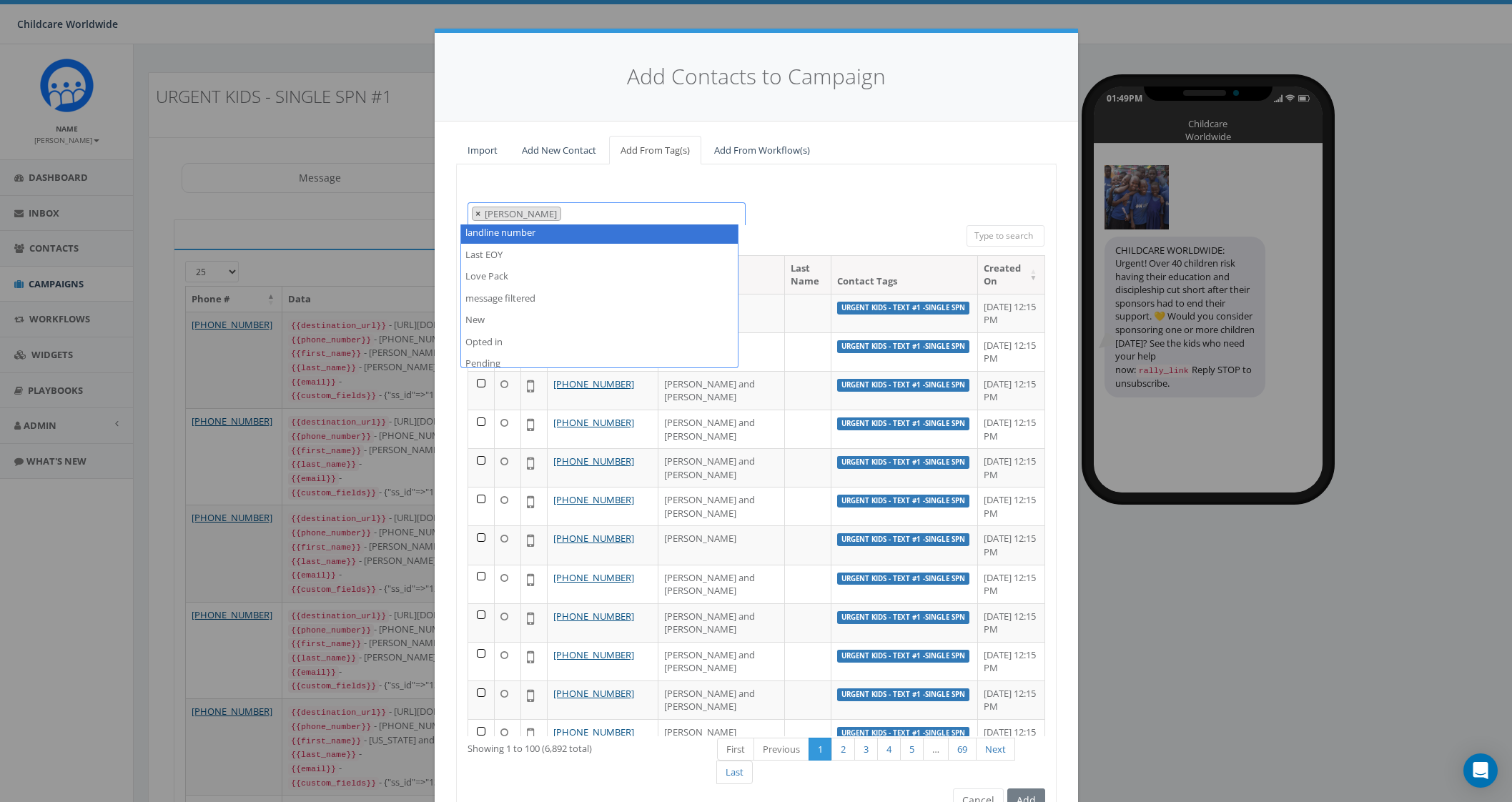
click at [475, 212] on span "×" at bounding box center [477, 213] width 5 height 13
select select
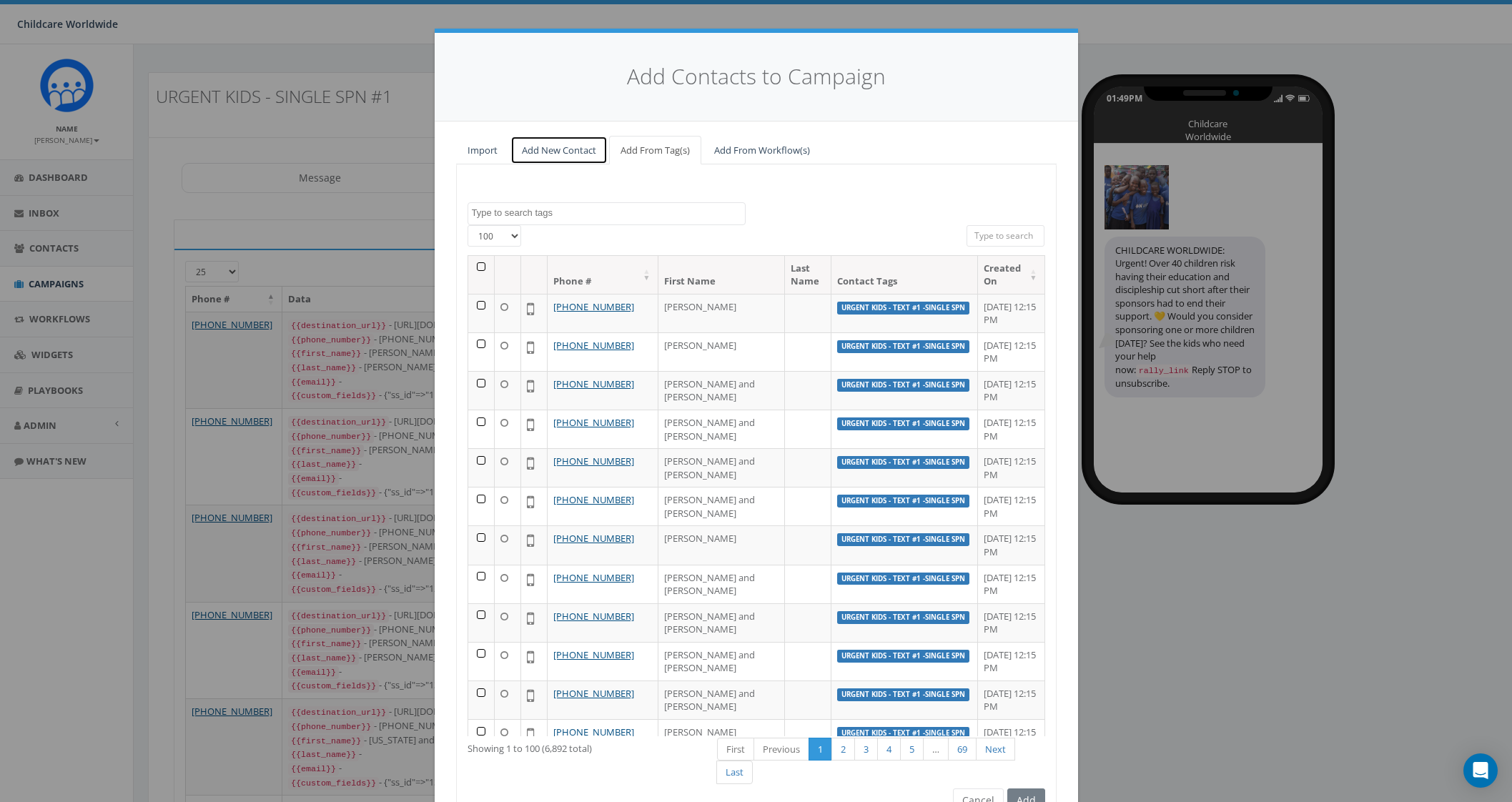
click at [561, 153] on link "Add New Contact" at bounding box center [559, 150] width 97 height 29
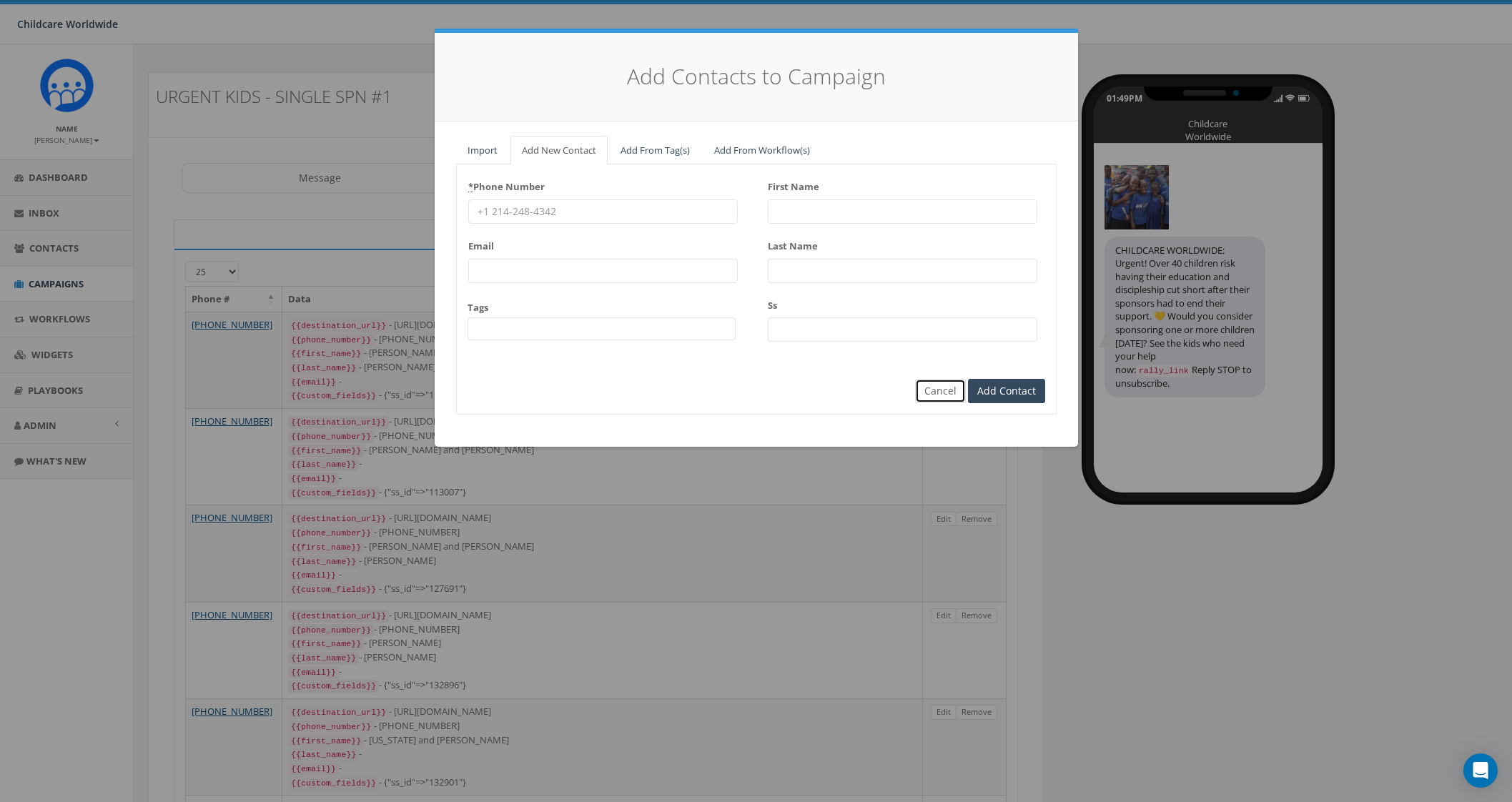
click at [937, 392] on button "Cancel" at bounding box center [940, 391] width 51 height 24
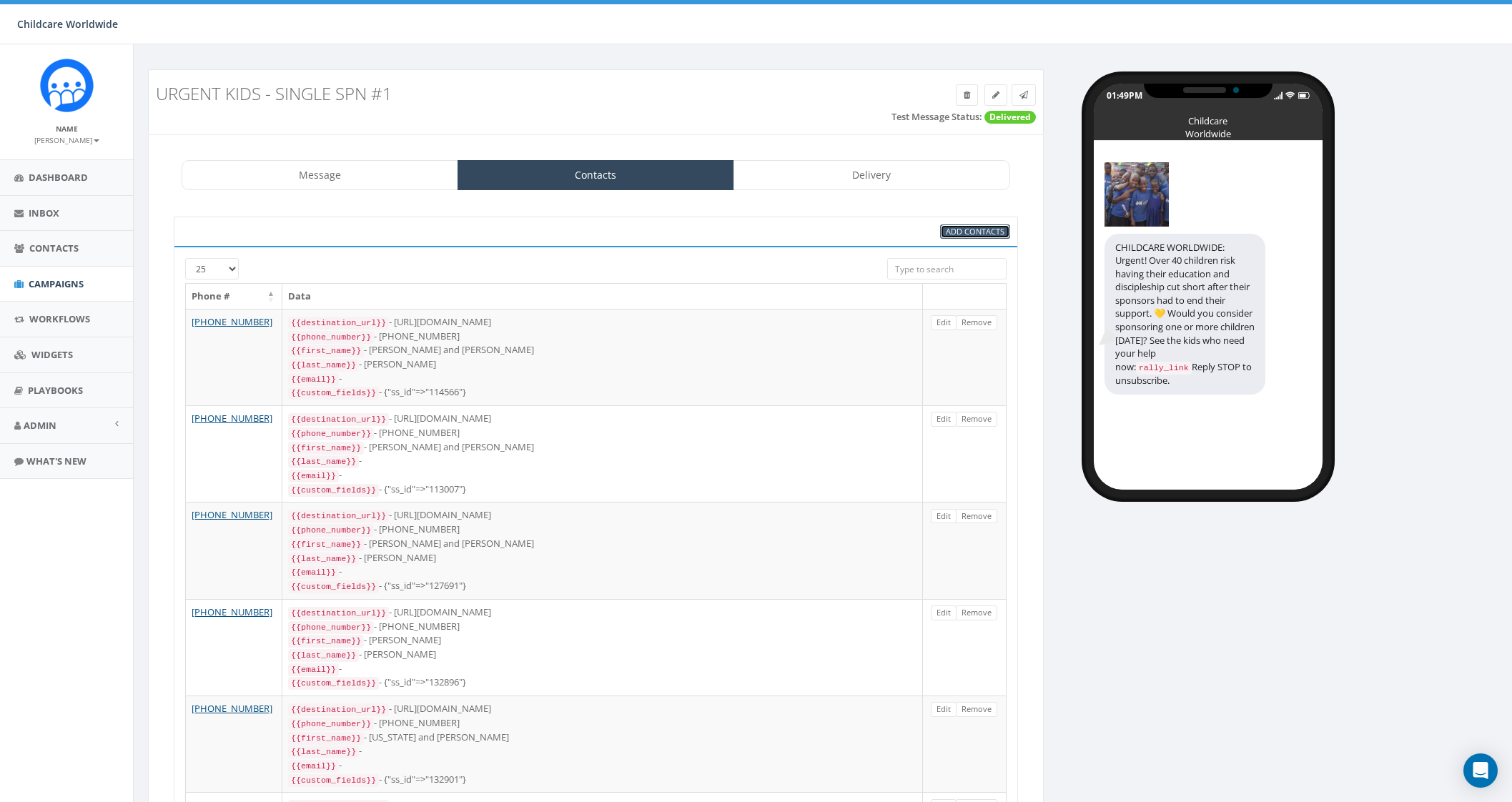
scroll to position [0, 0]
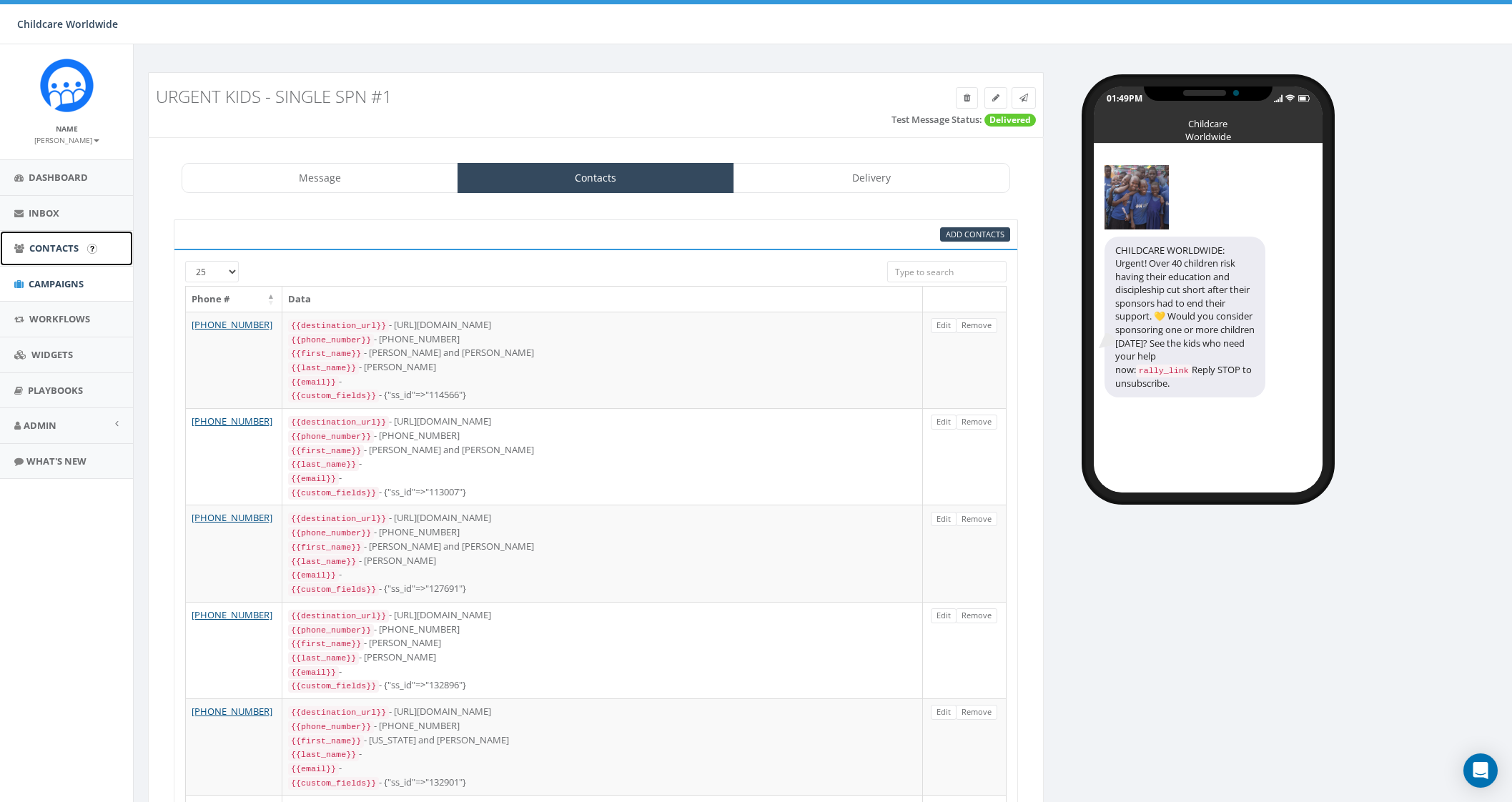
click at [45, 239] on link "Contacts" at bounding box center [67, 248] width 133 height 35
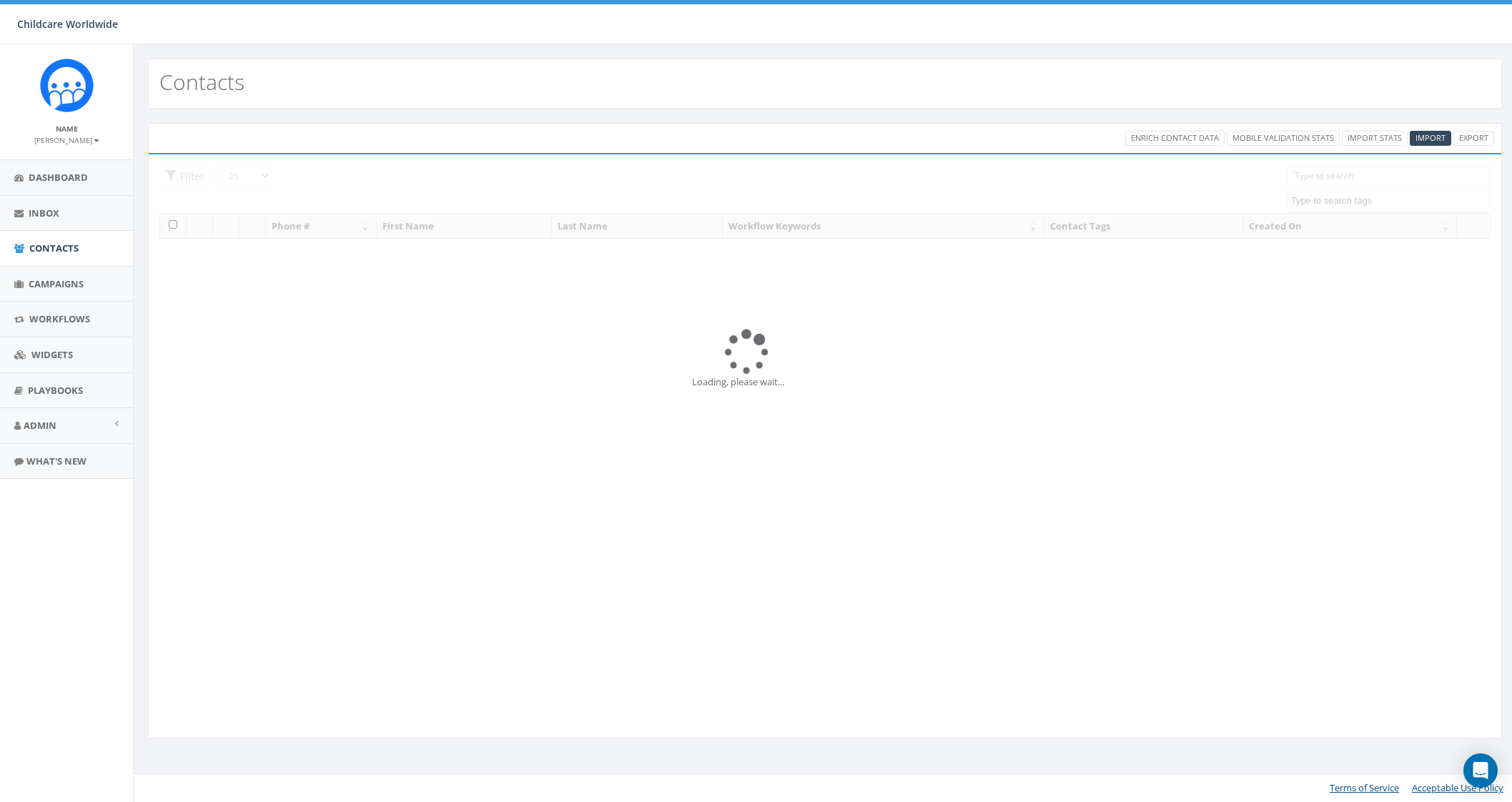
select select
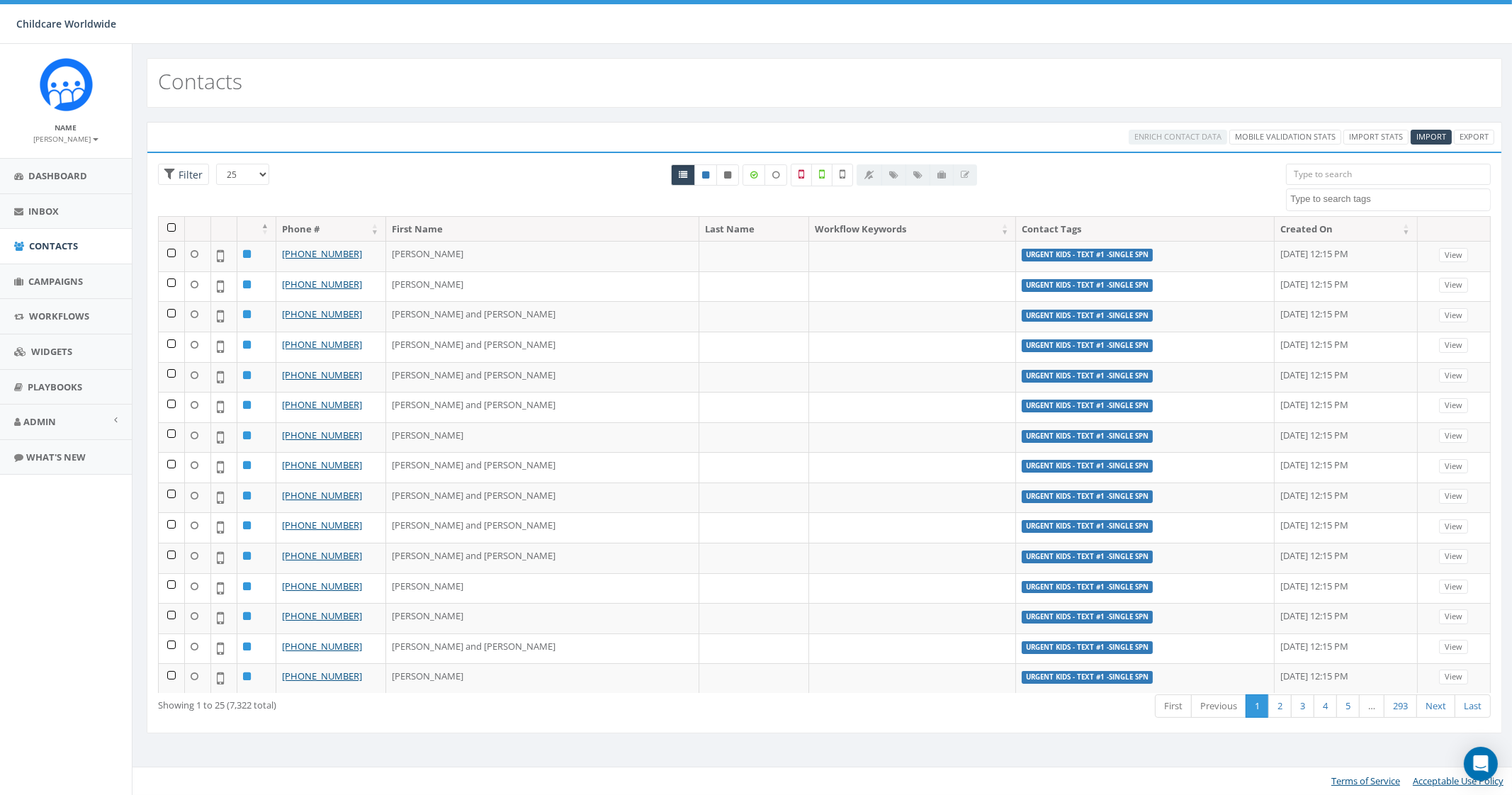
click at [1370, 171] on input "search" at bounding box center [1388, 174] width 204 height 21
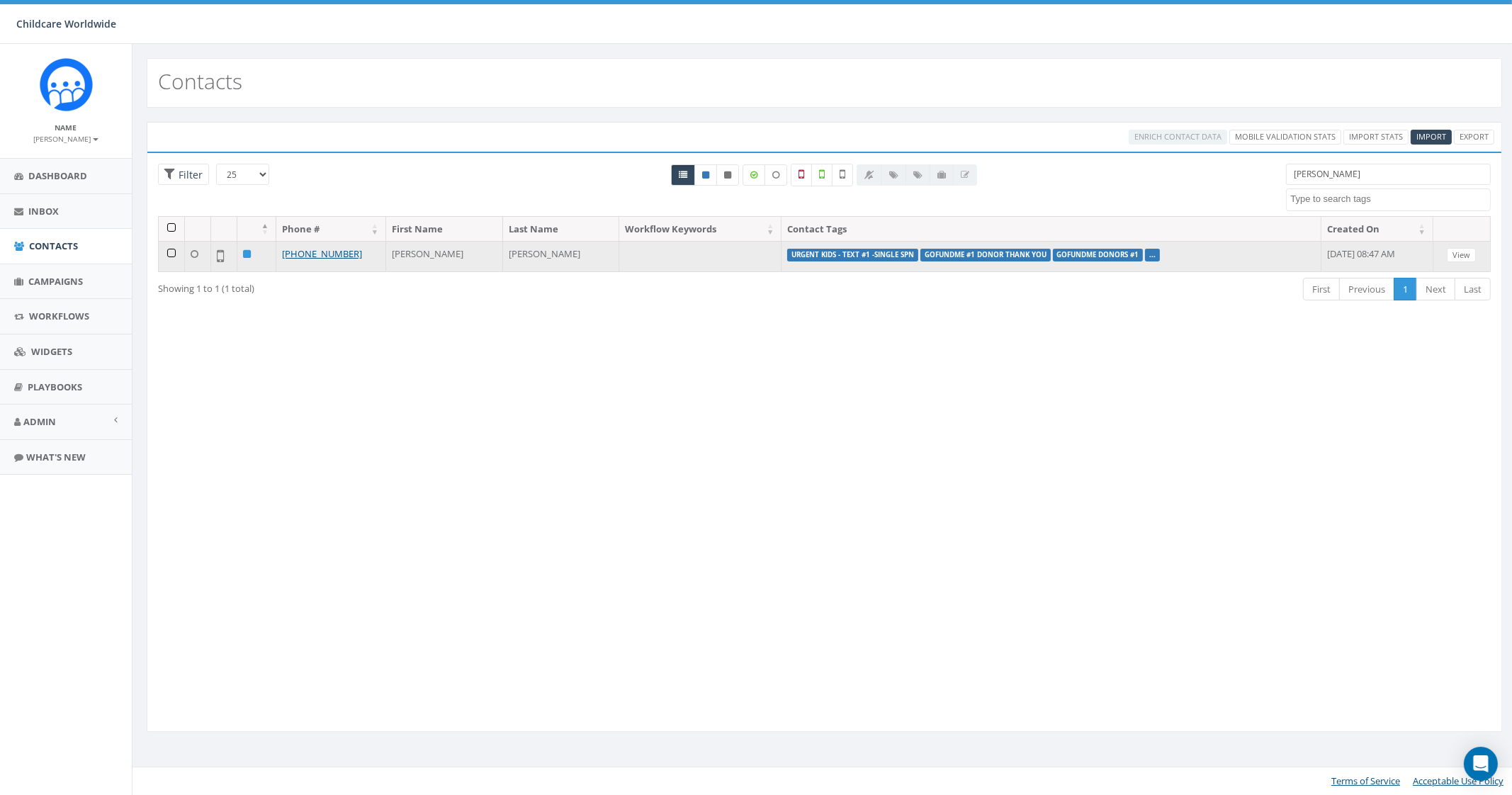
type input "Shaun winn"
drag, startPoint x: 428, startPoint y: 257, endPoint x: 405, endPoint y: 253, distance: 23.3
click at [427, 257] on td "[PERSON_NAME]" at bounding box center [444, 256] width 117 height 31
click at [344, 254] on link "+1 903-530-7951" at bounding box center [321, 253] width 80 height 13
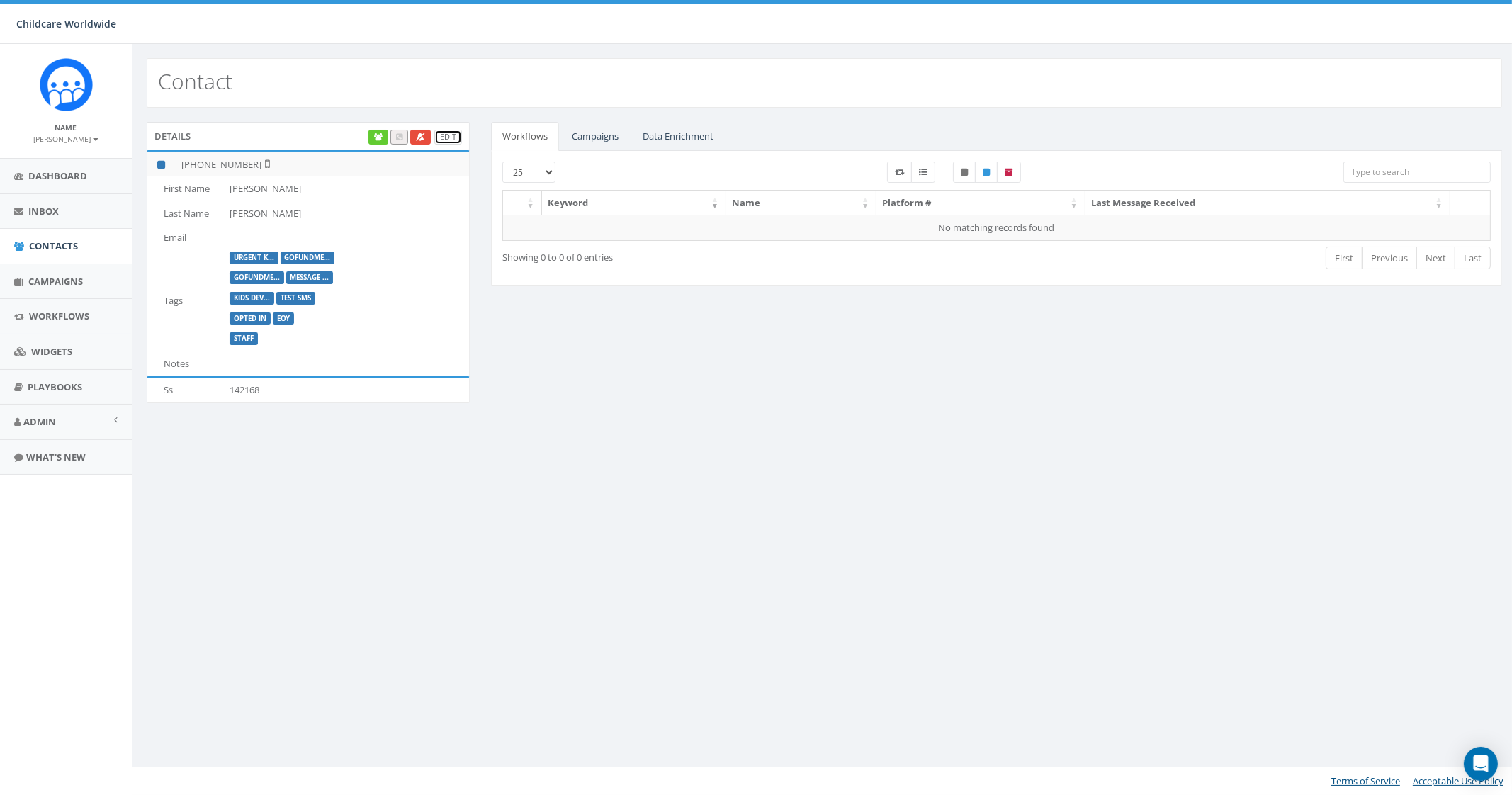
click at [451, 139] on link "Edit" at bounding box center [448, 137] width 27 height 14
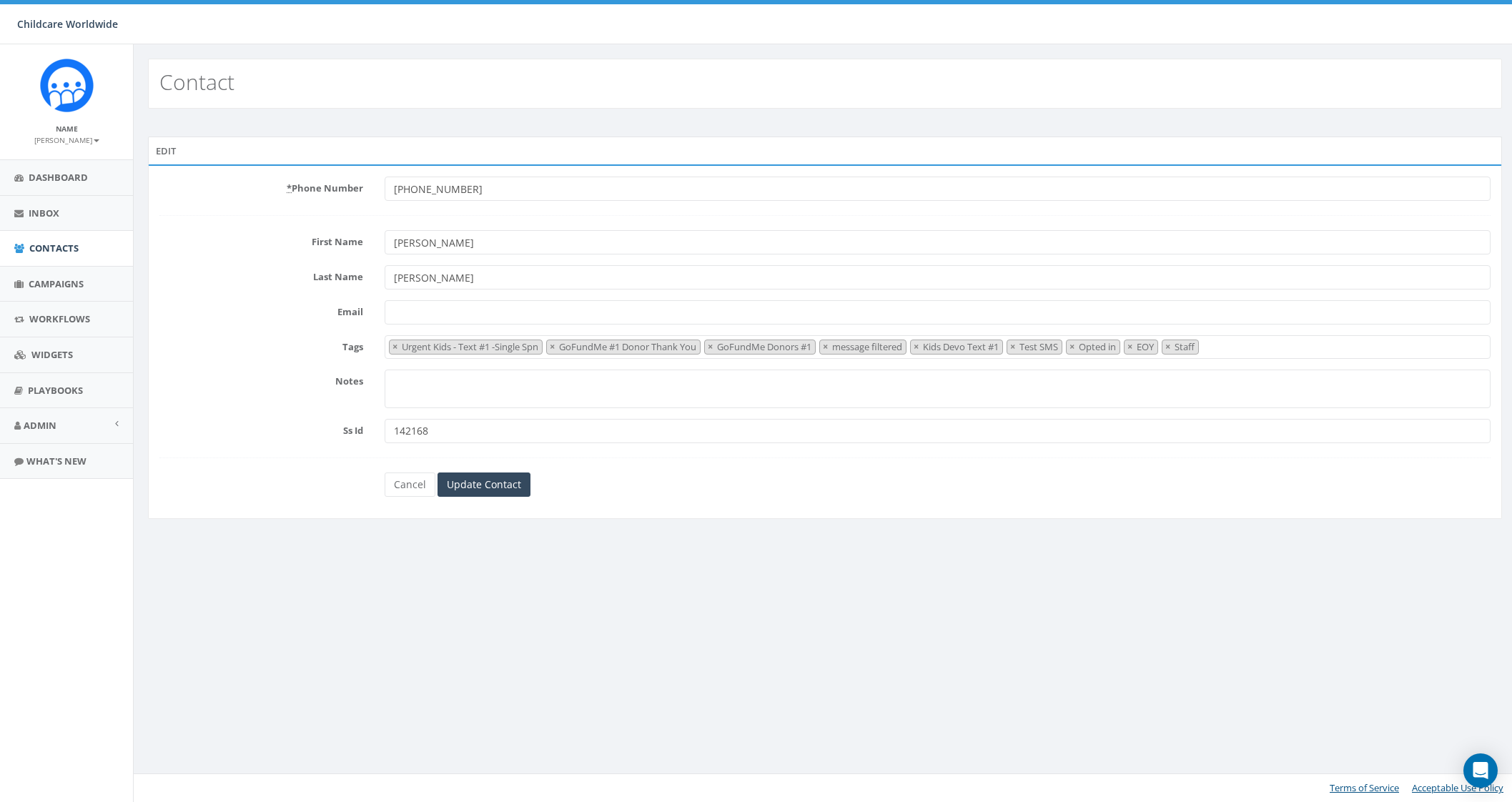
select select "Urgent Kids - Text #1 -Single Spn"
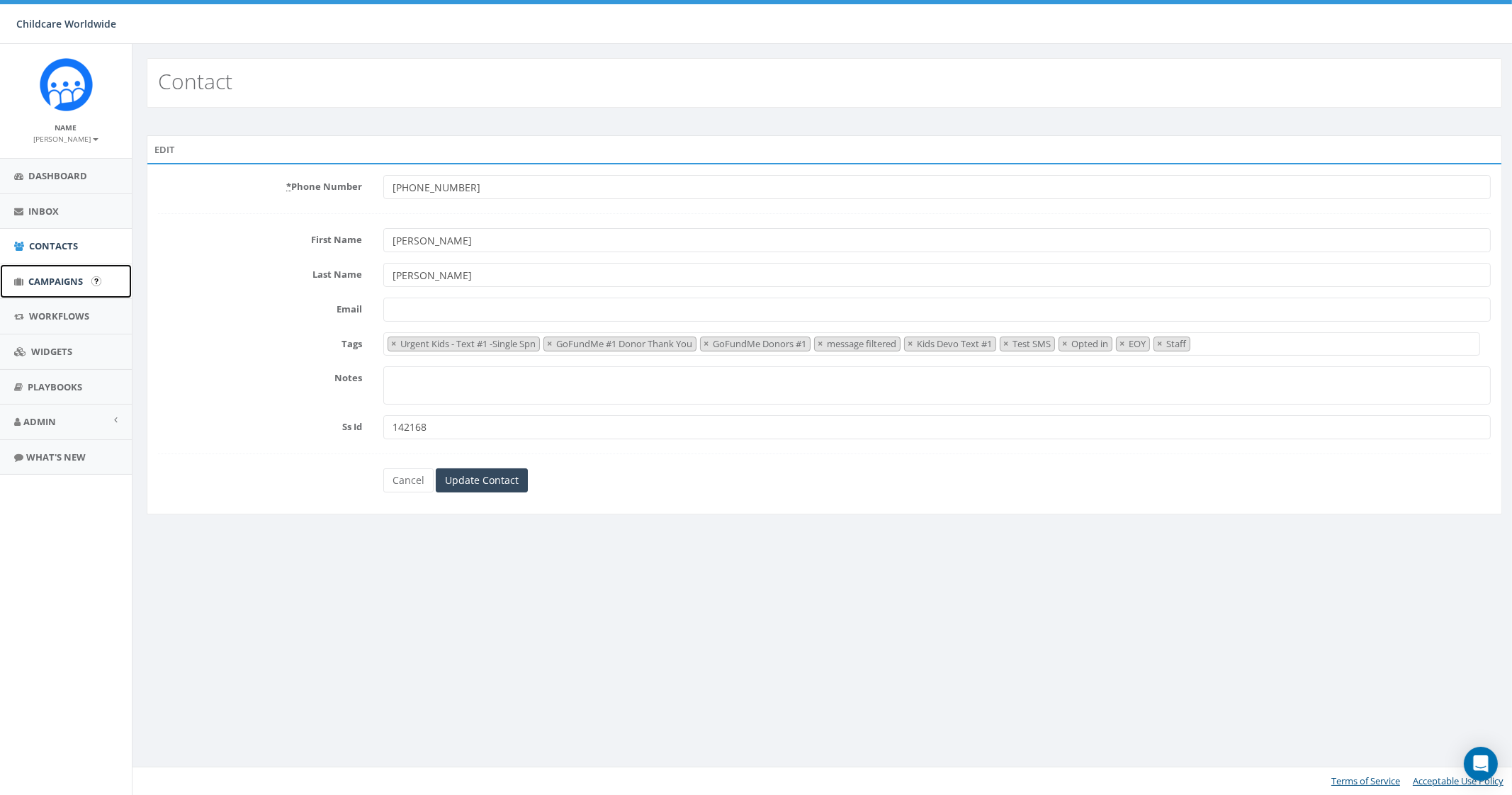
click at [47, 284] on span "Campaigns" at bounding box center [56, 282] width 55 height 13
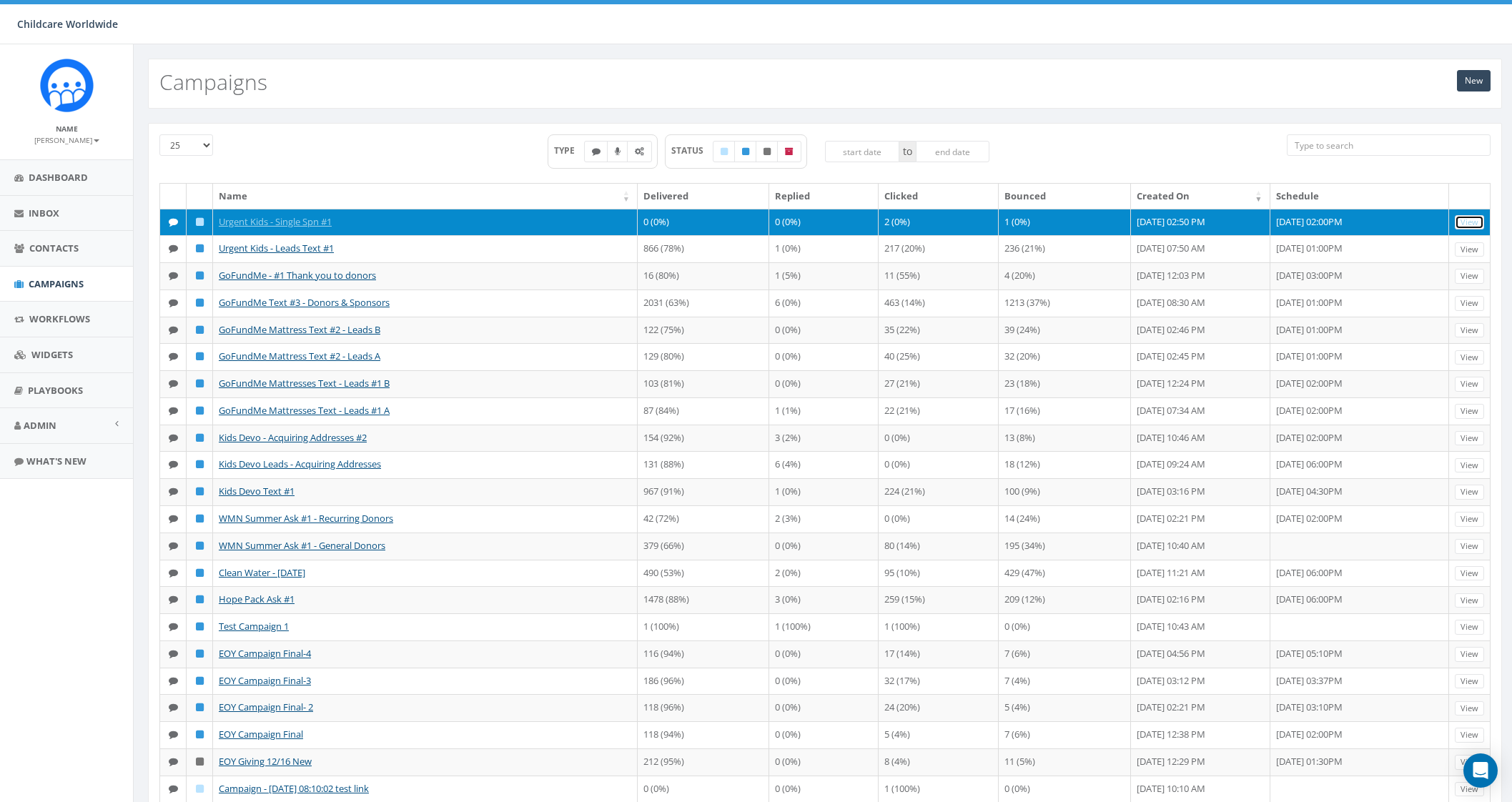
click at [1467, 223] on link "View" at bounding box center [1470, 222] width 29 height 15
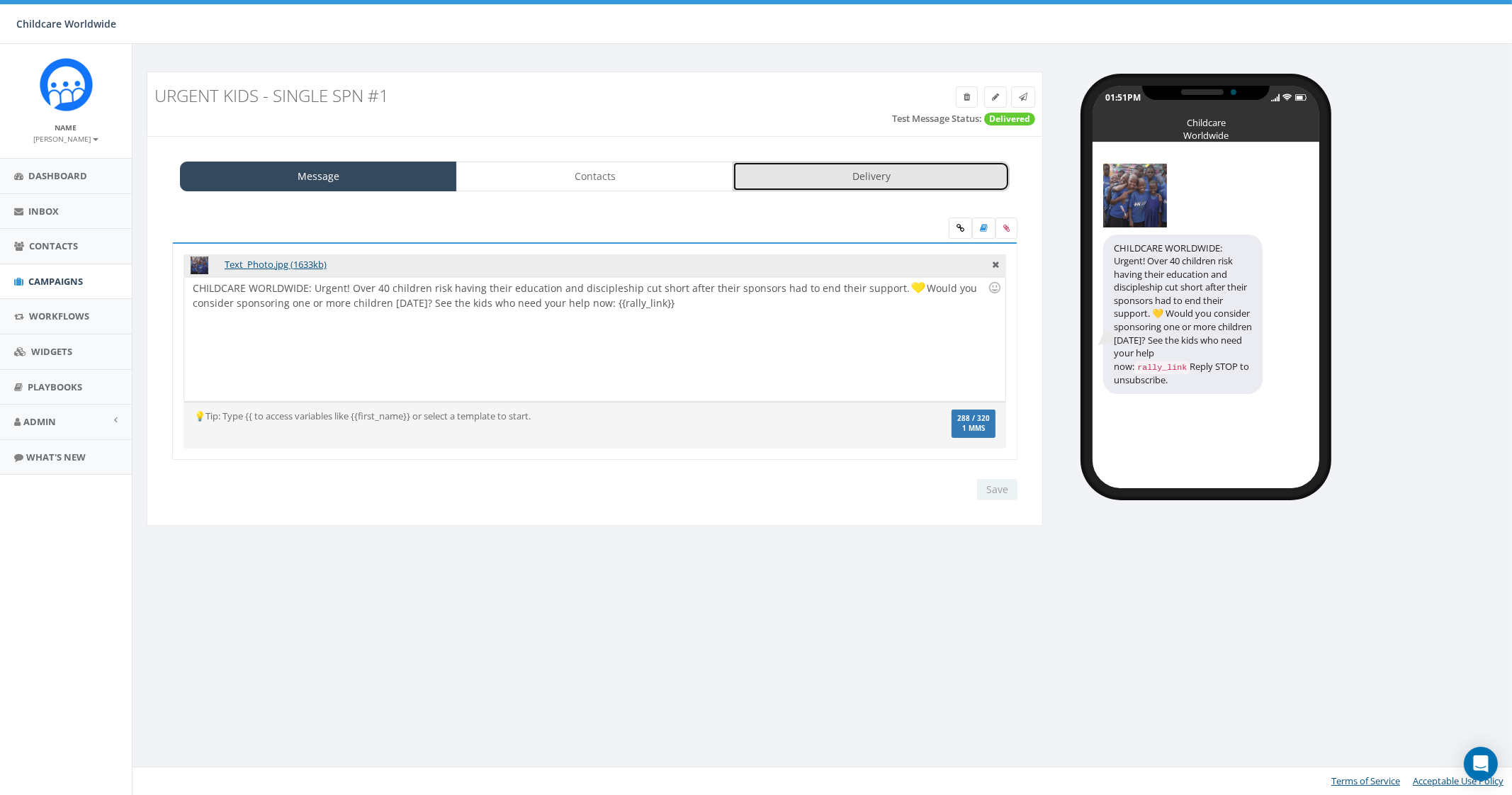
click at [905, 186] on link "Delivery" at bounding box center [871, 176] width 277 height 30
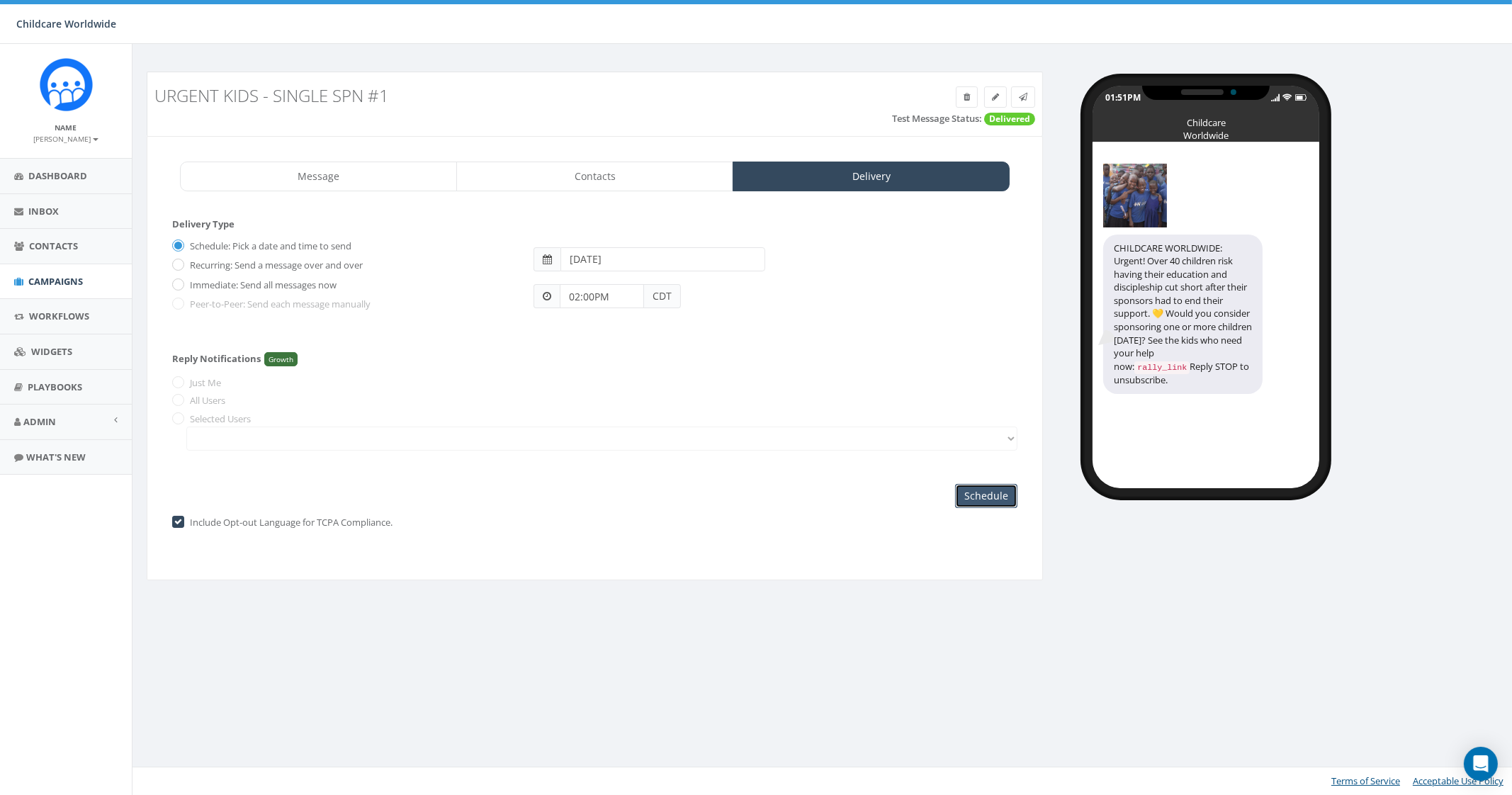
click at [995, 495] on input "Schedule" at bounding box center [986, 496] width 62 height 24
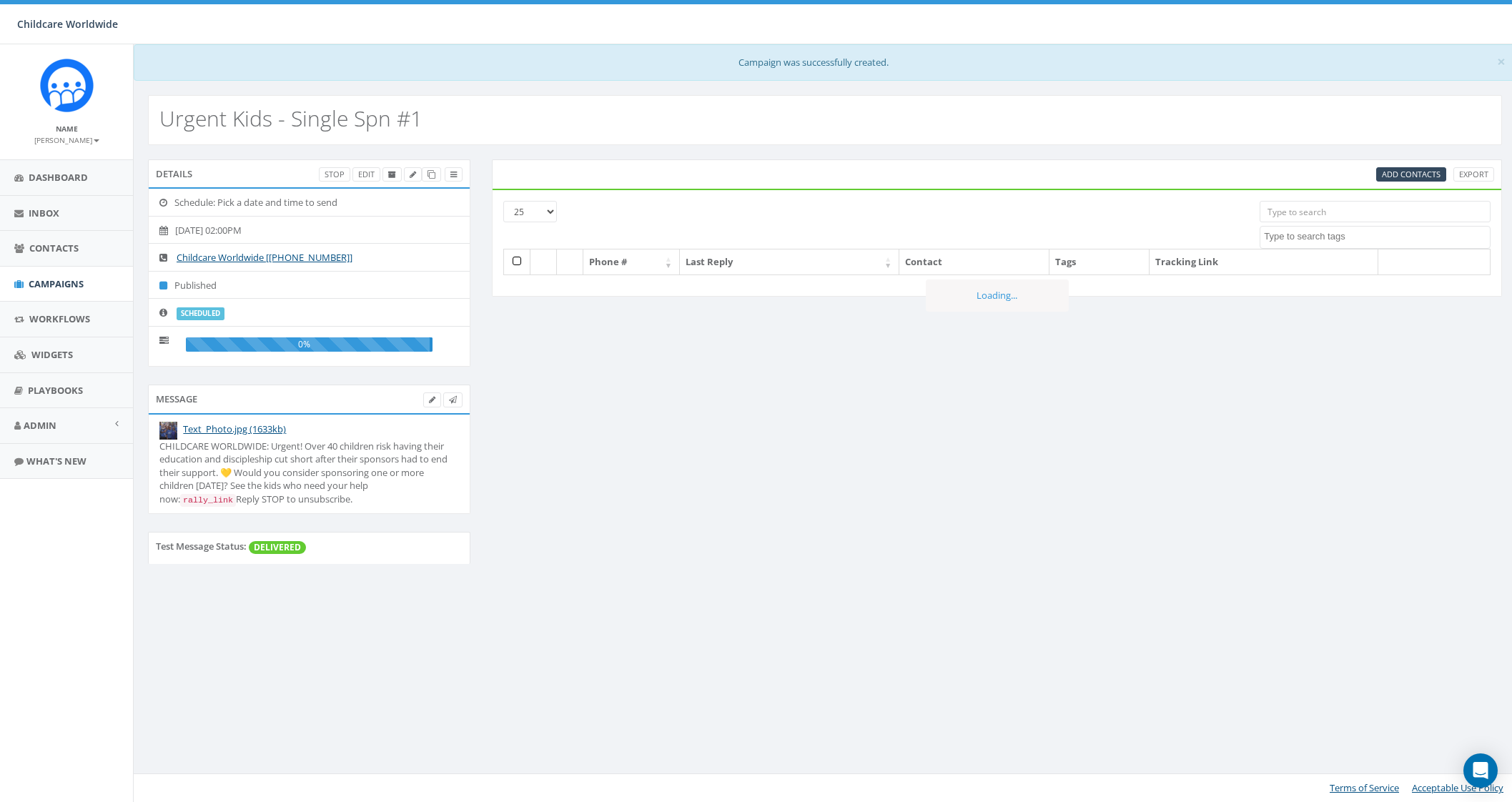
select select
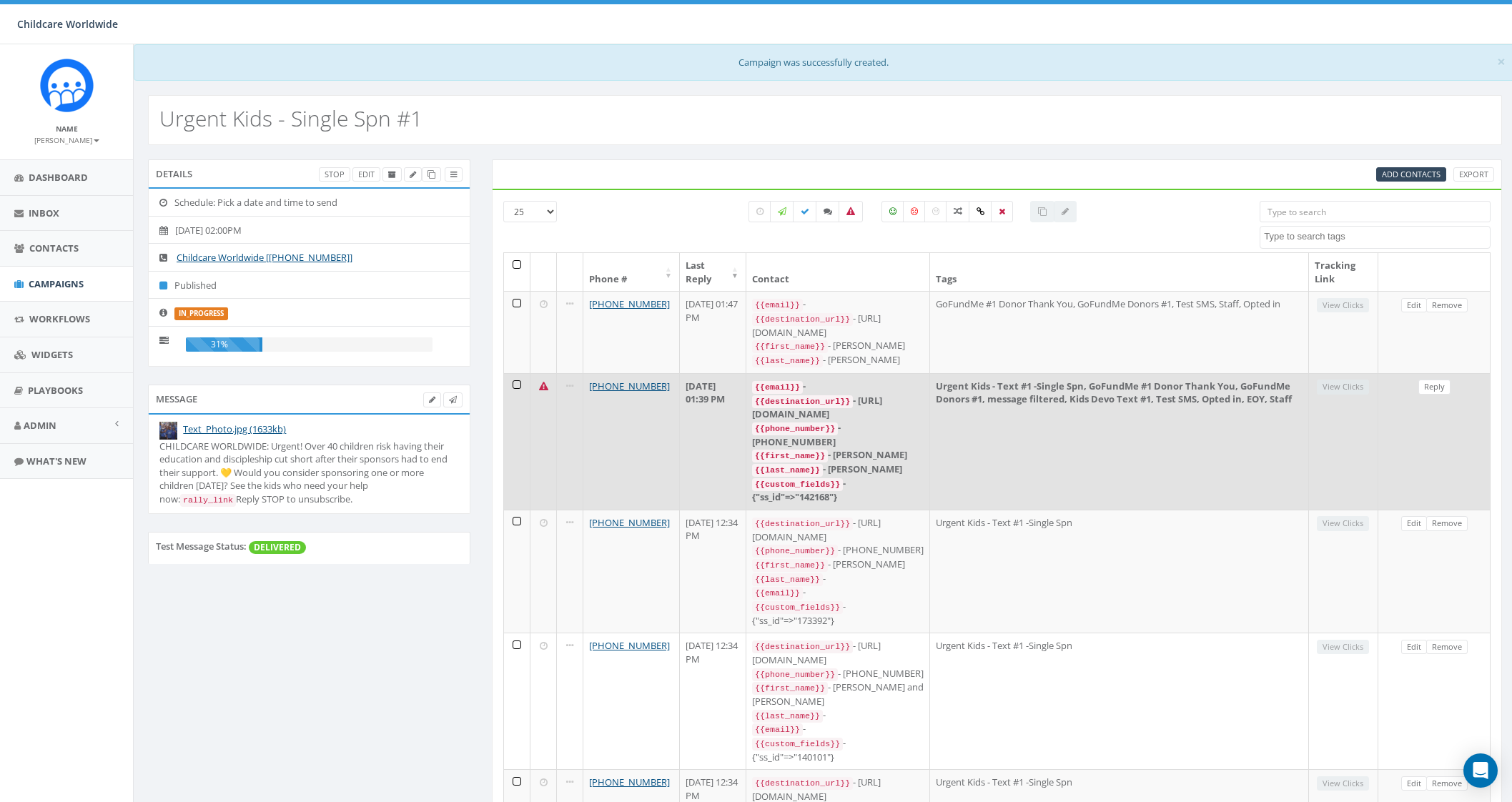
click at [541, 383] on icon at bounding box center [543, 386] width 9 height 9
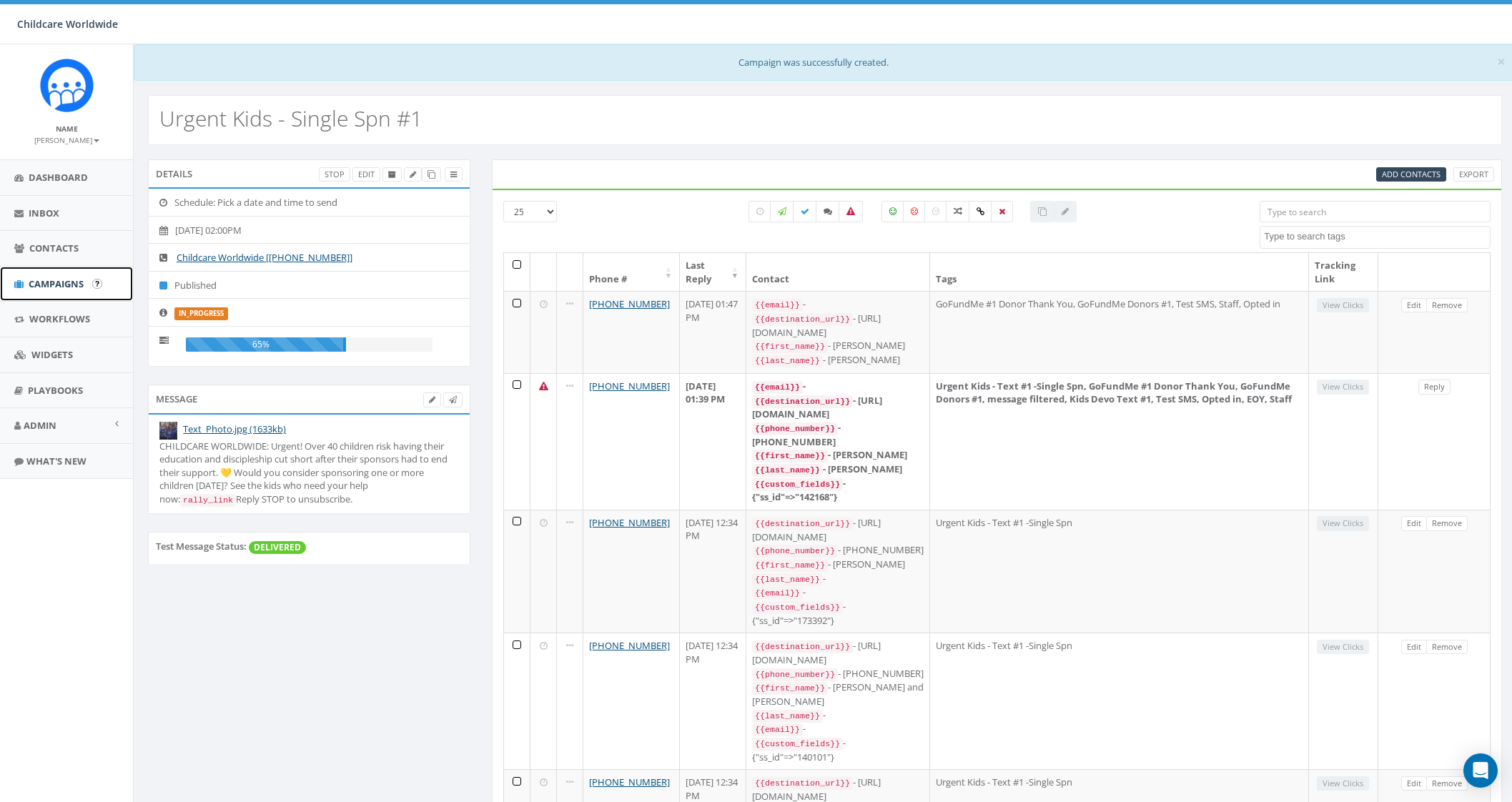
click at [50, 280] on span "Campaigns" at bounding box center [56, 284] width 55 height 13
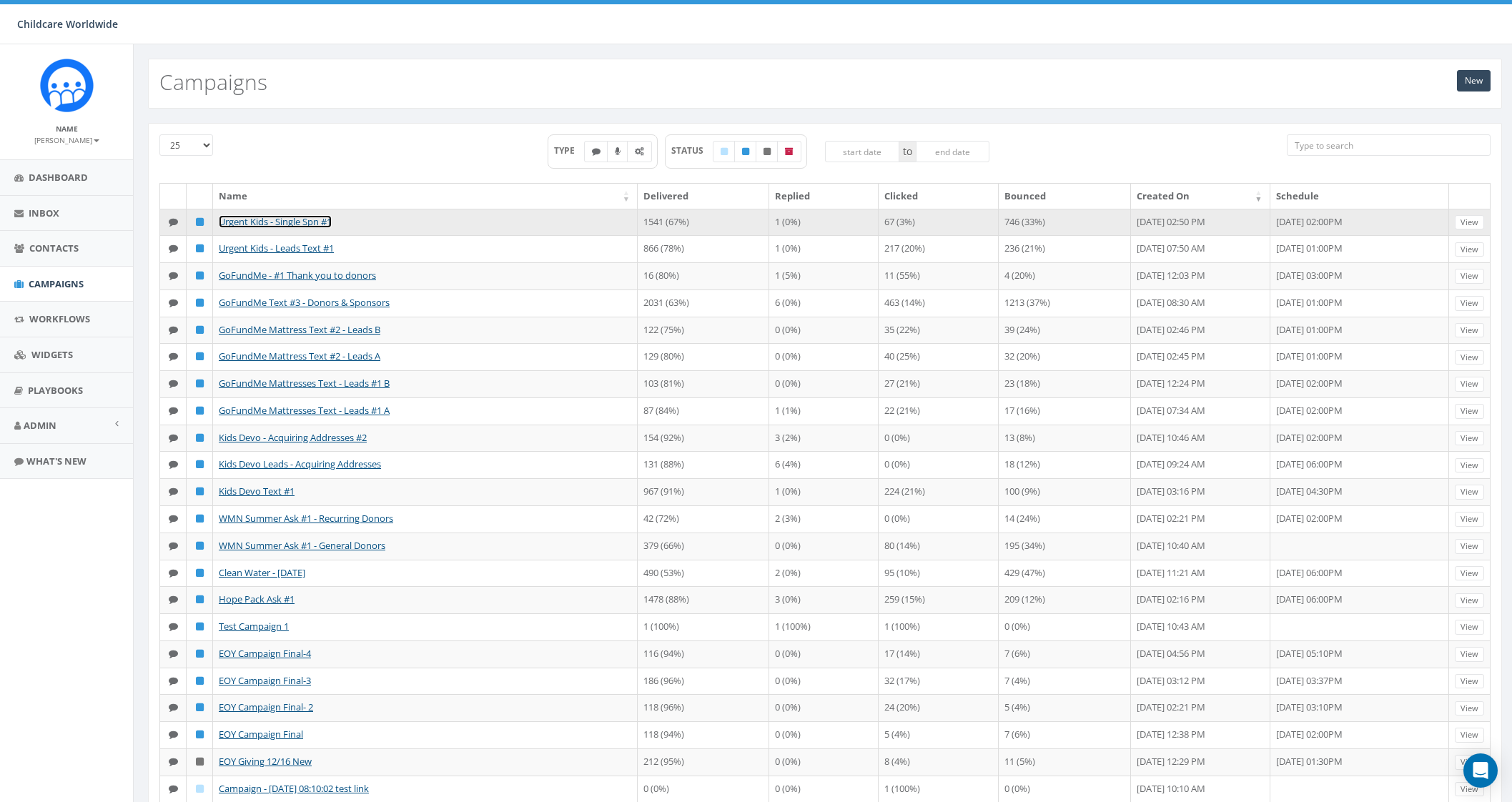
click at [290, 220] on link "Urgent Kids - Single Spn #1" at bounding box center [274, 222] width 113 height 13
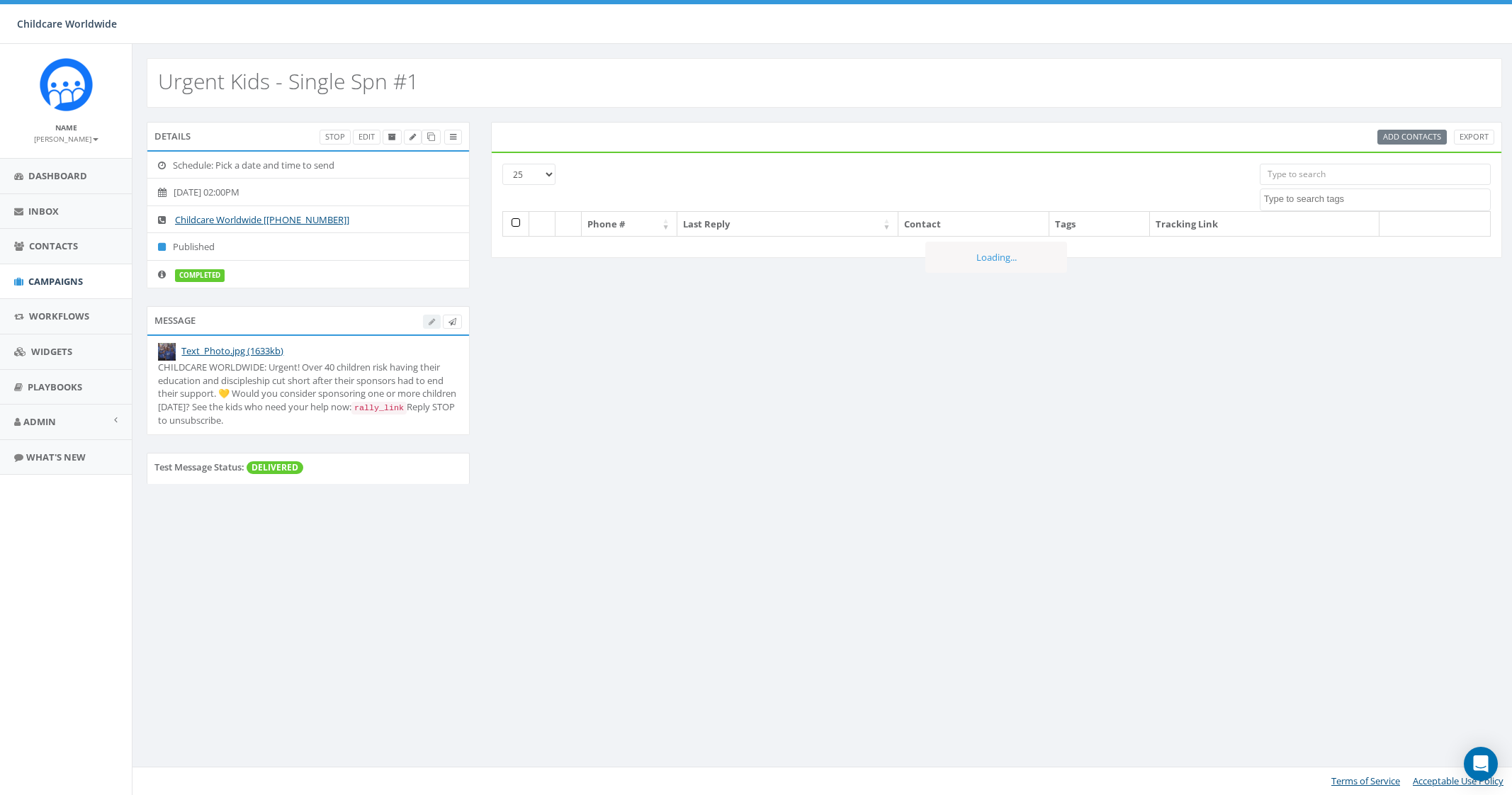
select select
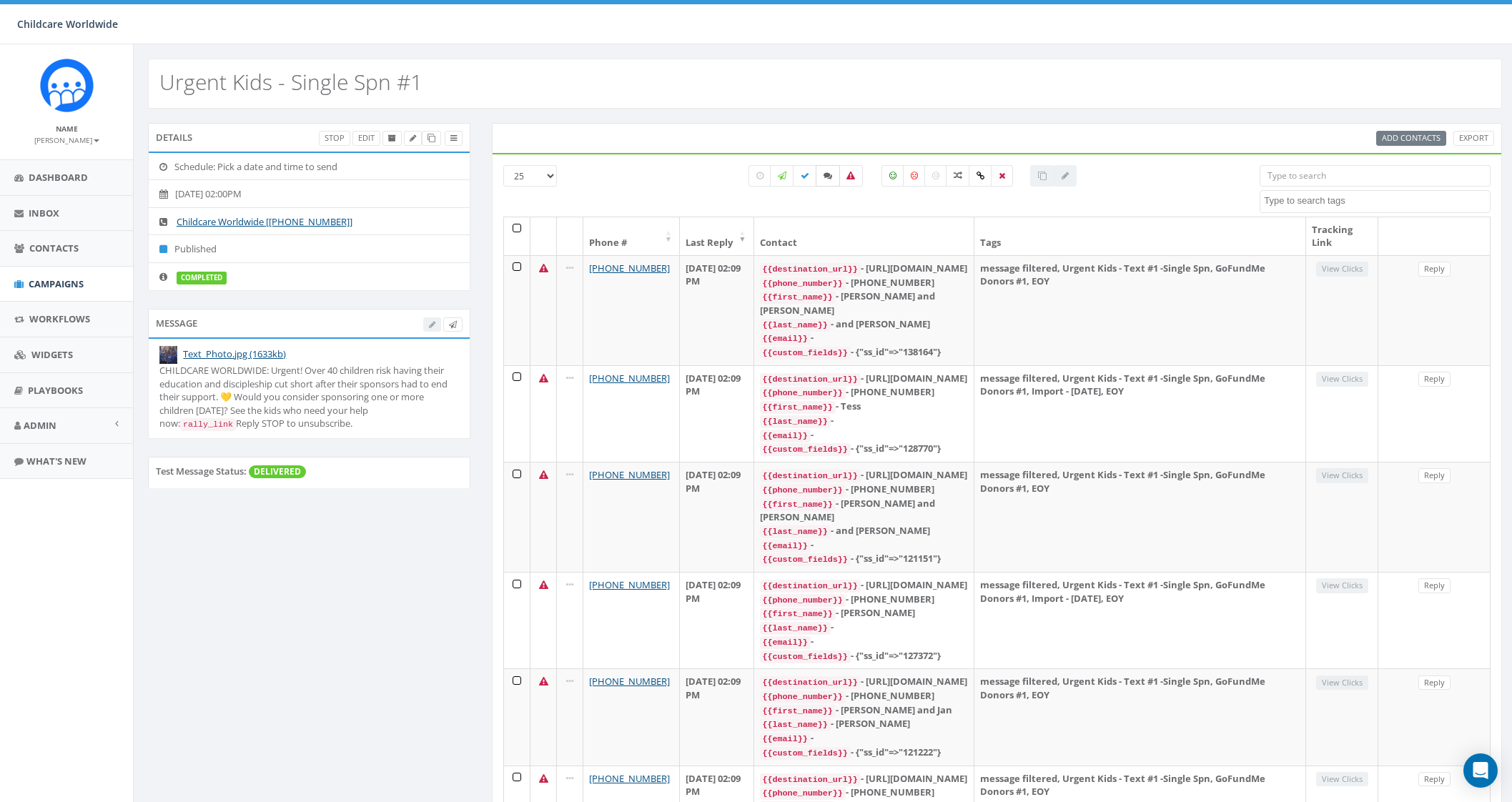
click at [830, 178] on icon at bounding box center [827, 175] width 9 height 9
checkbox input "true"
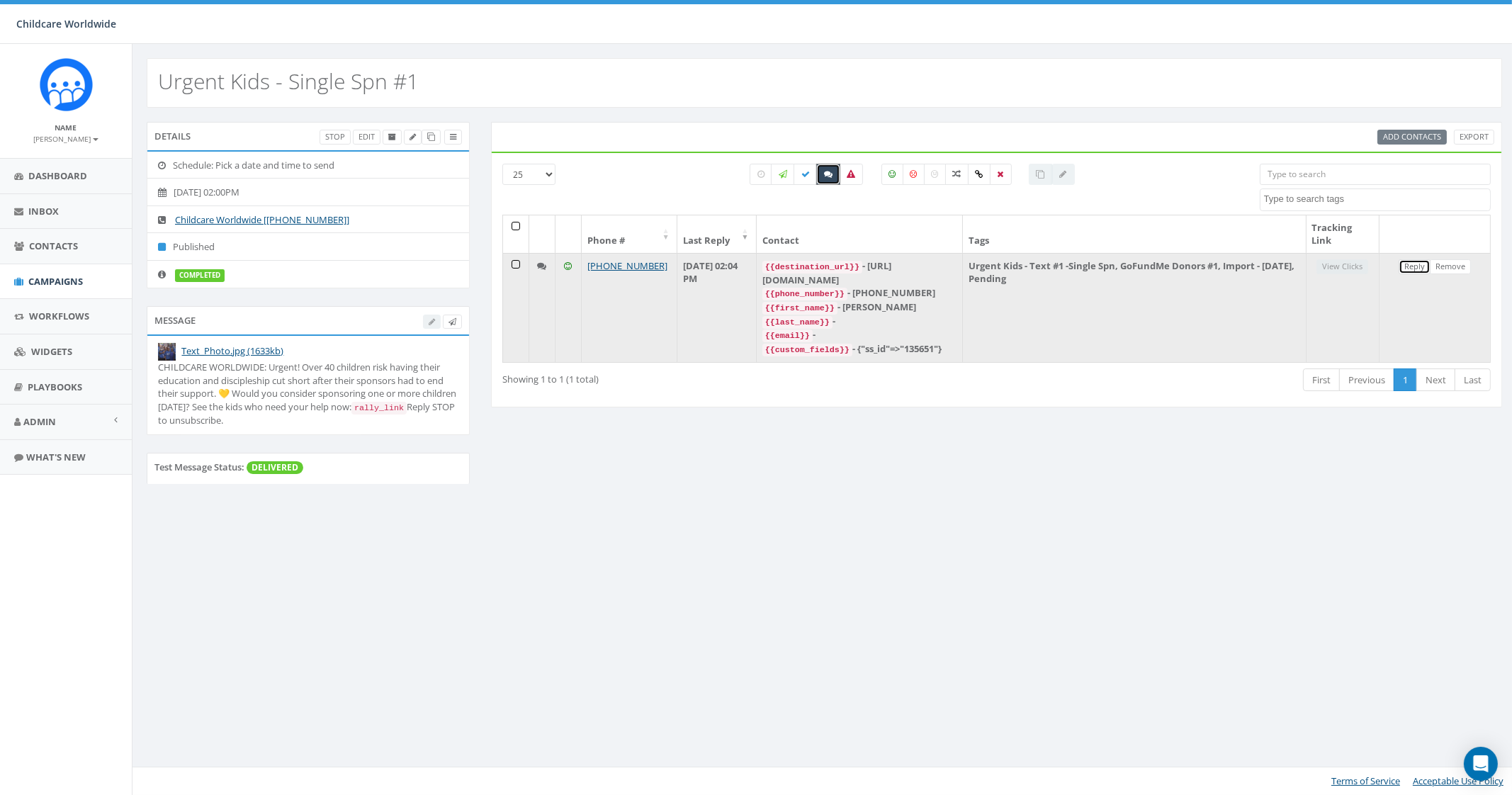
click at [1416, 265] on link "Reply" at bounding box center [1415, 266] width 32 height 14
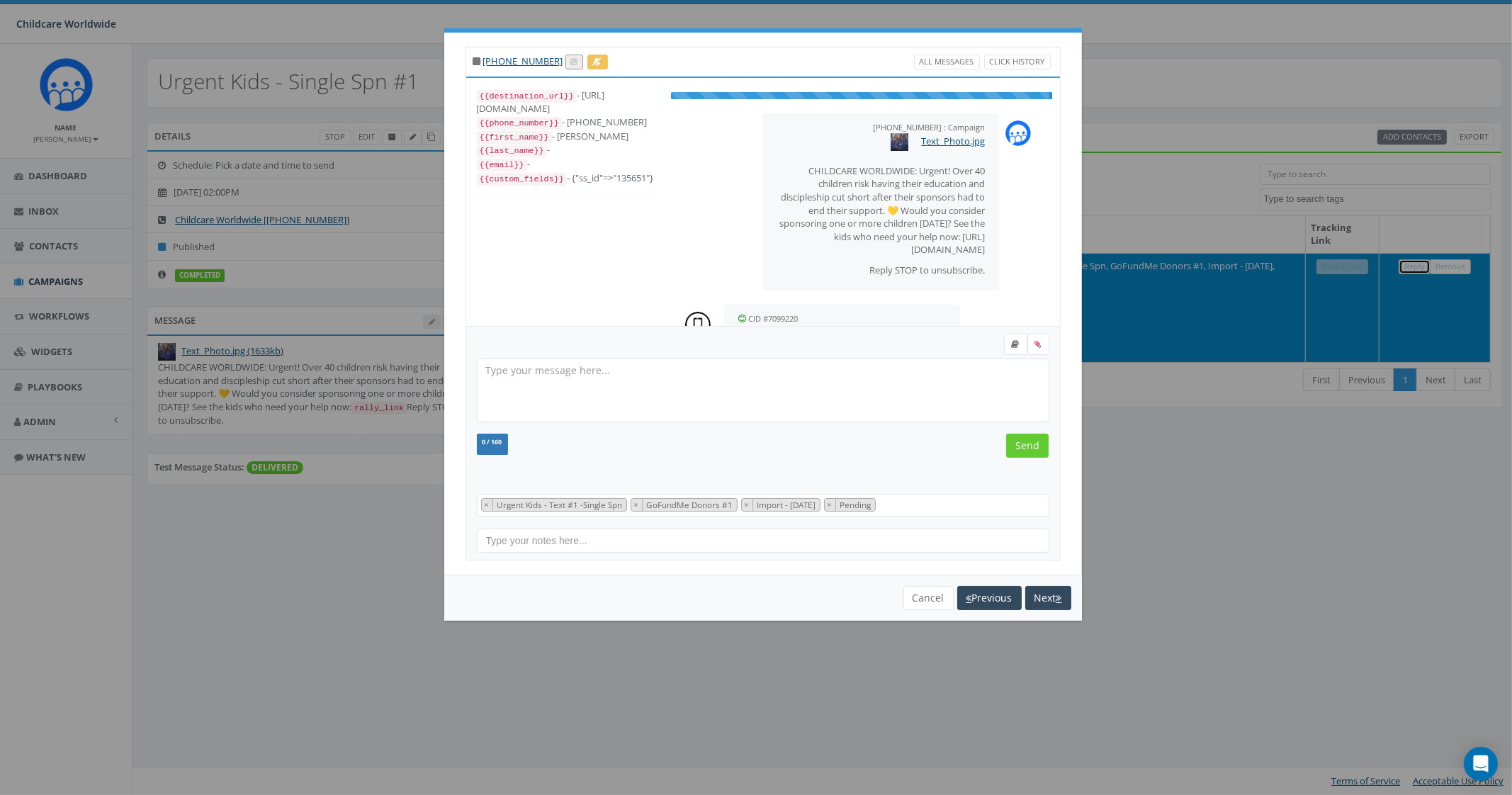
scroll to position [27, 0]
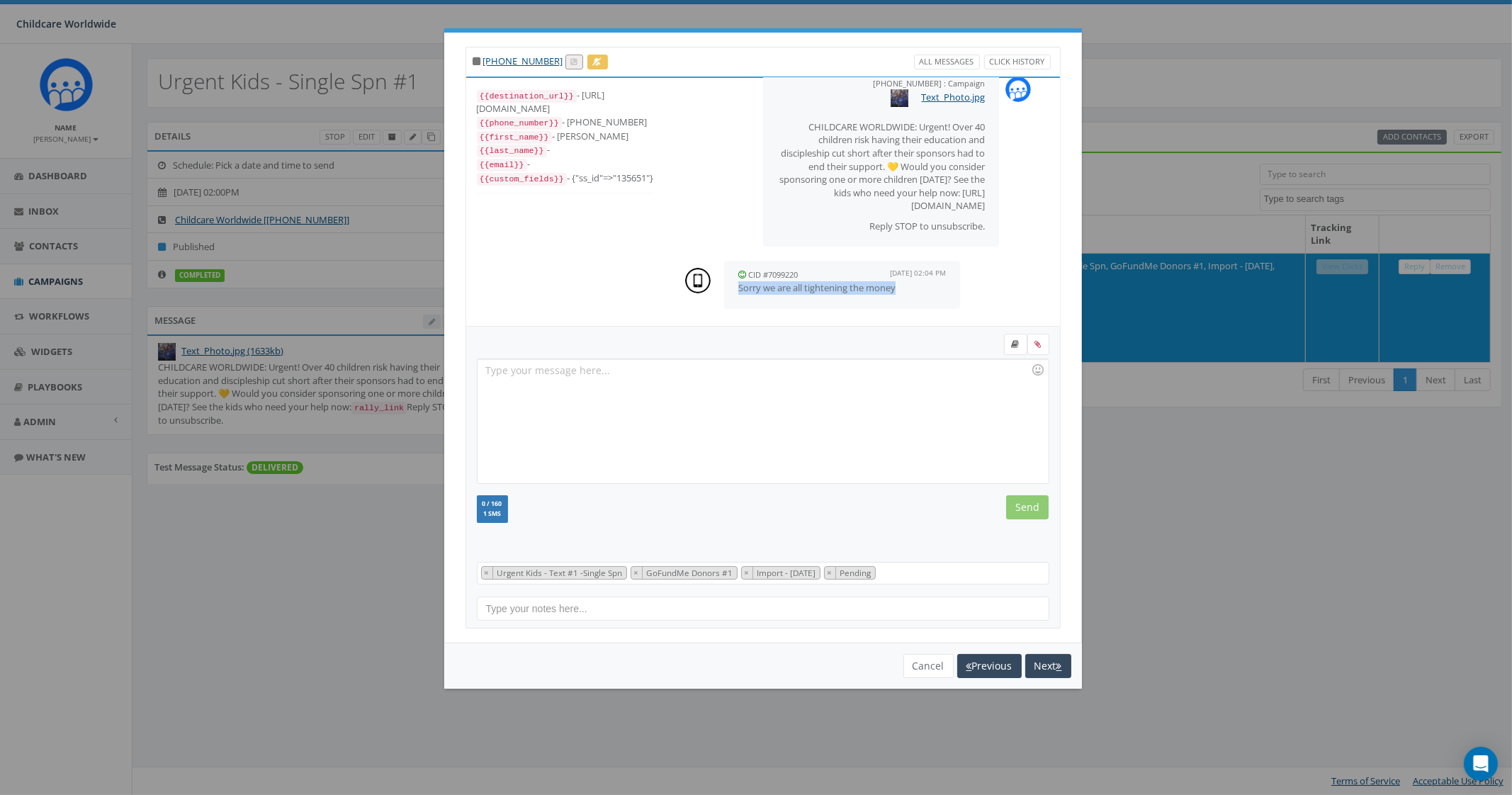
drag, startPoint x: 740, startPoint y: 286, endPoint x: 915, endPoint y: 290, distance: 175.0
click at [915, 290] on p "Sorry we are all tightening the money" at bounding box center [842, 288] width 208 height 14
copy p "Sorry we are all tightening the money"
click at [915, 657] on button "Cancel" at bounding box center [929, 666] width 51 height 24
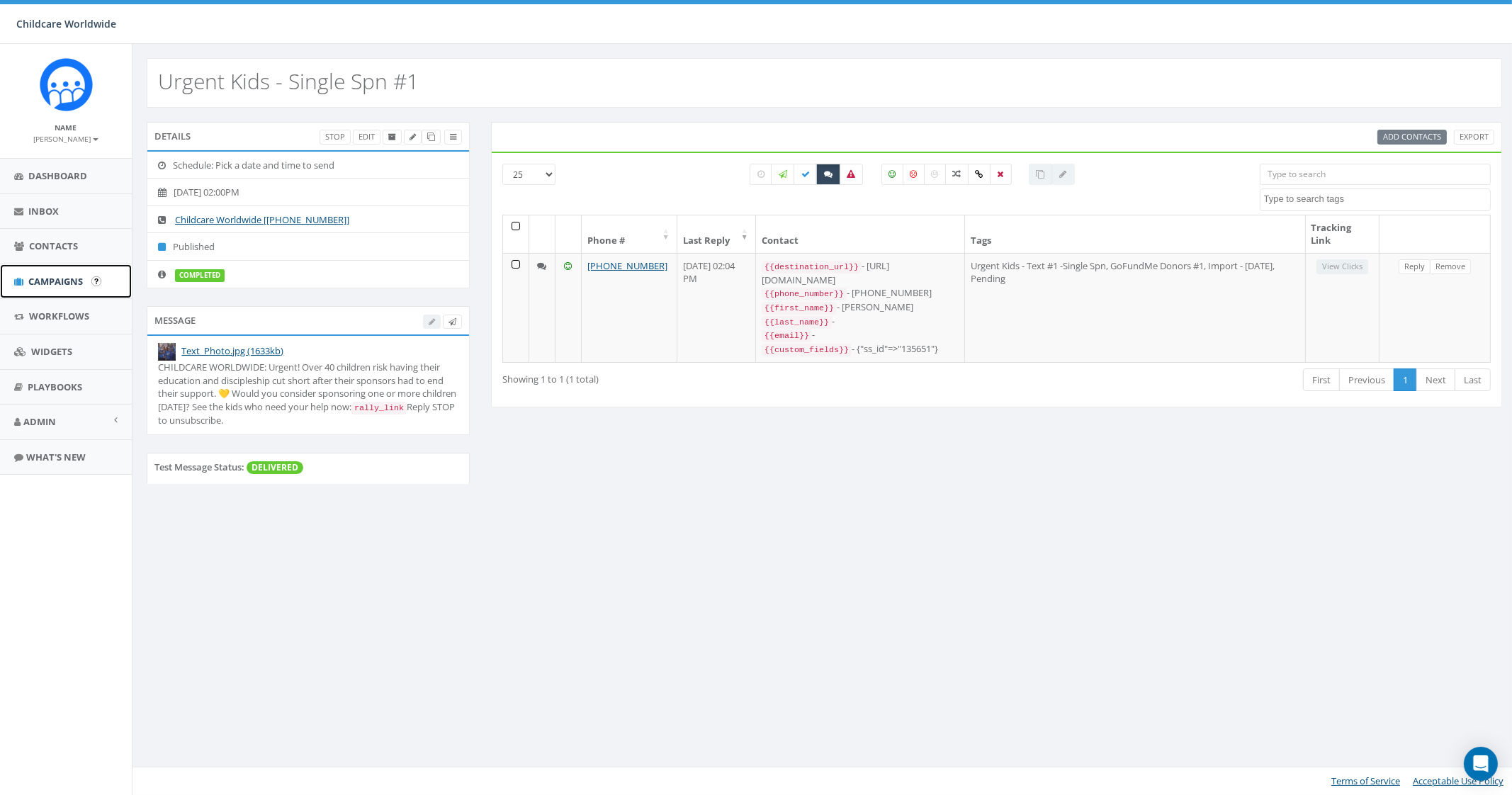
click at [60, 276] on span "Campaigns" at bounding box center [56, 282] width 55 height 13
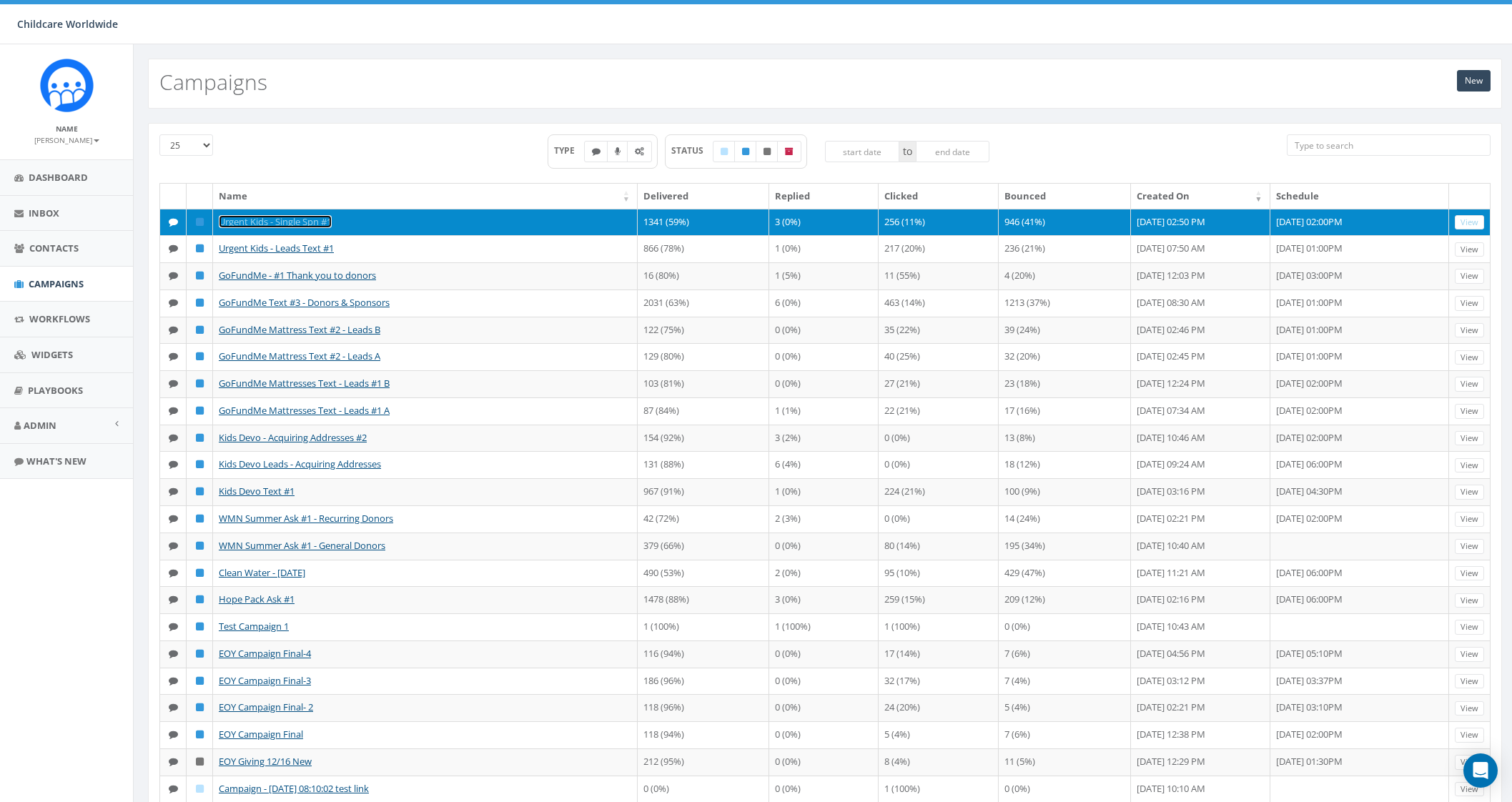
click at [284, 222] on link "Urgent Kids - Single Spn #1" at bounding box center [274, 222] width 113 height 13
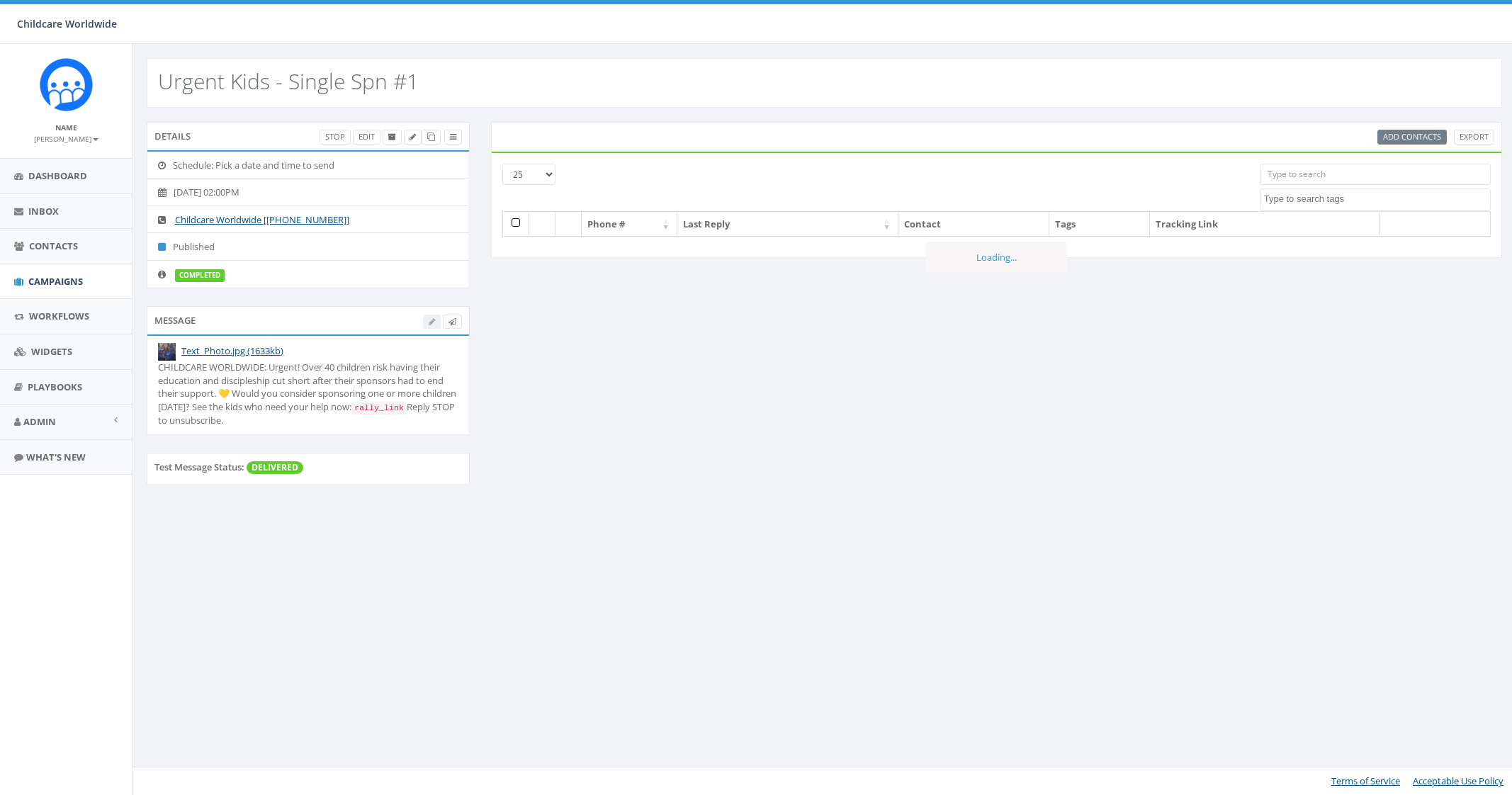
select select
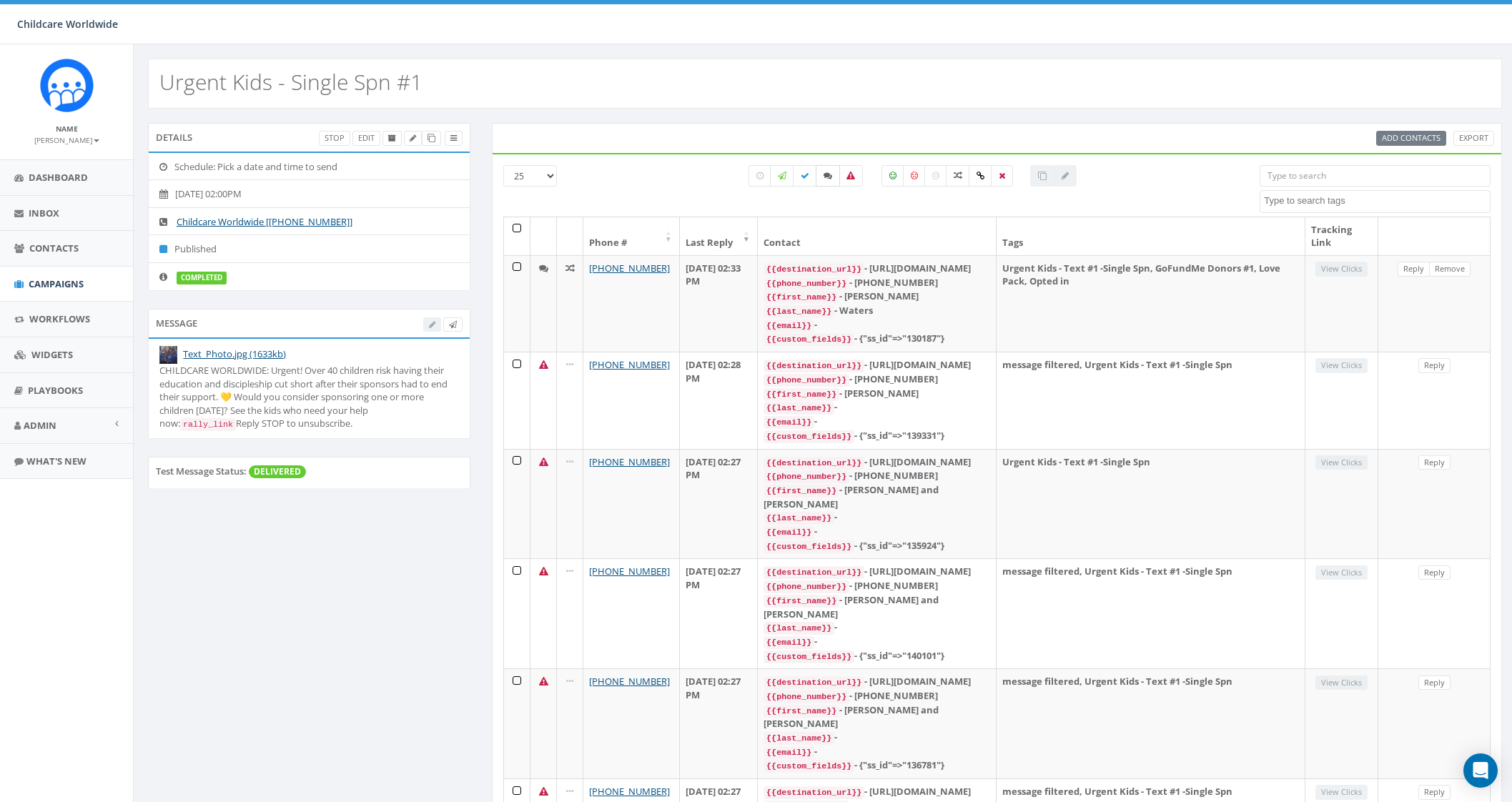
click at [827, 176] on icon at bounding box center [827, 175] width 9 height 9
checkbox input "true"
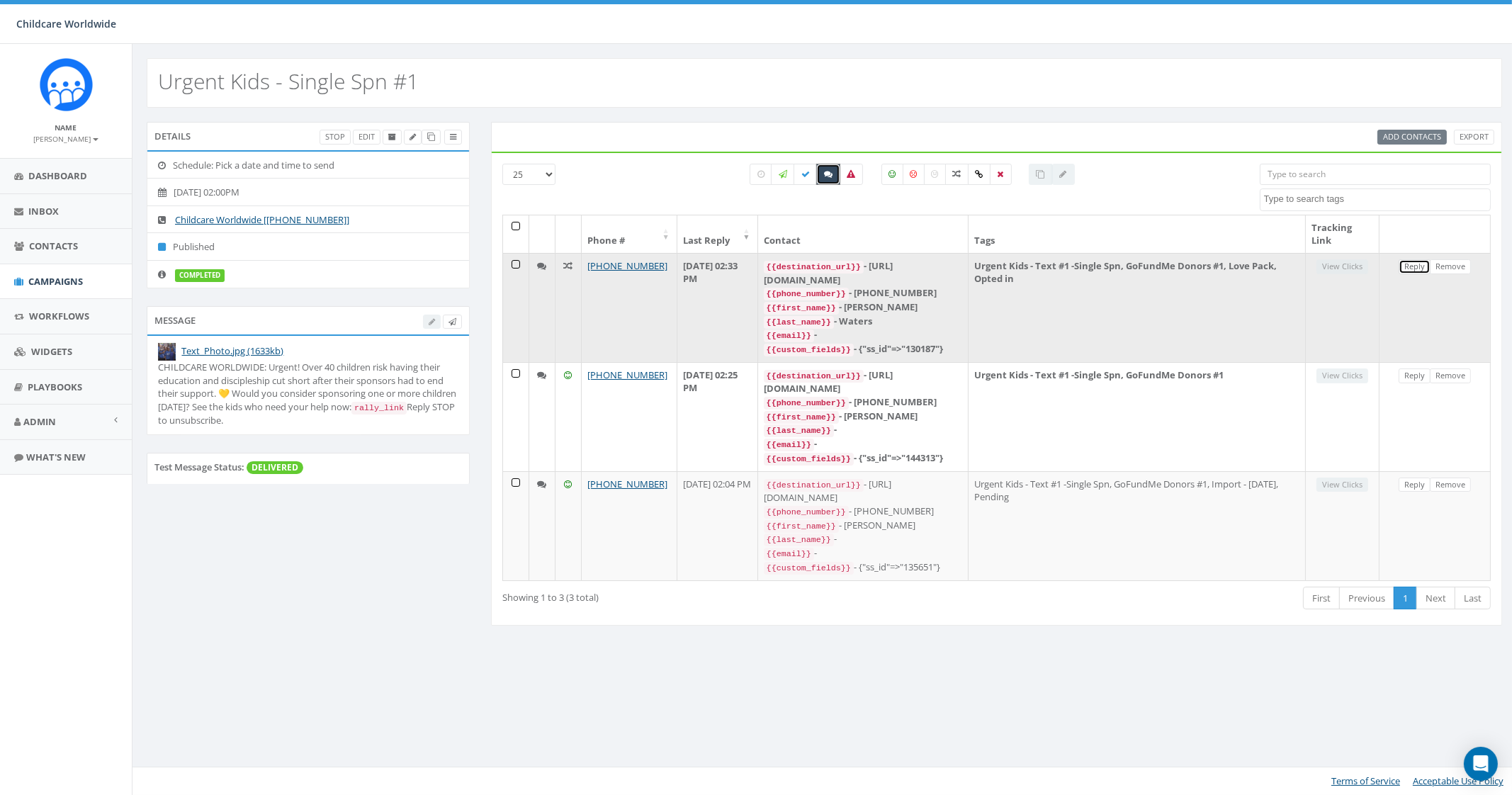
click at [1417, 265] on link "Reply" at bounding box center [1415, 266] width 32 height 14
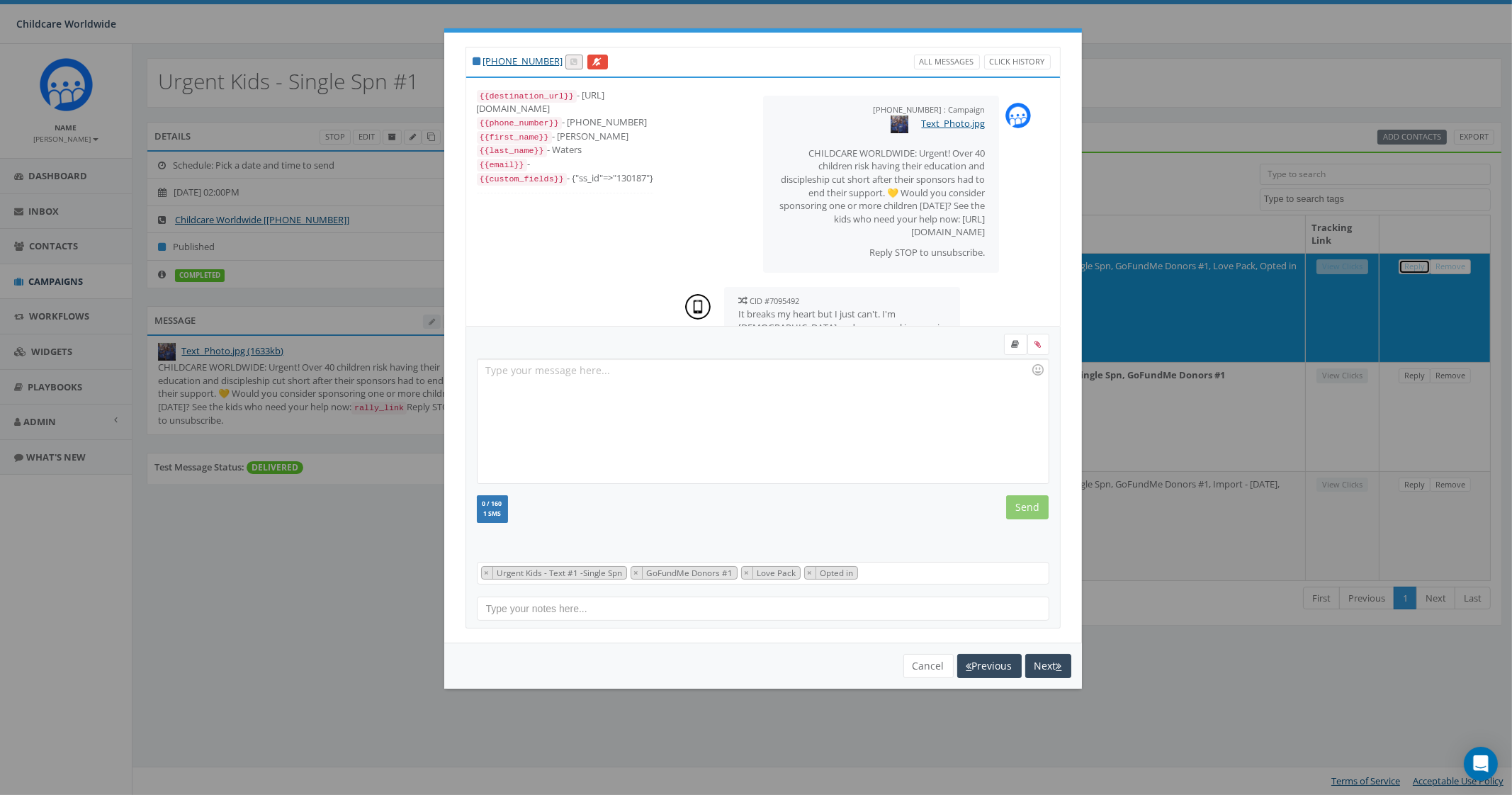
scroll to position [92, 0]
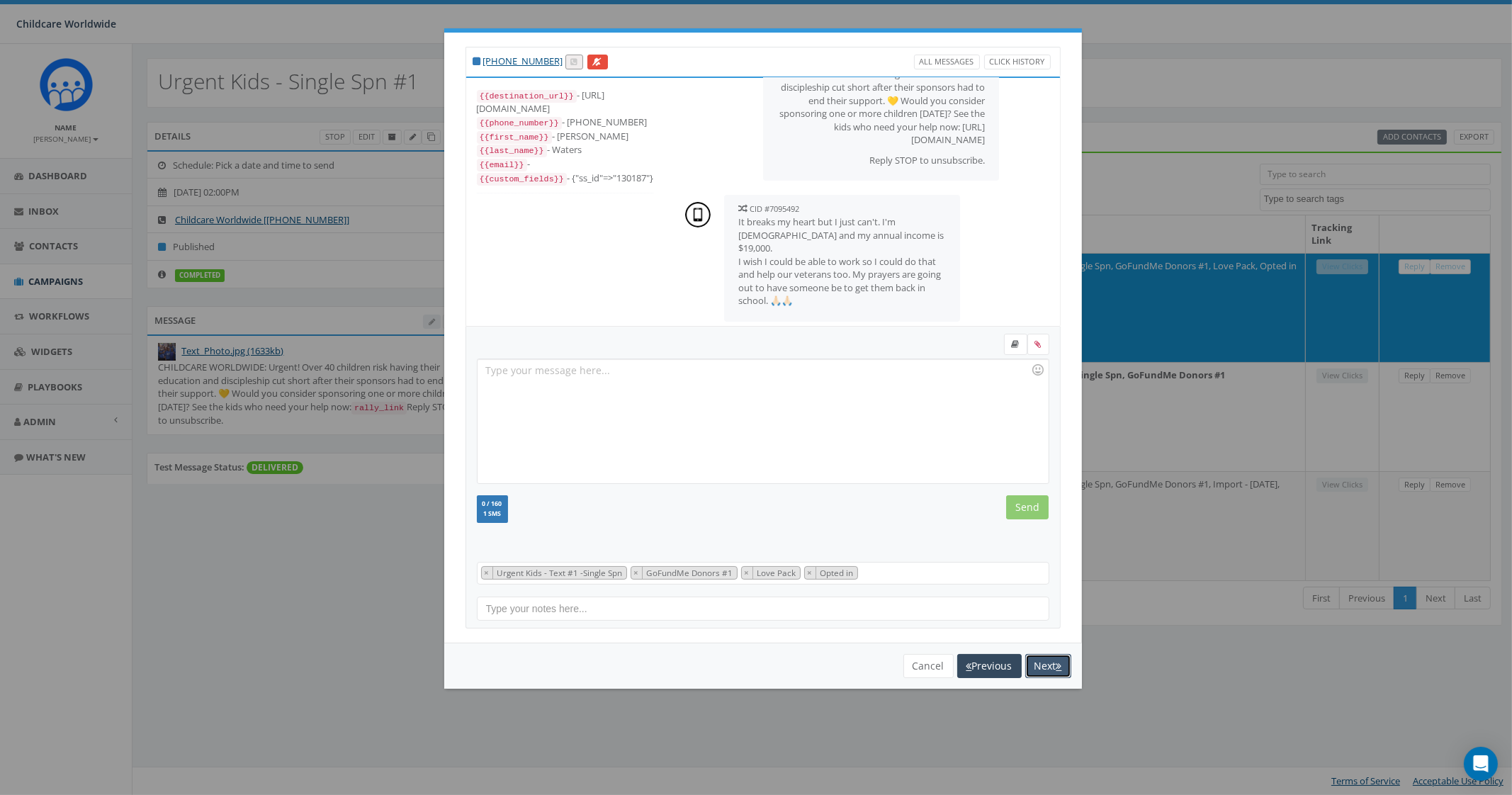
click at [1038, 661] on button "Next" at bounding box center [1048, 666] width 46 height 24
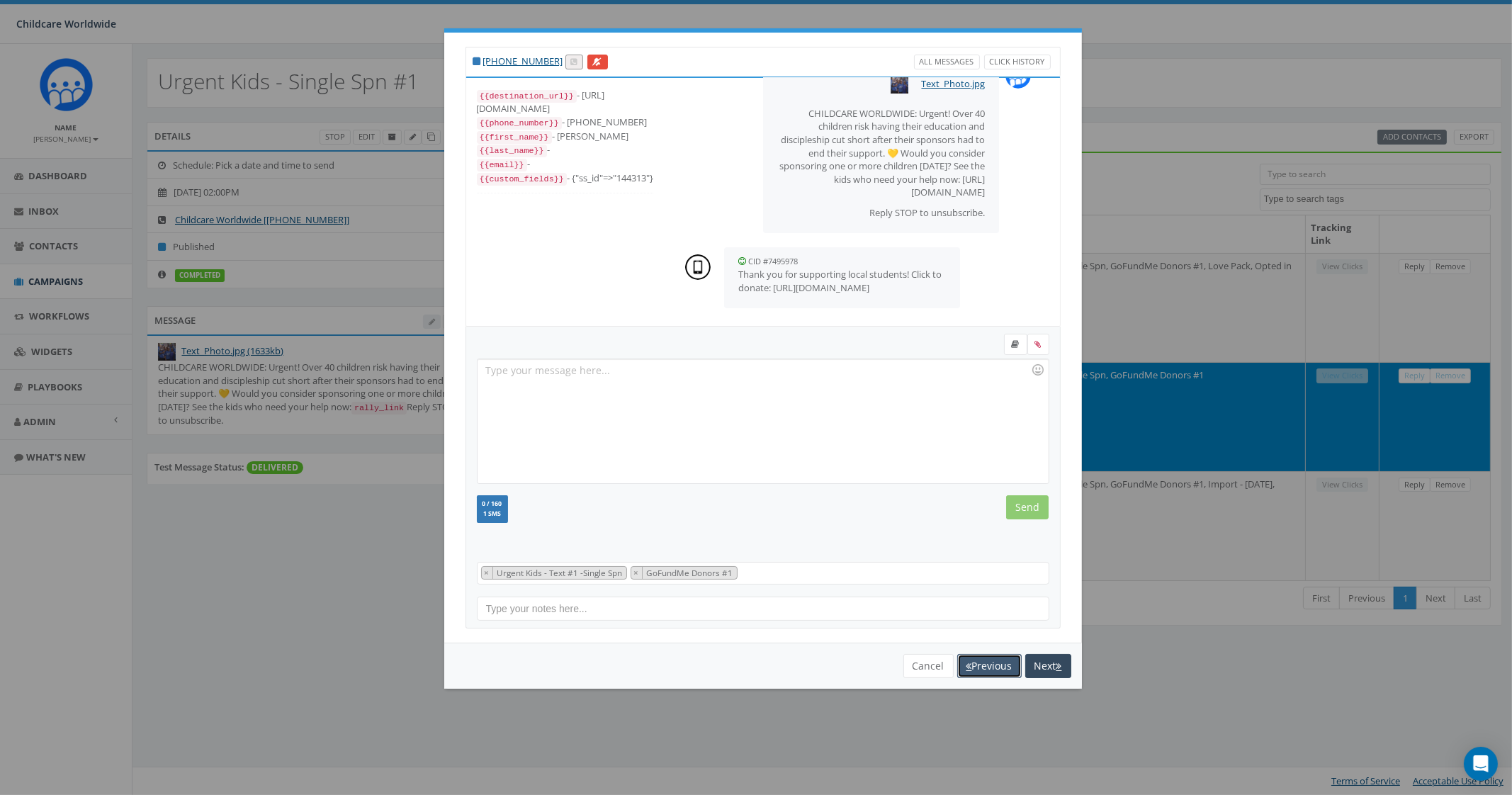
click at [995, 668] on button "Previous" at bounding box center [989, 666] width 64 height 24
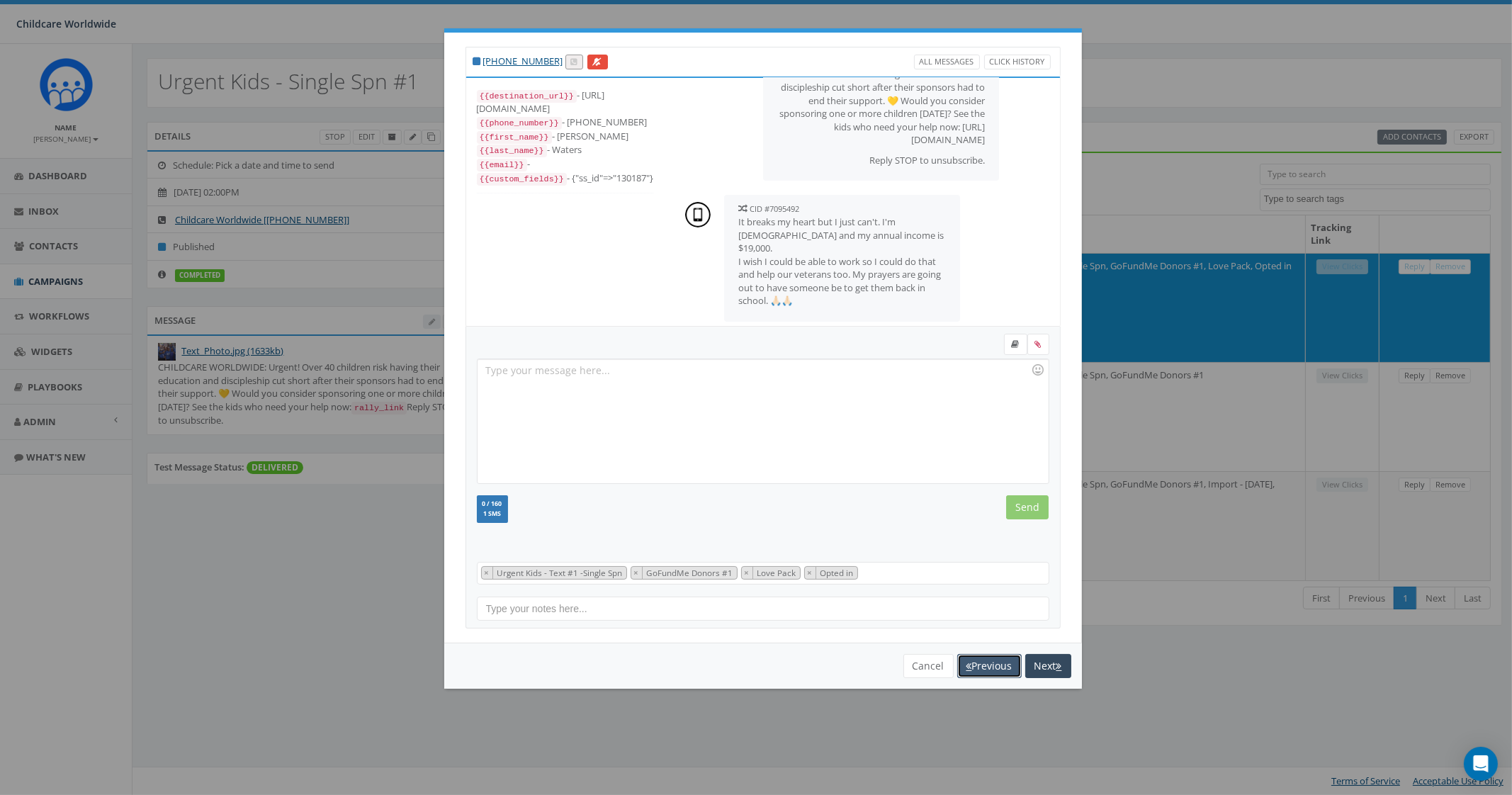
click at [992, 666] on button "Previous" at bounding box center [989, 666] width 64 height 24
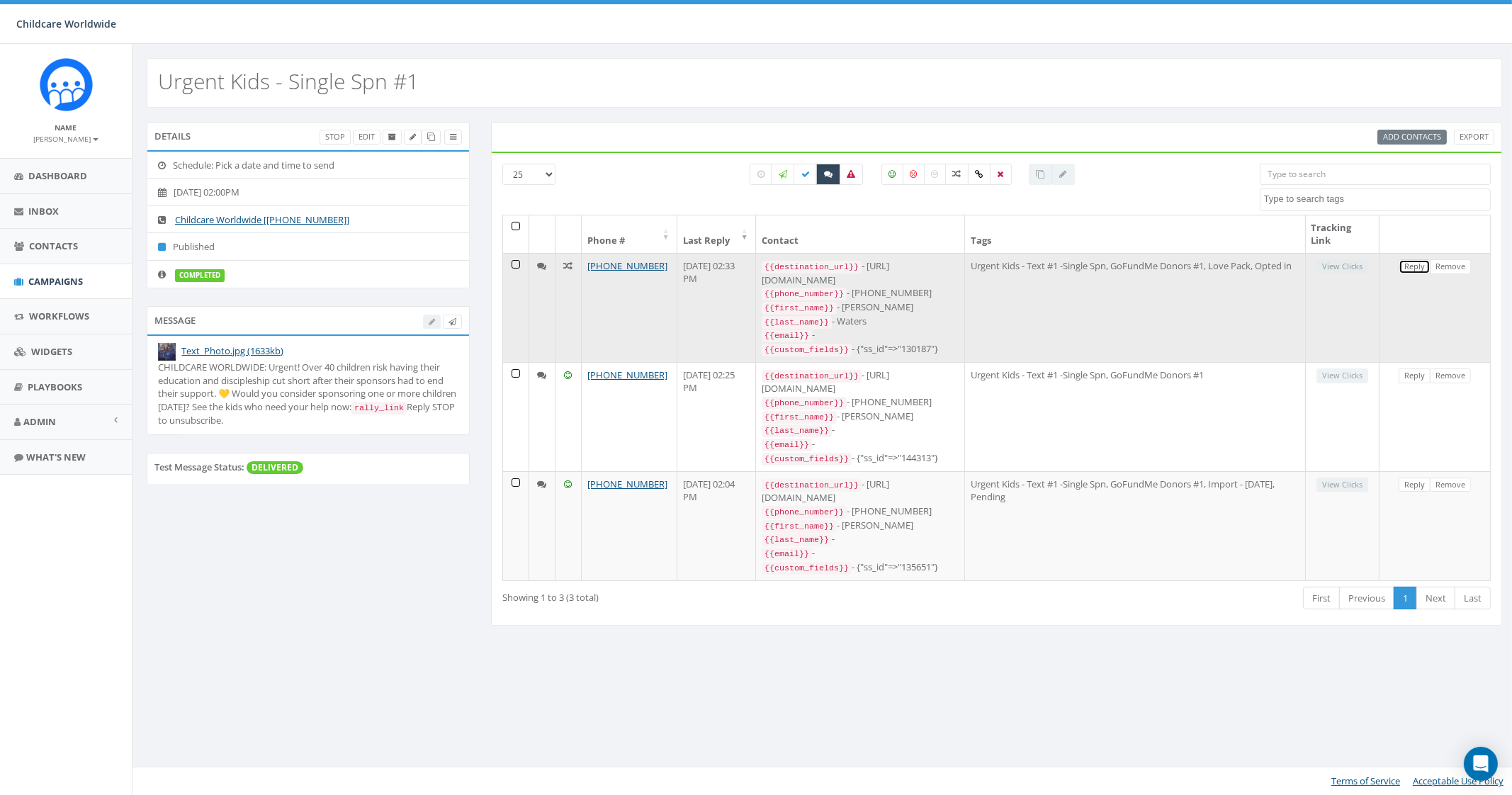
click at [1414, 264] on link "Reply" at bounding box center [1415, 266] width 32 height 14
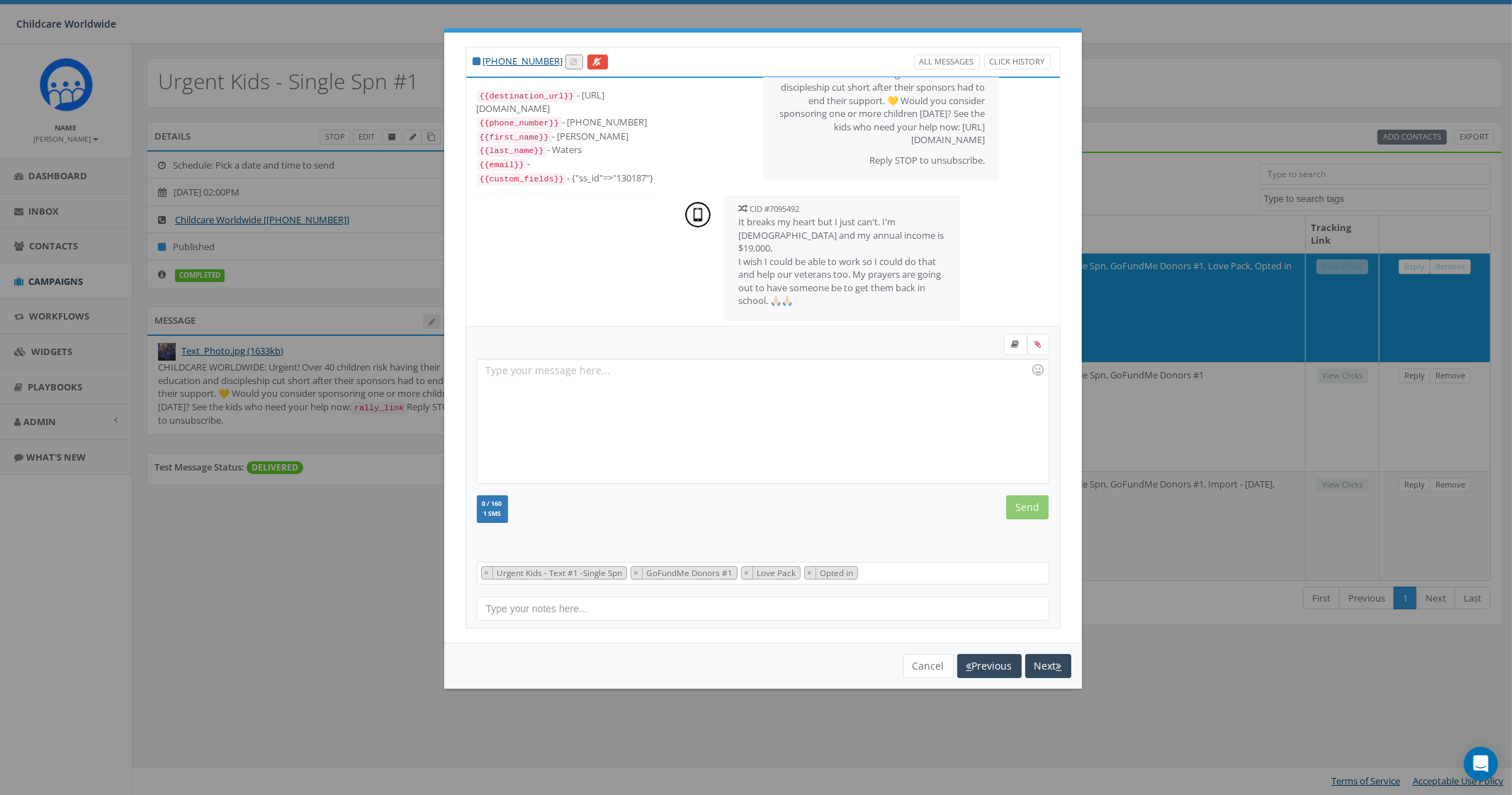
click at [858, 413] on div at bounding box center [762, 421] width 571 height 124
click at [917, 386] on div "Thank you so much Colleen for praying for these kids. We are so grateful to have" at bounding box center [762, 421] width 571 height 124
click at [484, 370] on div "Thank you so much Colleen for praying for these kids. We are so grateful to have" at bounding box center [762, 421] width 571 height 124
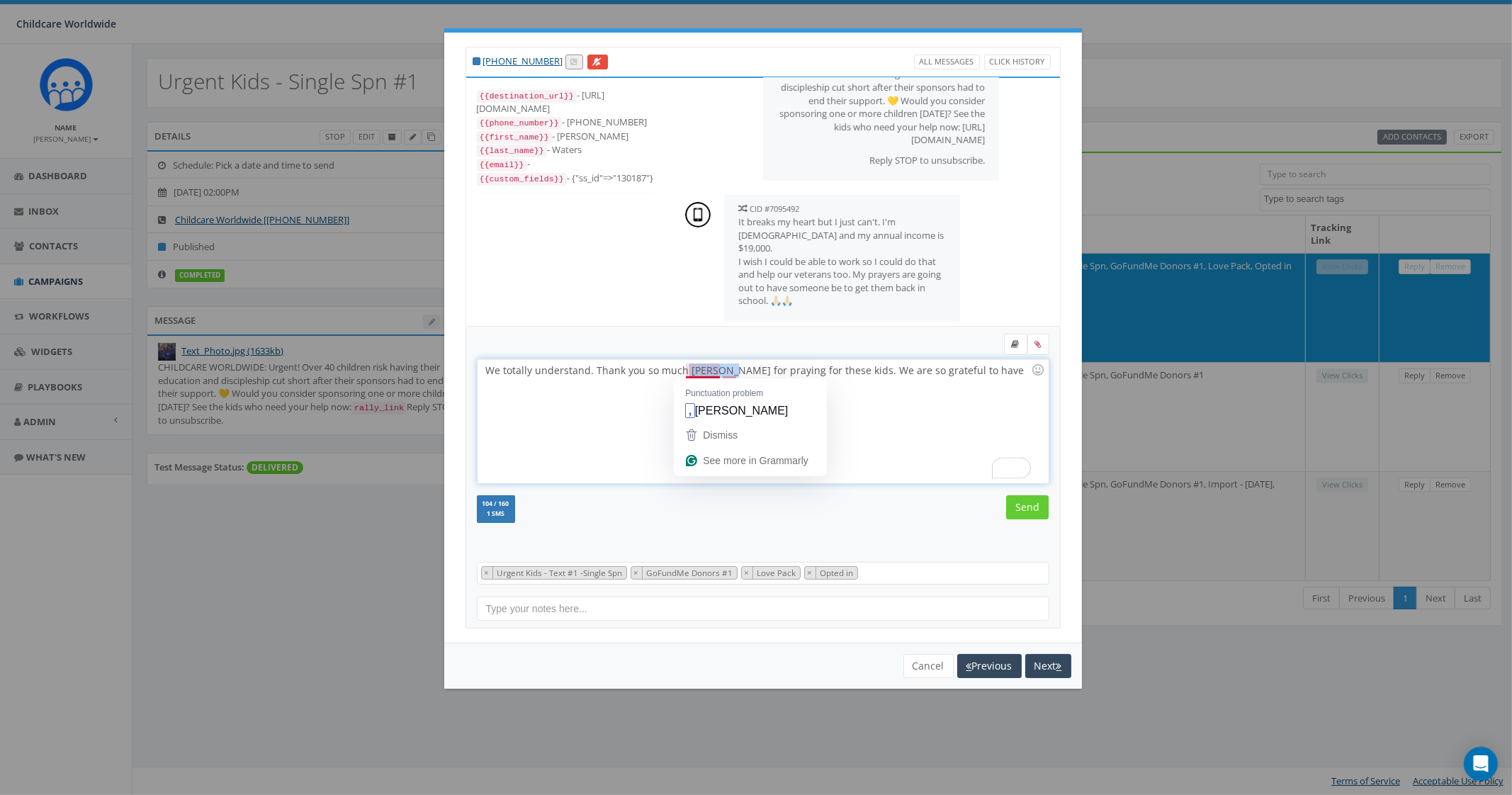
drag, startPoint x: 720, startPoint y: 370, endPoint x: 682, endPoint y: 371, distance: 38.0
click at [682, 371] on div "We totally understand. Thank you so much Colleen for praying for these kids. We…" at bounding box center [762, 421] width 571 height 124
click at [946, 376] on div "We totally understand. Thank you so much for praying for these kids. We are so …" at bounding box center [762, 421] width 571 height 124
click at [1020, 506] on input "Send" at bounding box center [1027, 507] width 43 height 24
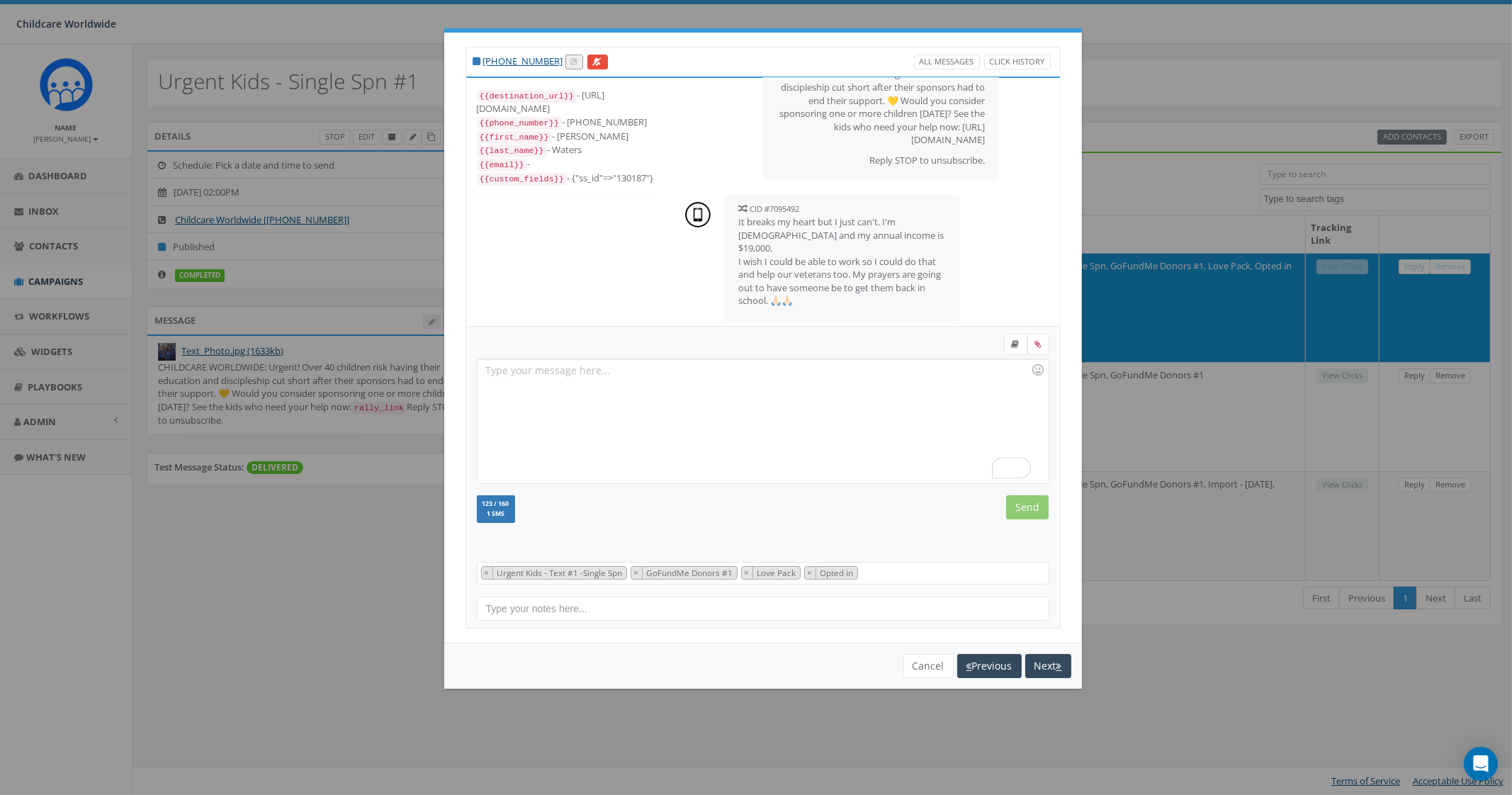
scroll to position [180, 0]
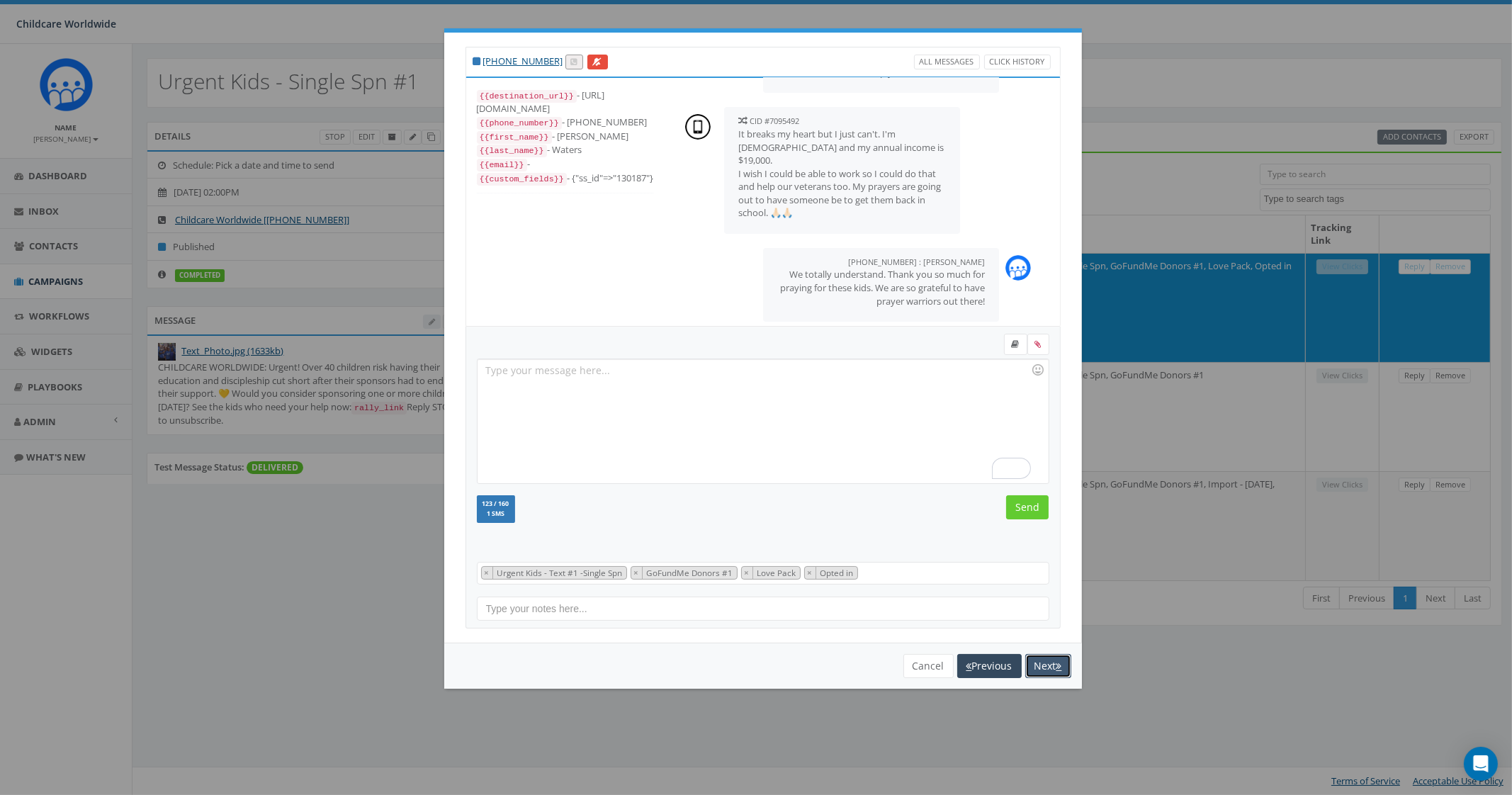
click at [1044, 666] on button "Next" at bounding box center [1048, 666] width 46 height 24
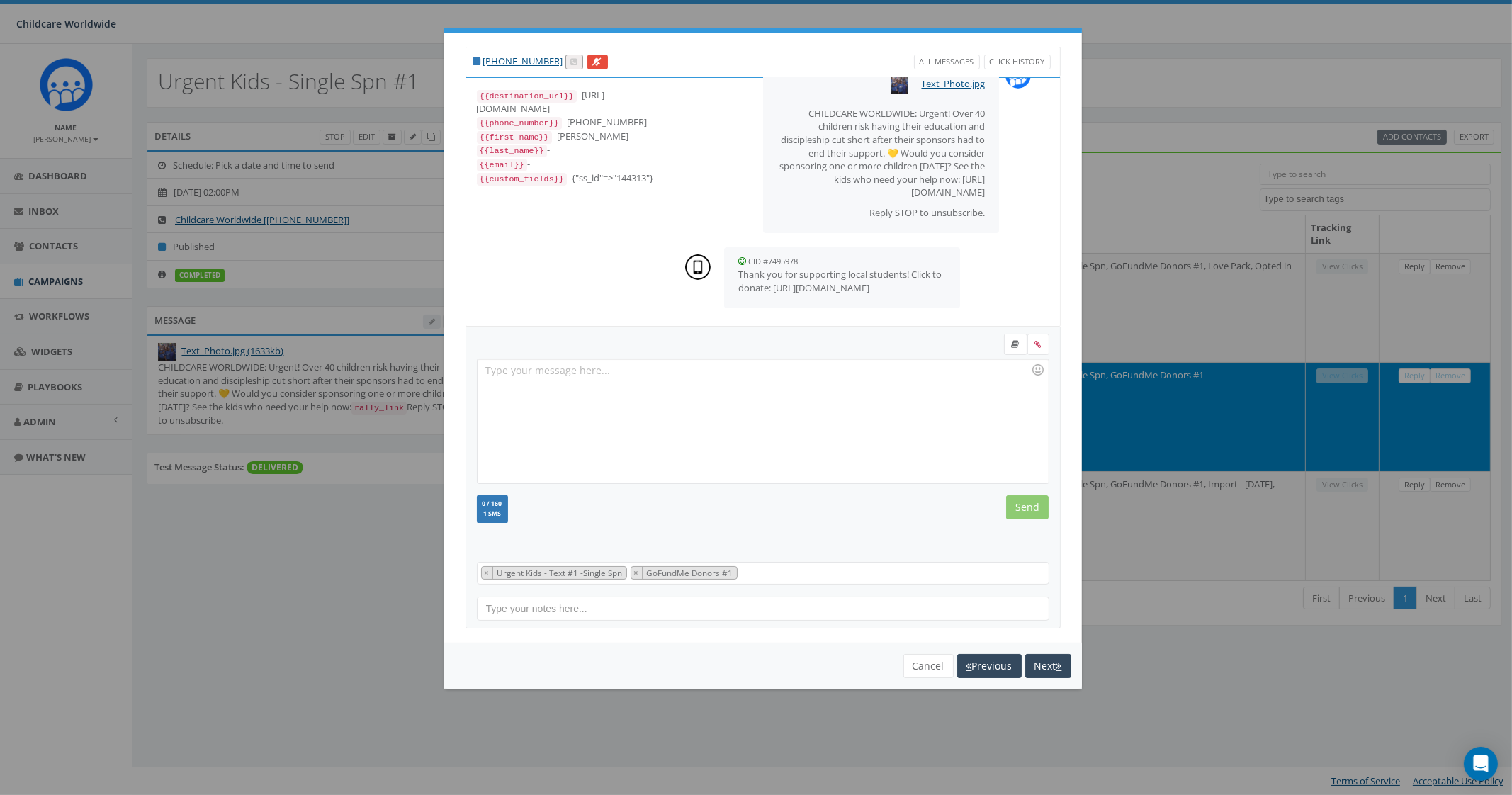
scroll to position [92, 0]
click at [980, 657] on button "Previous" at bounding box center [989, 666] width 64 height 24
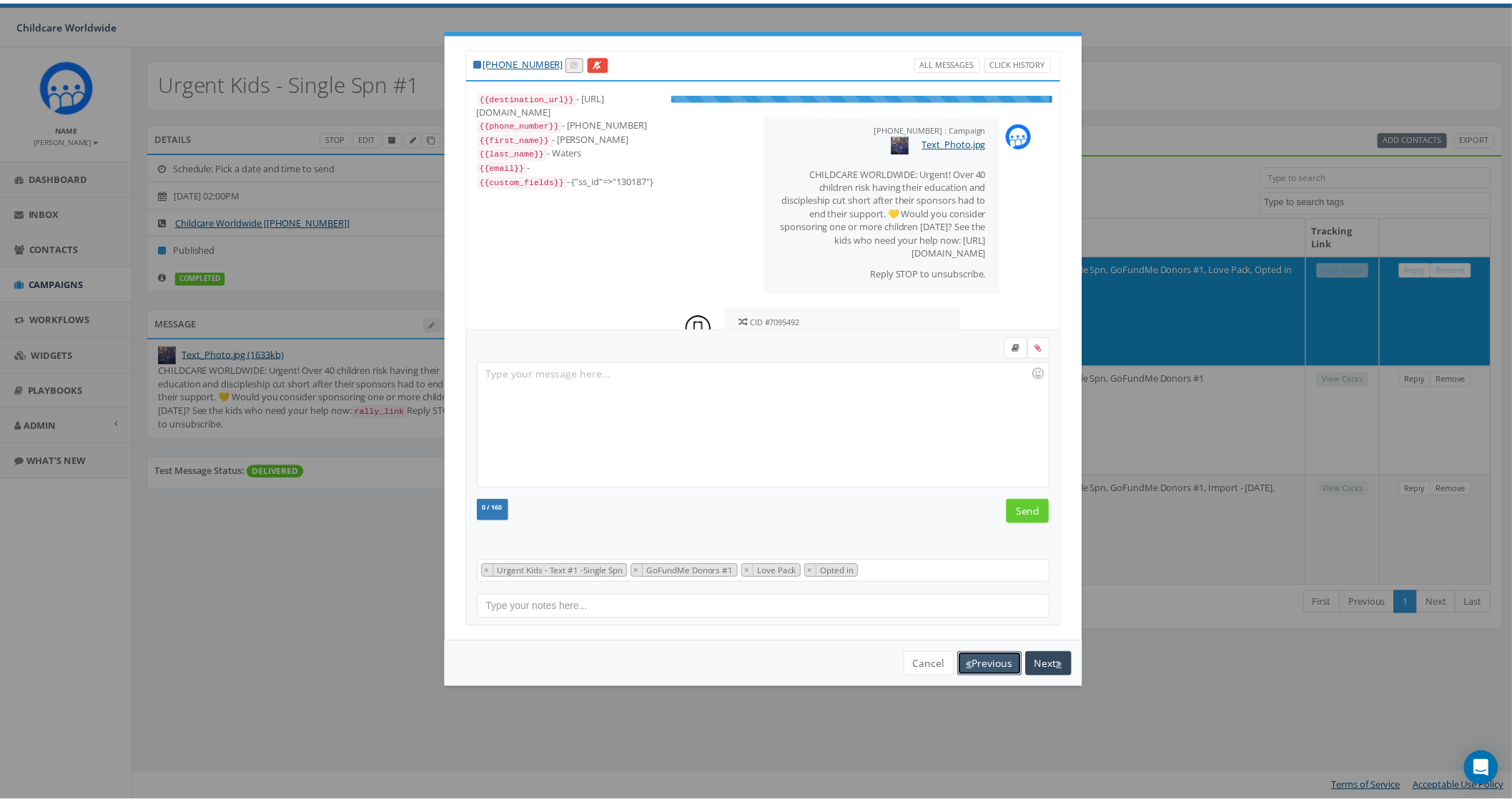
scroll to position [182, 0]
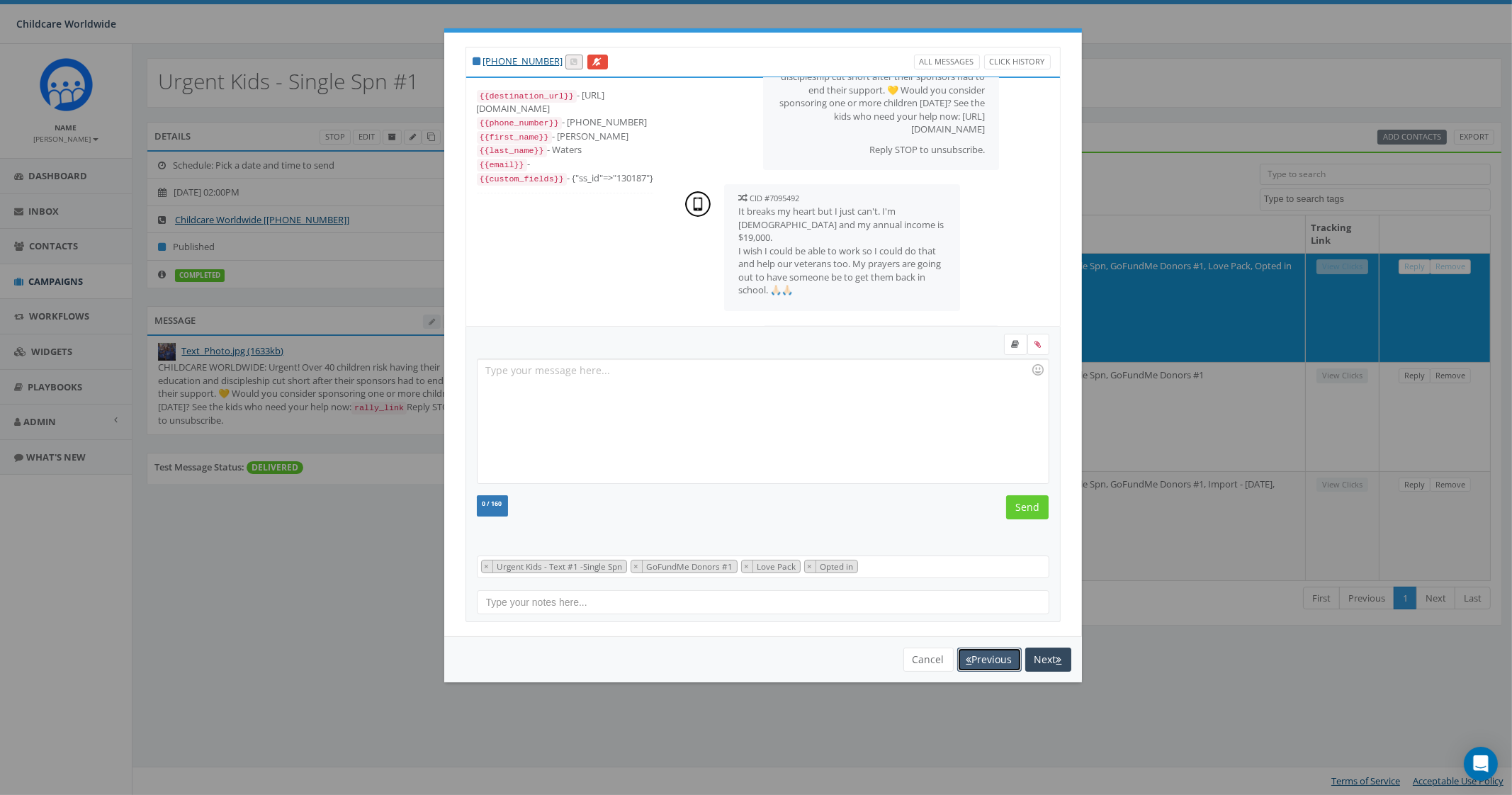
click at [978, 654] on button "Previous" at bounding box center [989, 660] width 64 height 24
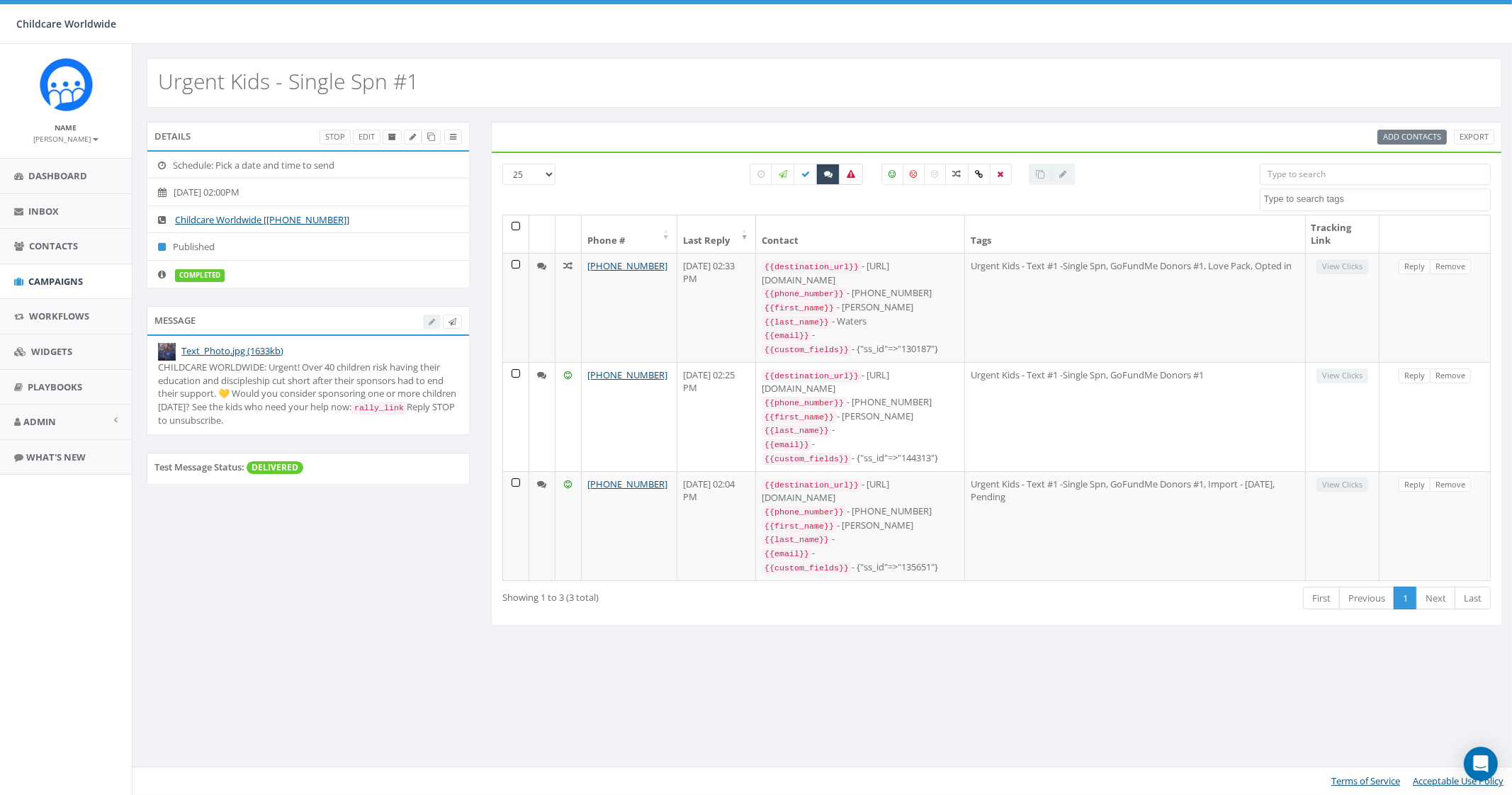
click at [849, 175] on icon at bounding box center [851, 174] width 9 height 9
checkbox input "true"
click at [822, 175] on label at bounding box center [828, 174] width 24 height 21
checkbox input "false"
click at [839, 169] on label at bounding box center [851, 174] width 24 height 21
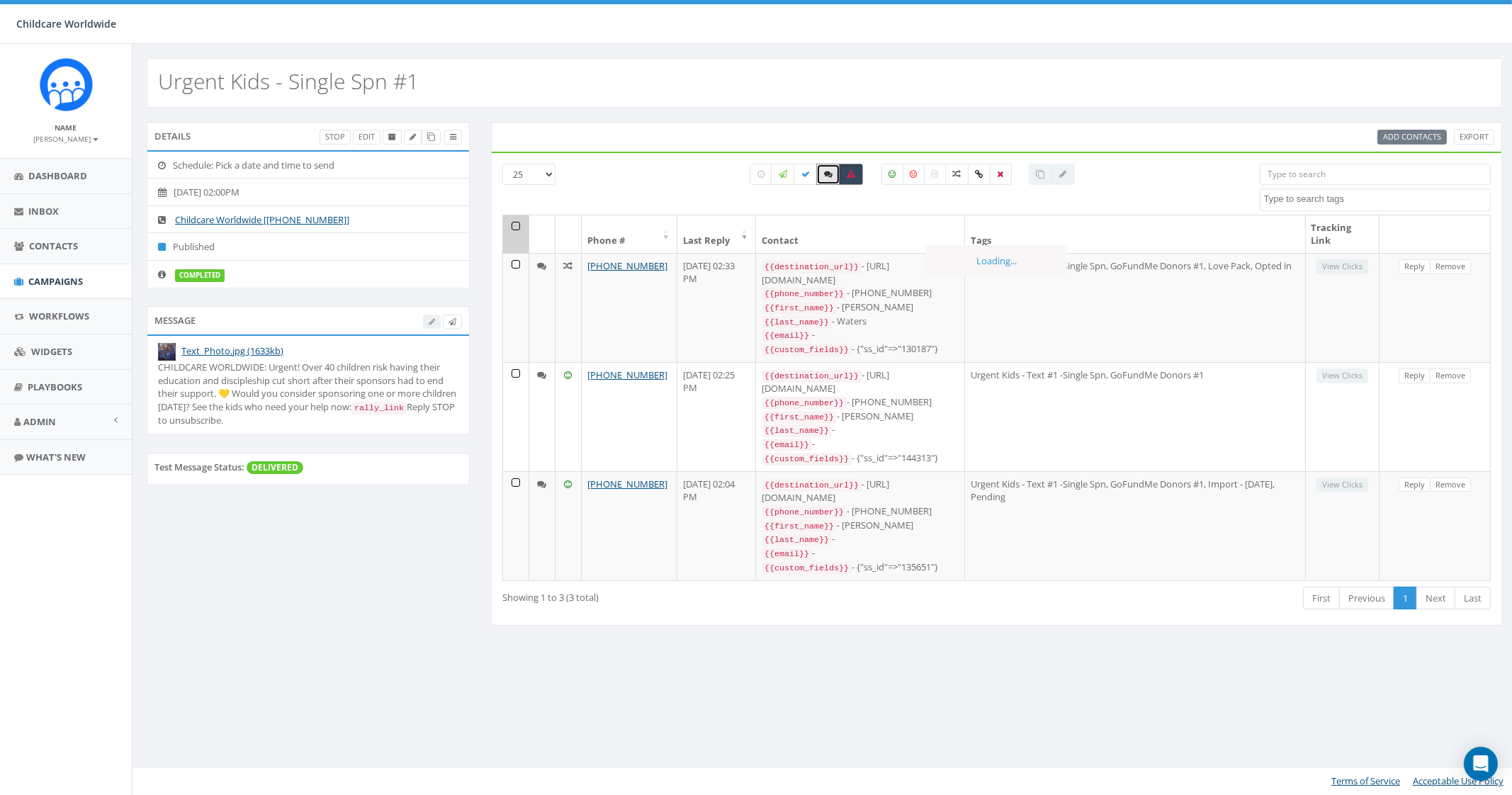
checkbox input "false"
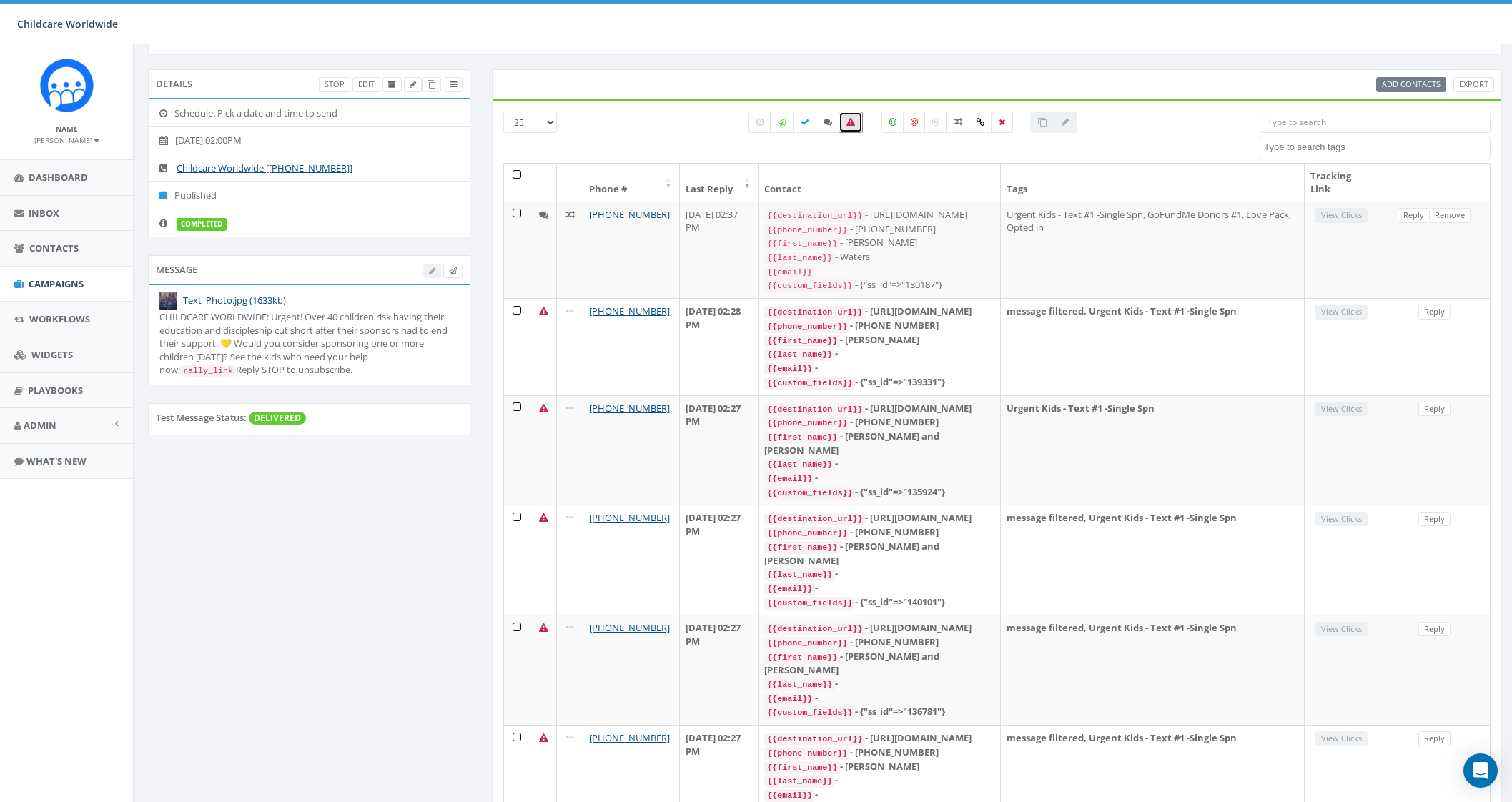
scroll to position [0, 0]
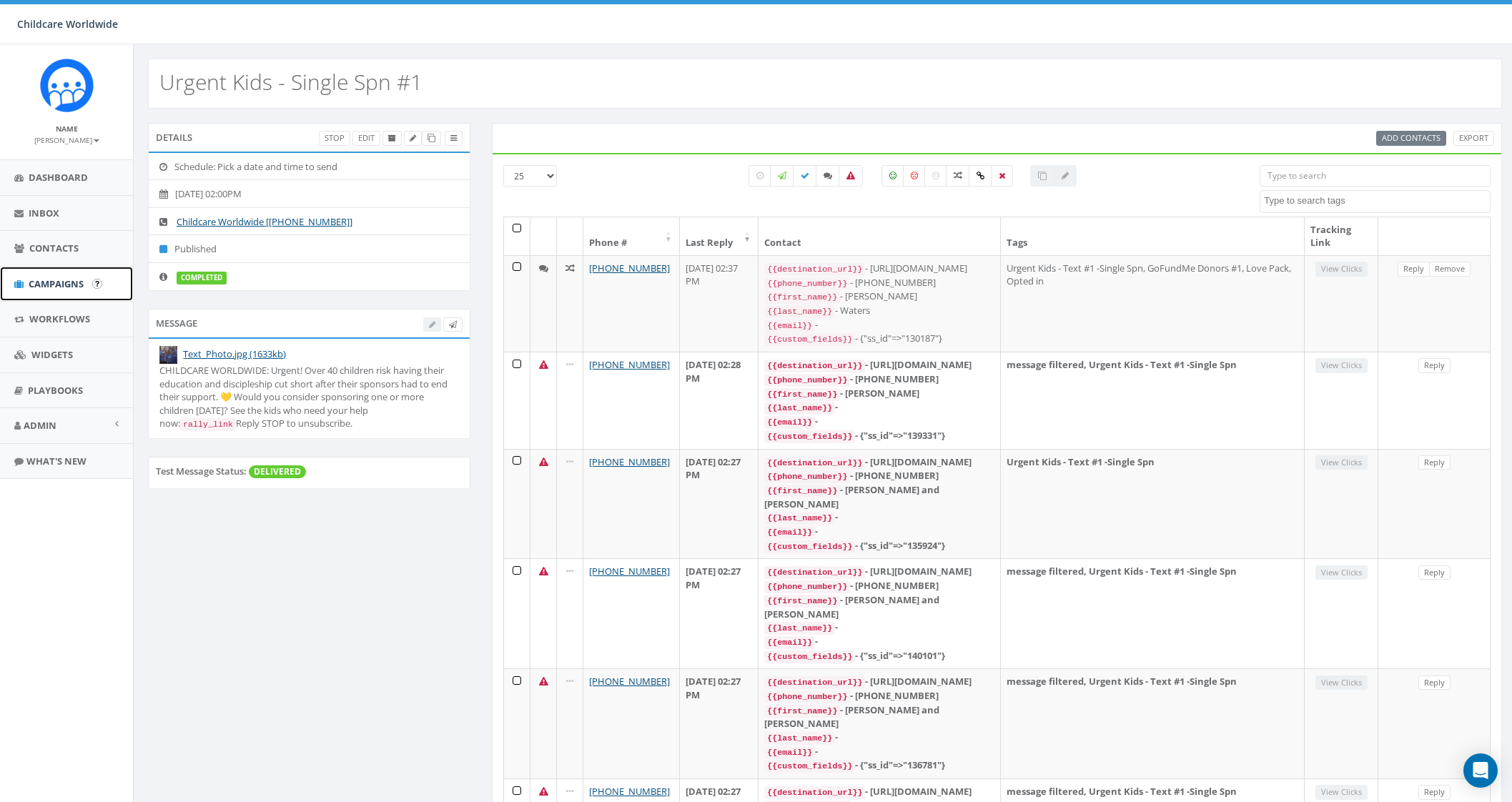
click at [58, 291] on link "Campaigns" at bounding box center [67, 283] width 133 height 35
